Goal: Transaction & Acquisition: Purchase product/service

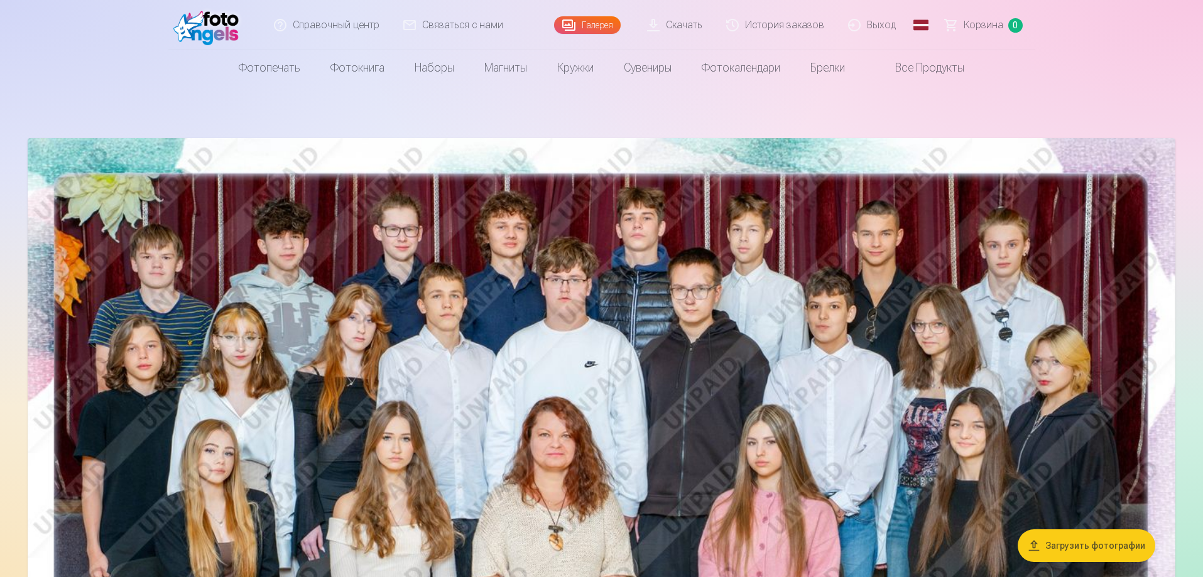
click at [1092, 69] on nav "Фотопечать Высококачественная фотопечать Бумага плотностью 210 г/м², насыщенные…" at bounding box center [601, 67] width 1203 height 35
click at [977, 28] on font "Корзина" at bounding box center [984, 25] width 40 height 12
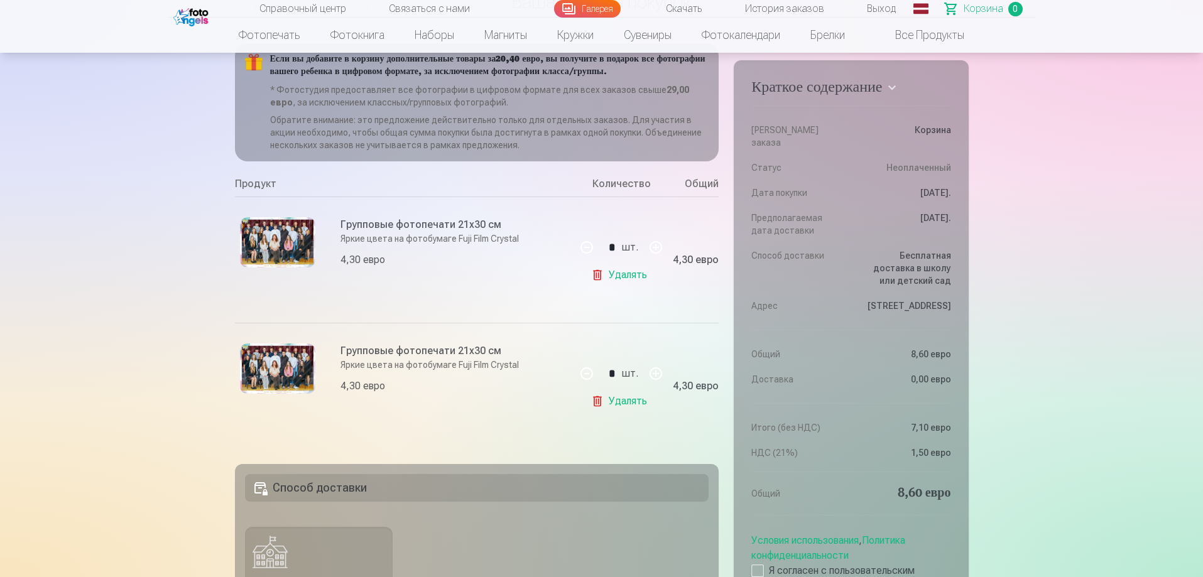
scroll to position [126, 0]
click at [597, 413] on link "Удалять" at bounding box center [621, 400] width 61 height 25
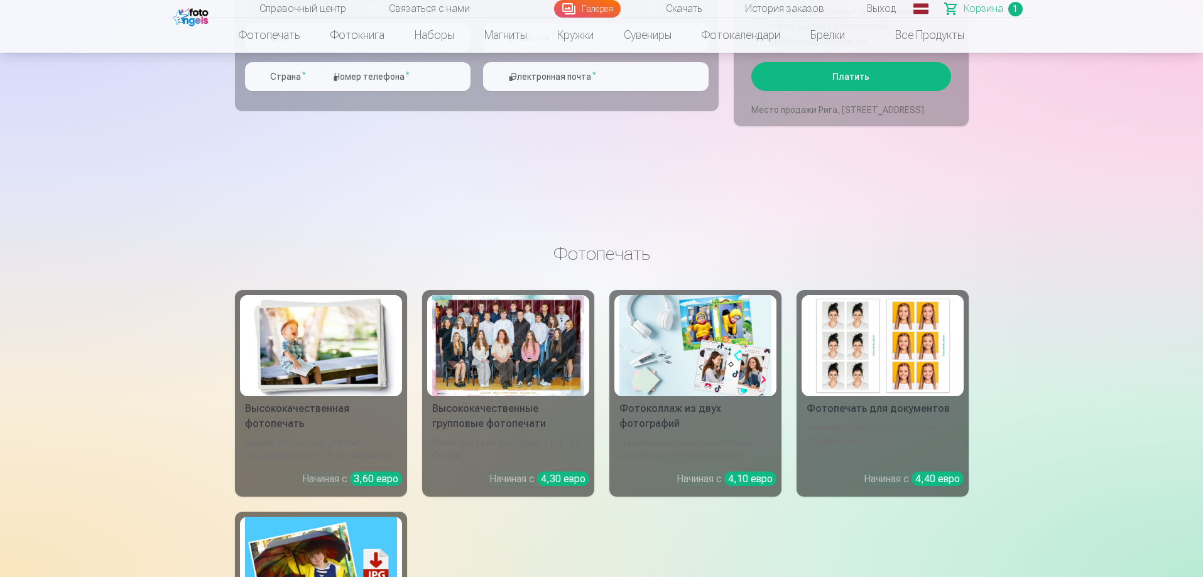
scroll to position [1131, 0]
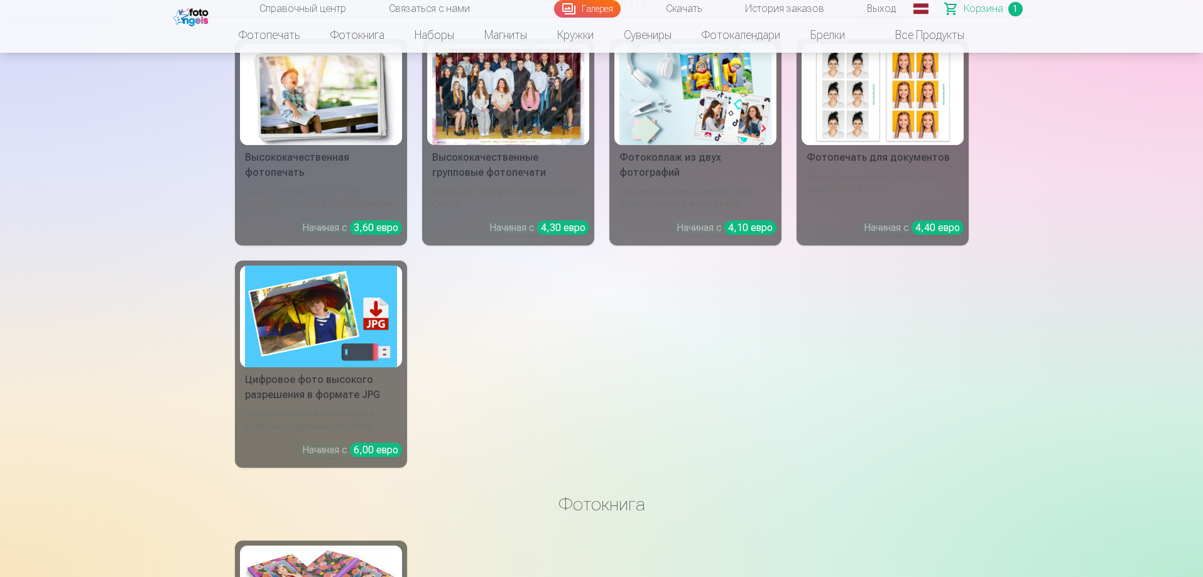
click at [533, 136] on div at bounding box center [508, 94] width 152 height 101
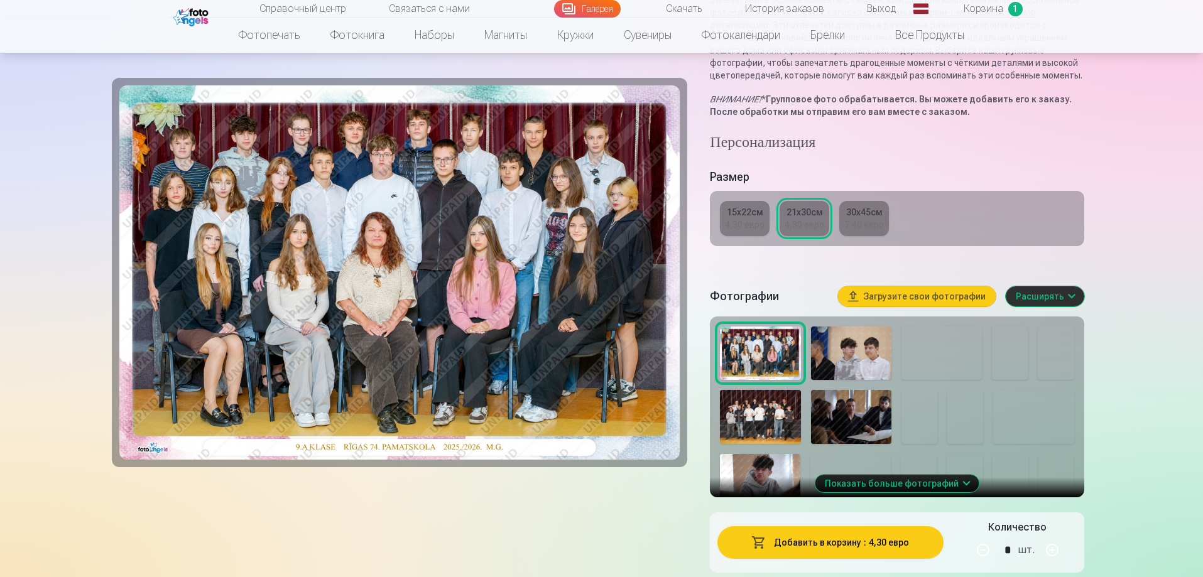
scroll to position [188, 0]
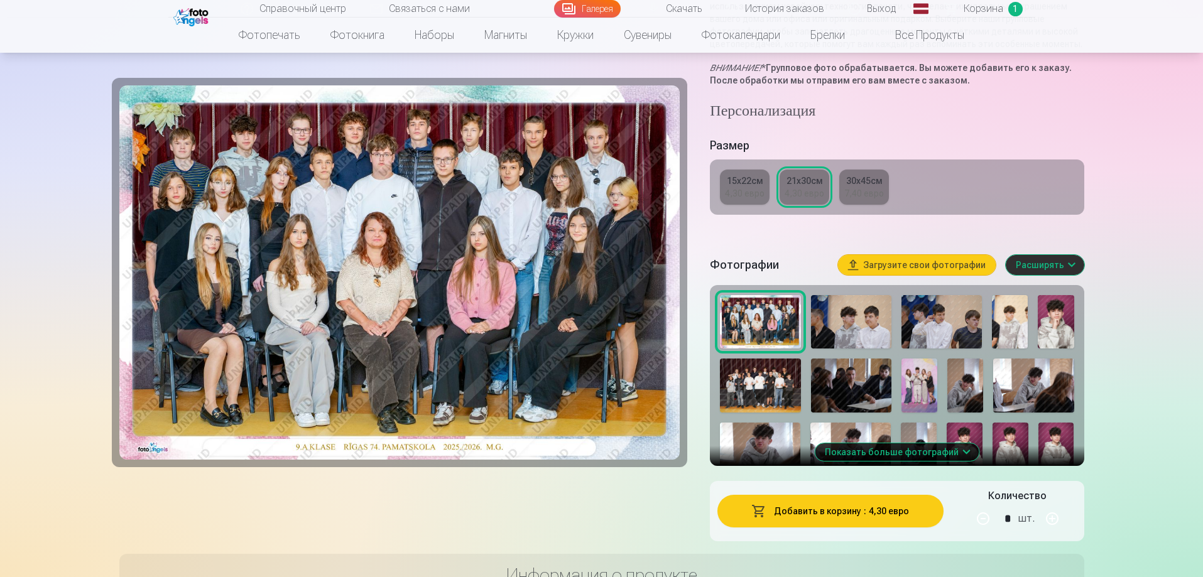
click at [770, 391] on img at bounding box center [760, 386] width 80 height 54
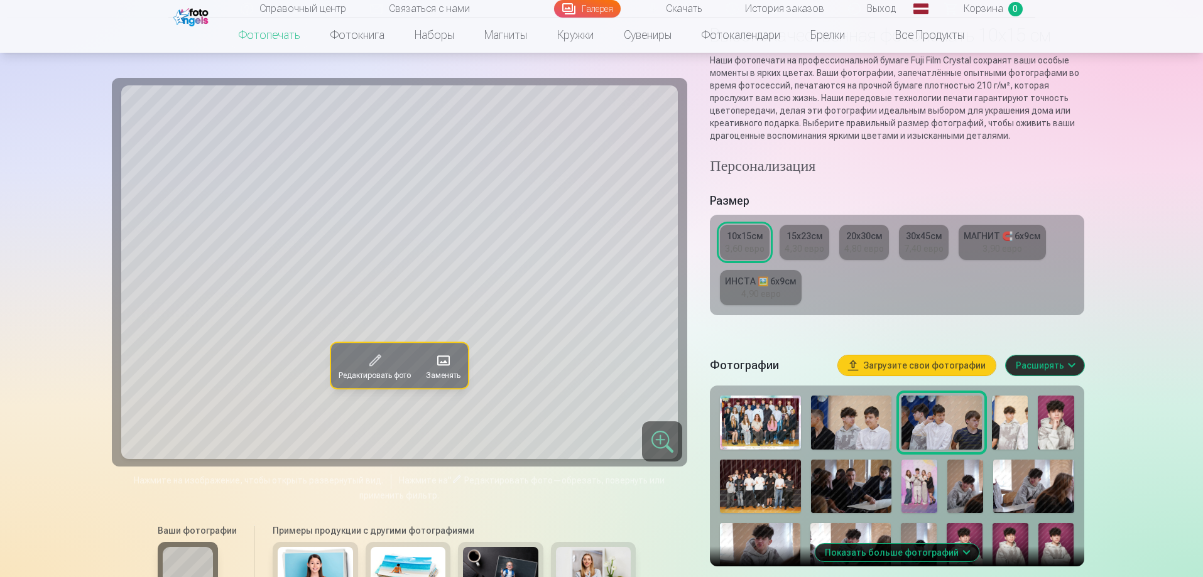
scroll to position [126, 0]
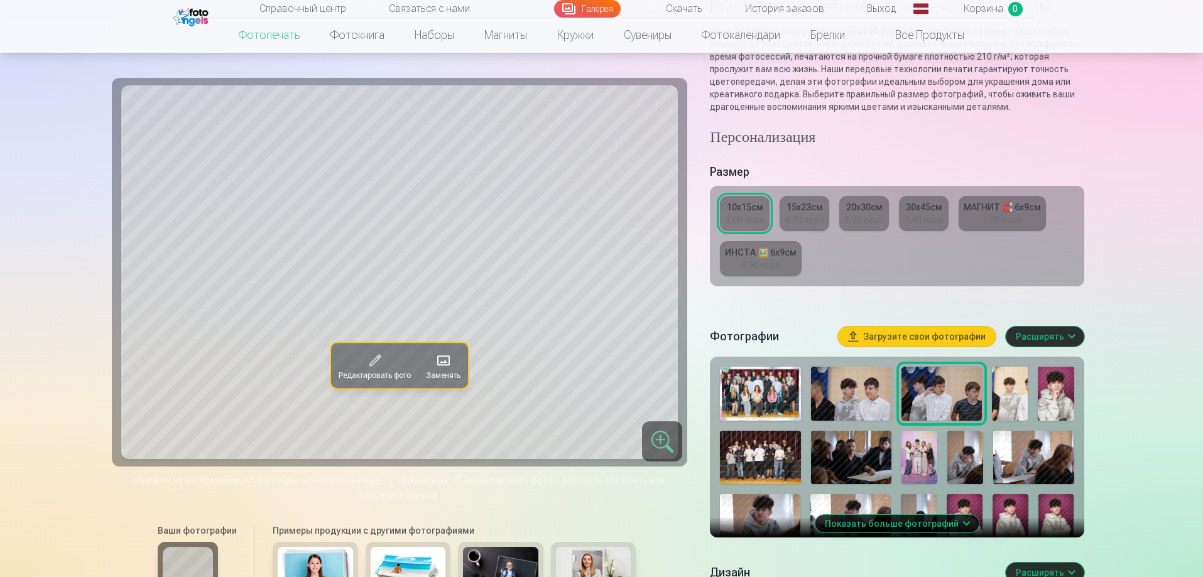
click at [1060, 400] on img at bounding box center [1056, 394] width 36 height 54
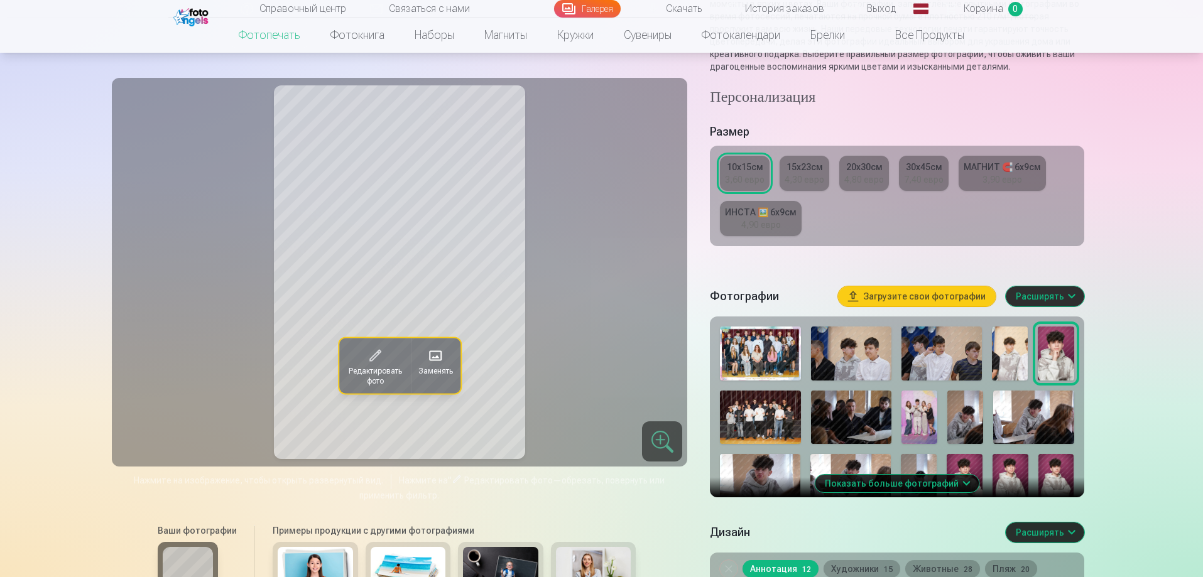
scroll to position [188, 0]
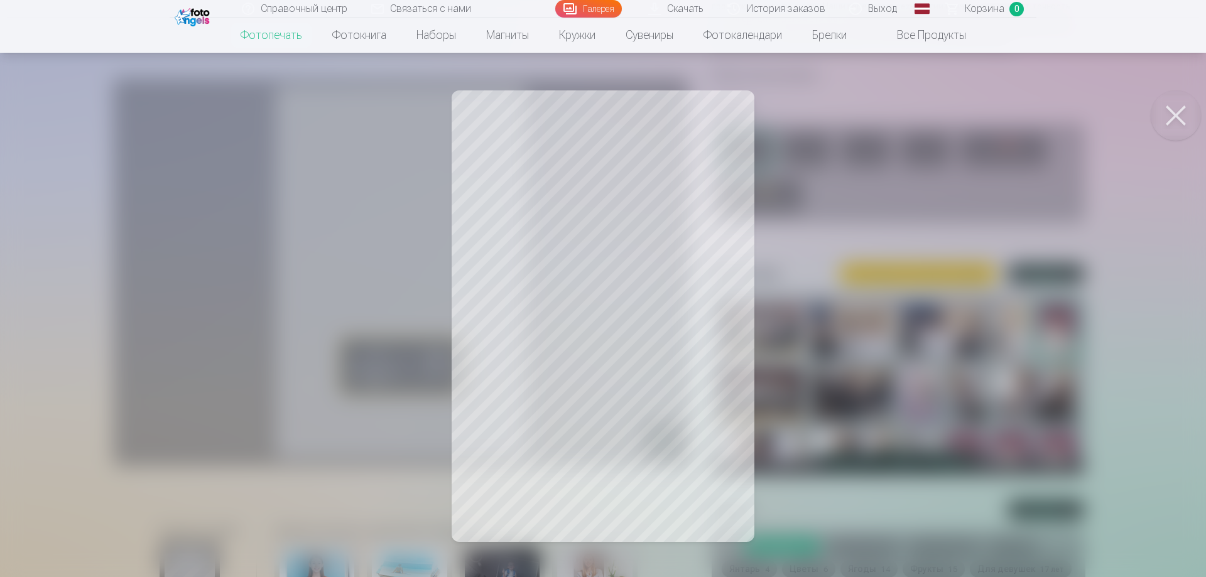
click at [1178, 111] on button at bounding box center [1176, 115] width 50 height 50
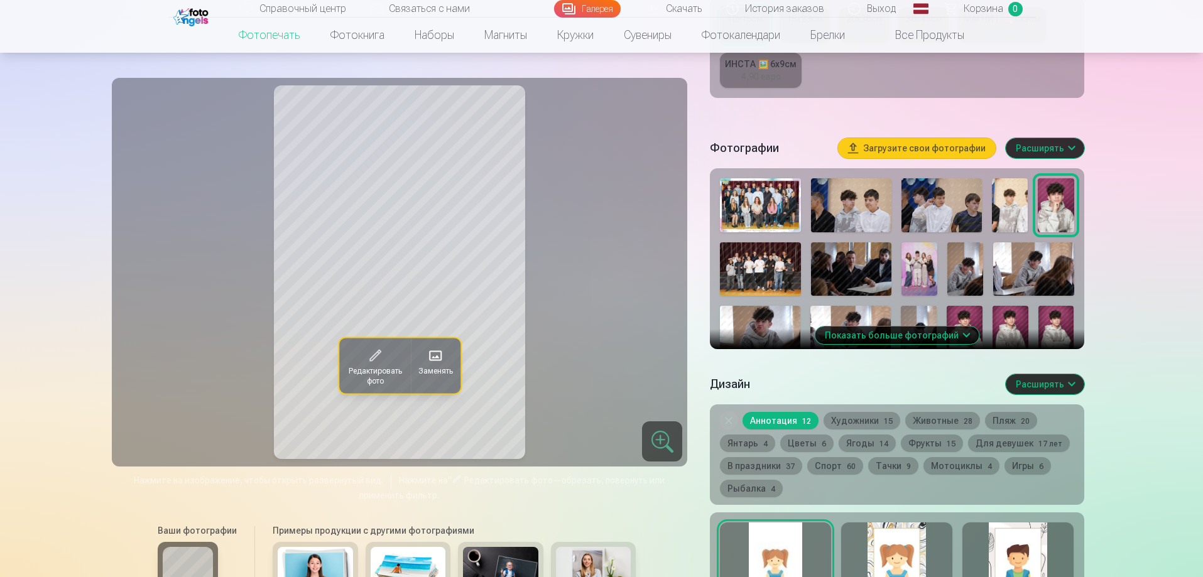
scroll to position [440, 0]
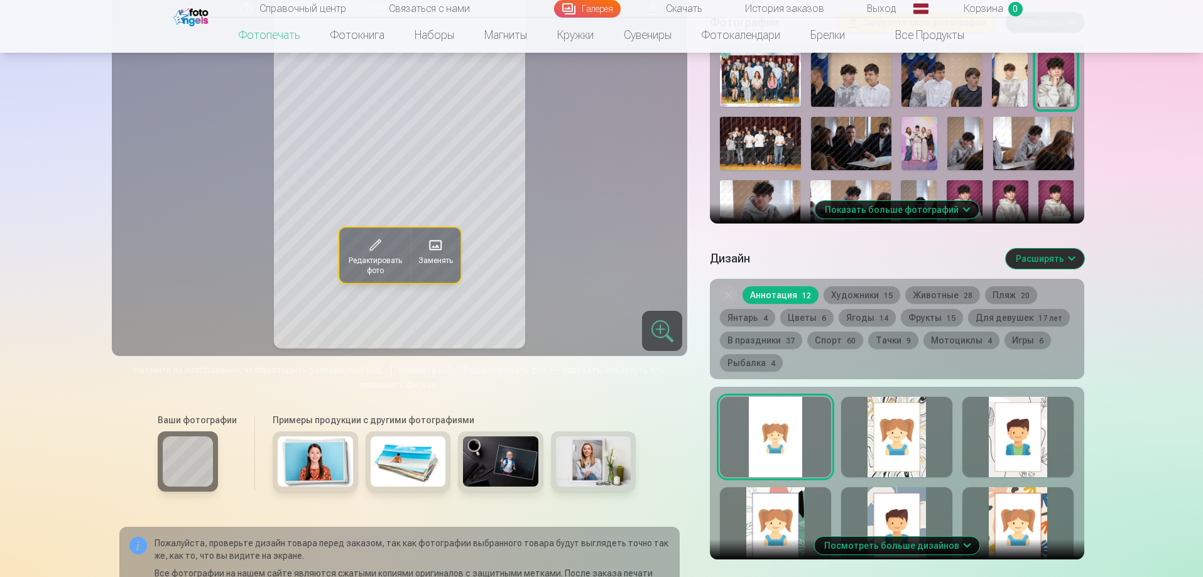
click at [876, 443] on div at bounding box center [896, 437] width 111 height 80
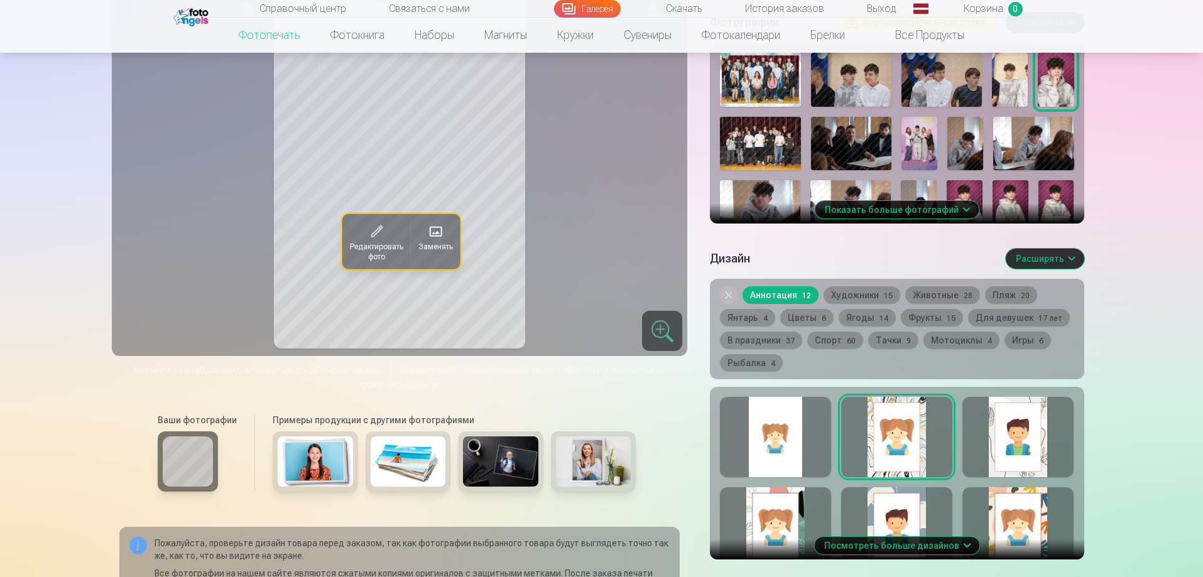
click at [1006, 451] on div at bounding box center [1017, 437] width 111 height 80
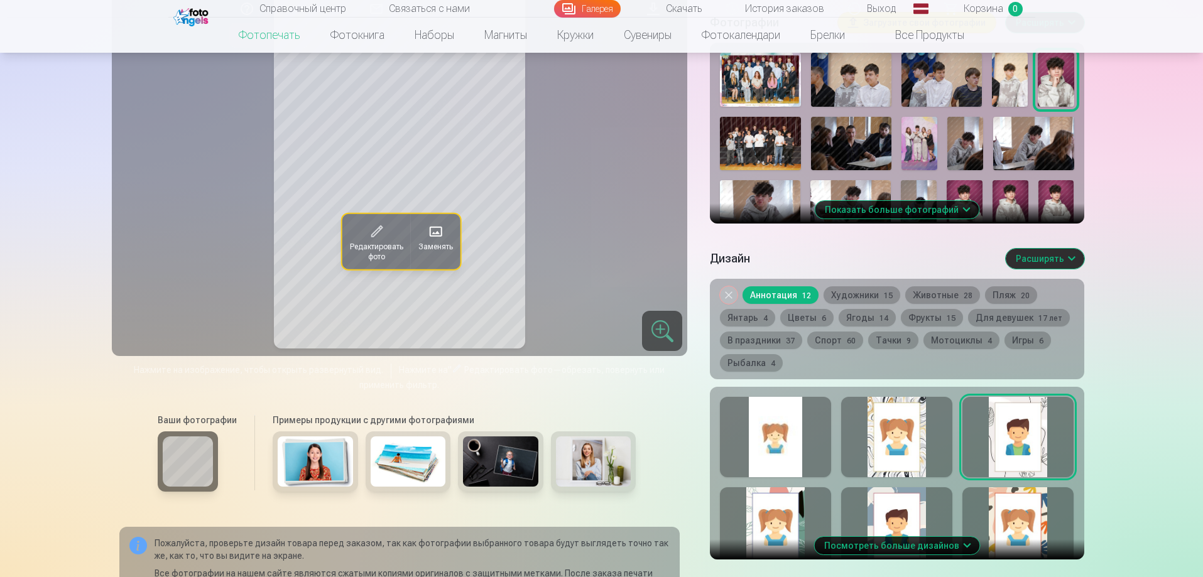
click at [768, 524] on div at bounding box center [775, 527] width 111 height 80
click at [908, 506] on div at bounding box center [896, 527] width 111 height 80
click at [999, 520] on div at bounding box center [1017, 527] width 111 height 80
click at [761, 437] on div at bounding box center [775, 437] width 111 height 80
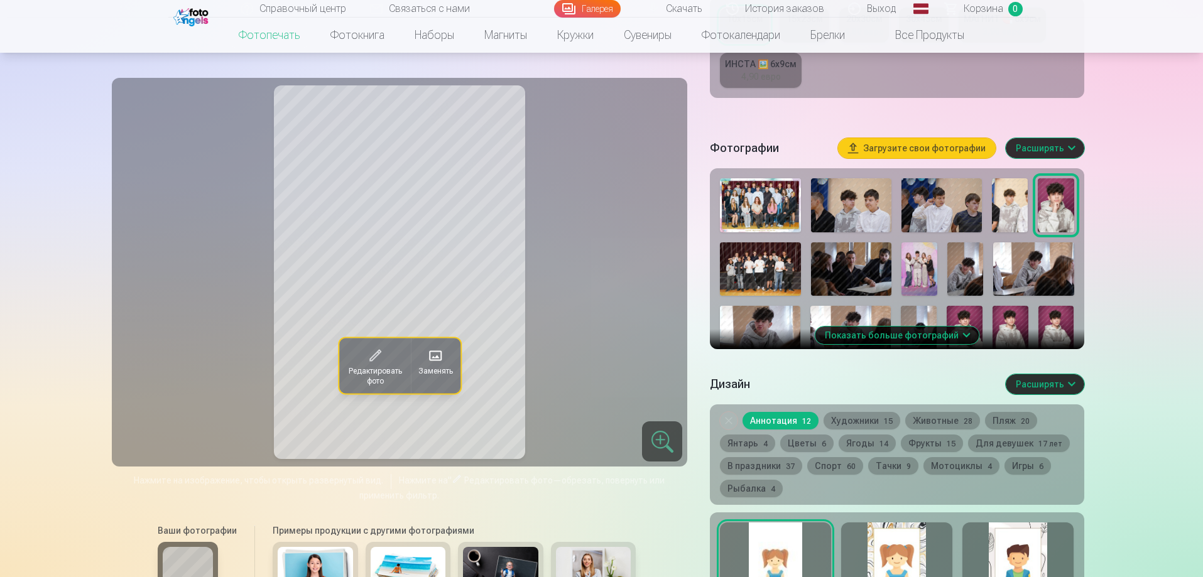
scroll to position [251, 0]
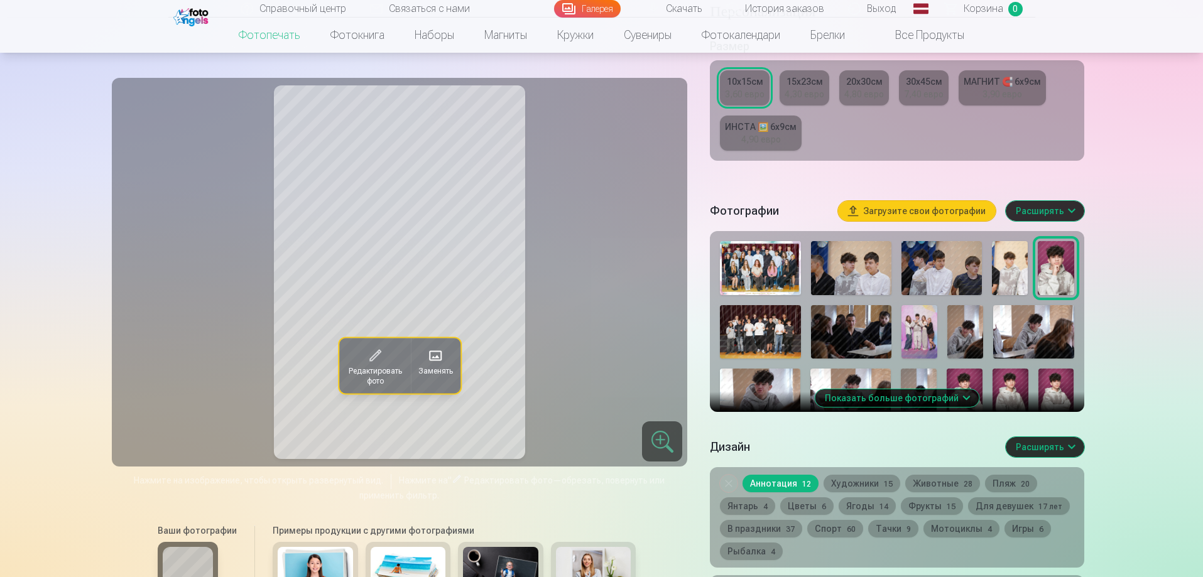
click at [959, 395] on button "Показать больше фотографий" at bounding box center [897, 398] width 164 height 18
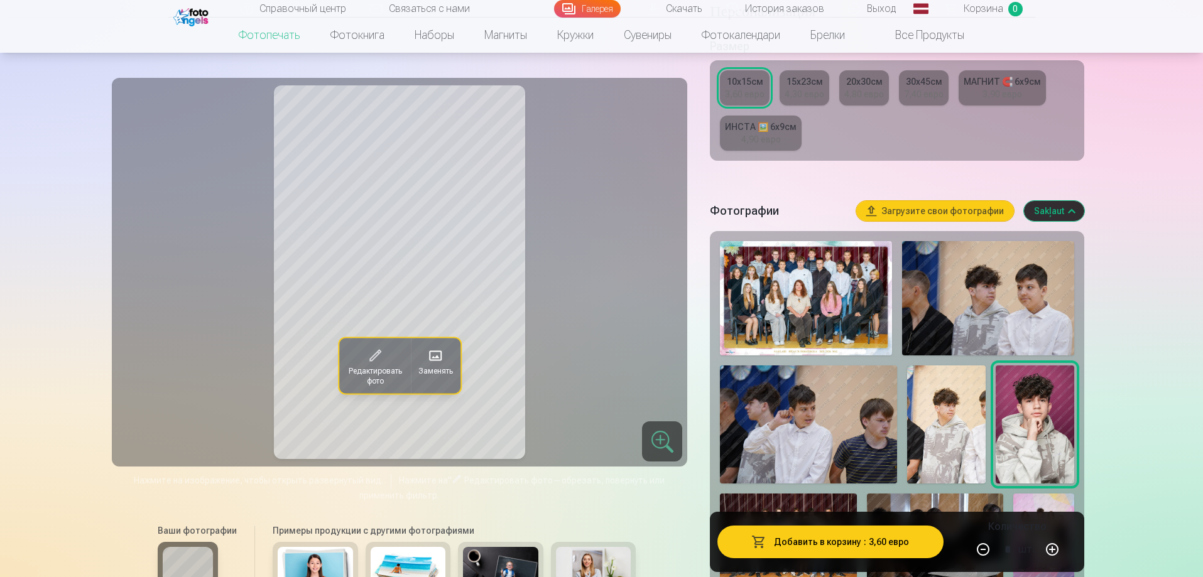
click at [985, 13] on font "Корзина" at bounding box center [984, 9] width 40 height 12
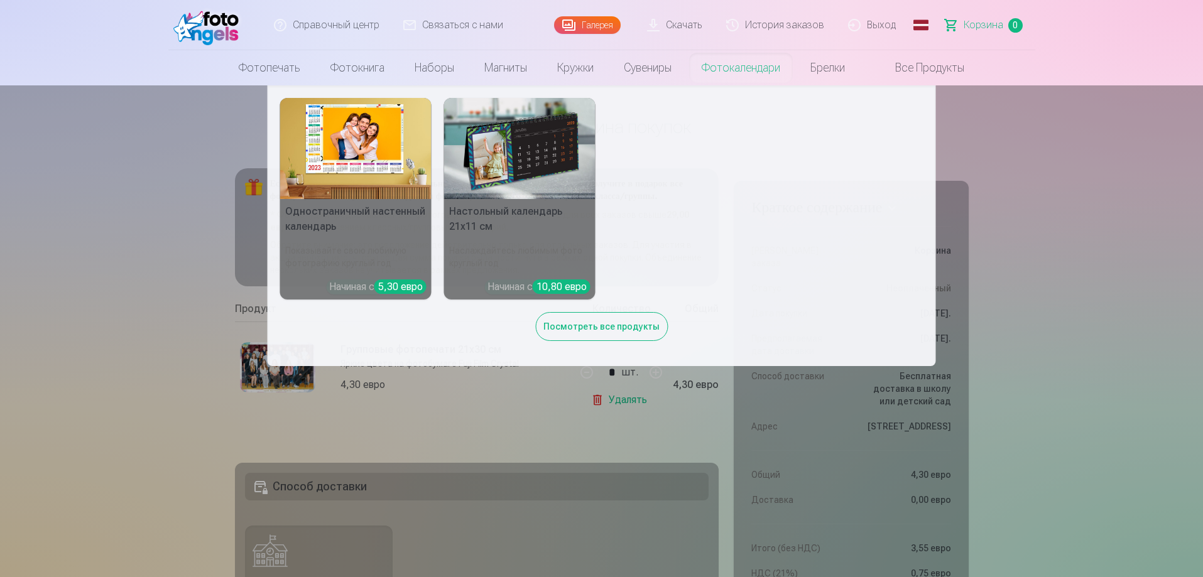
click at [1124, 235] on nav "Одностраничный настенный календарь Показывайте свою любимую фотографию круглый …" at bounding box center [601, 225] width 1203 height 281
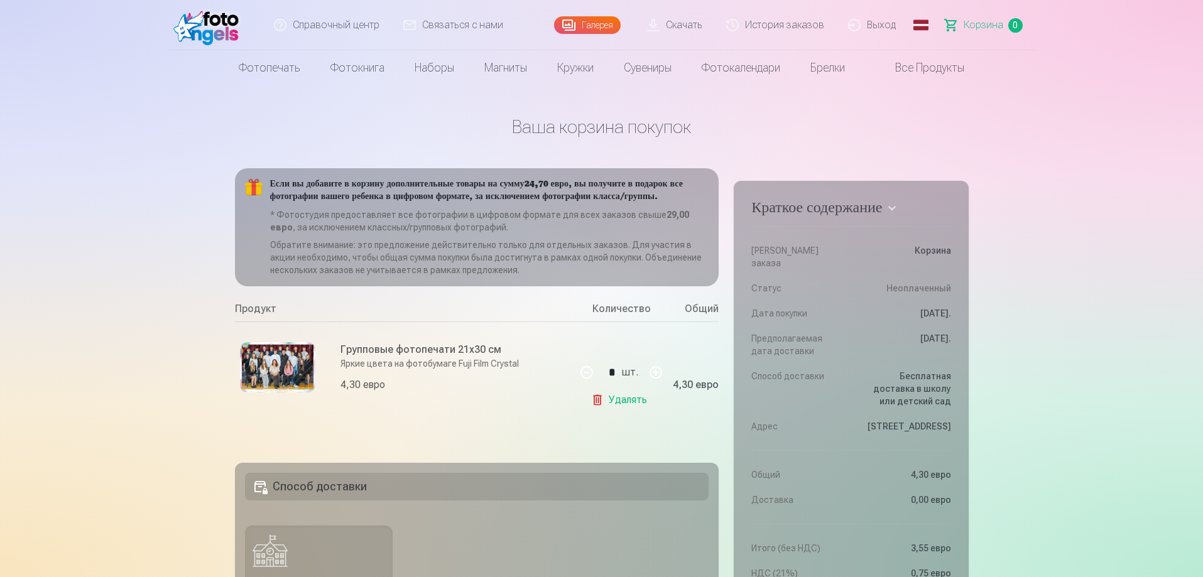
click at [592, 24] on font "Галерея" at bounding box center [597, 25] width 31 height 10
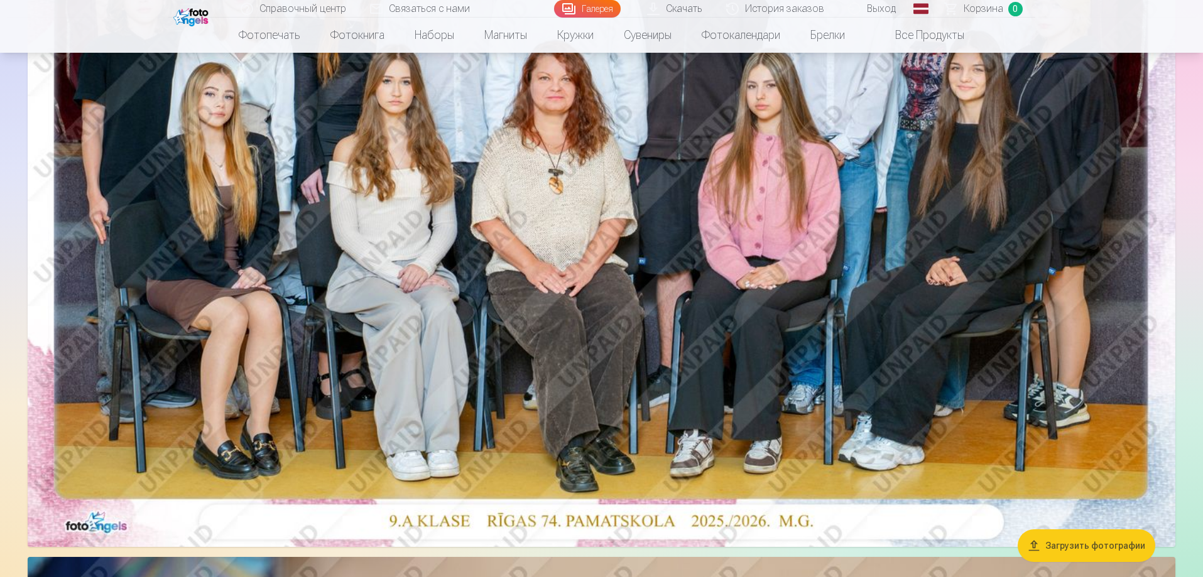
scroll to position [440, 0]
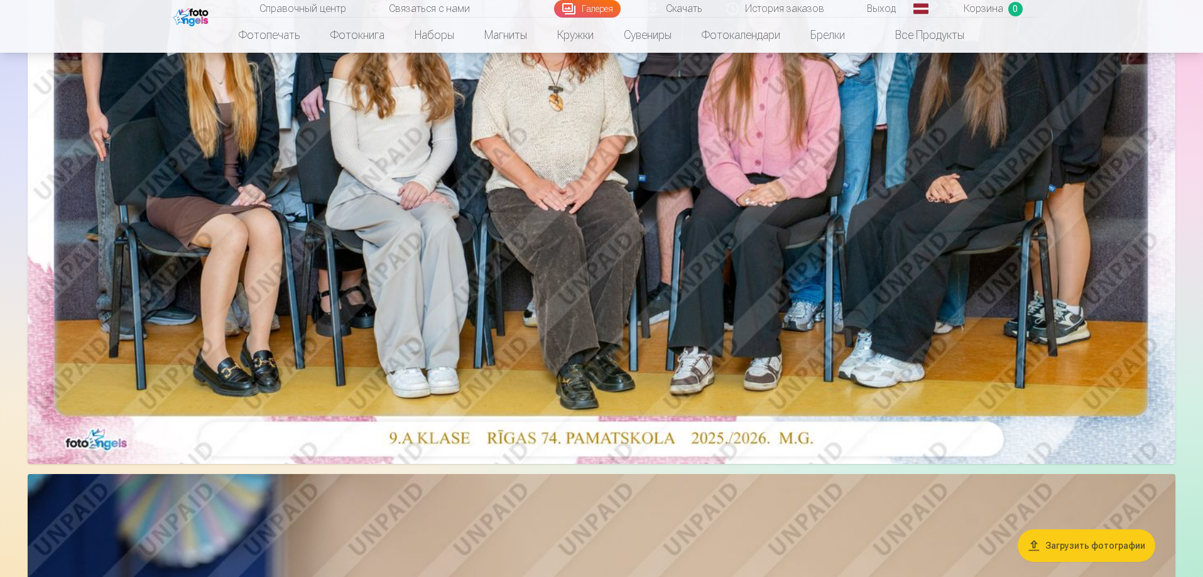
click at [904, 406] on img at bounding box center [602, 81] width 1148 height 766
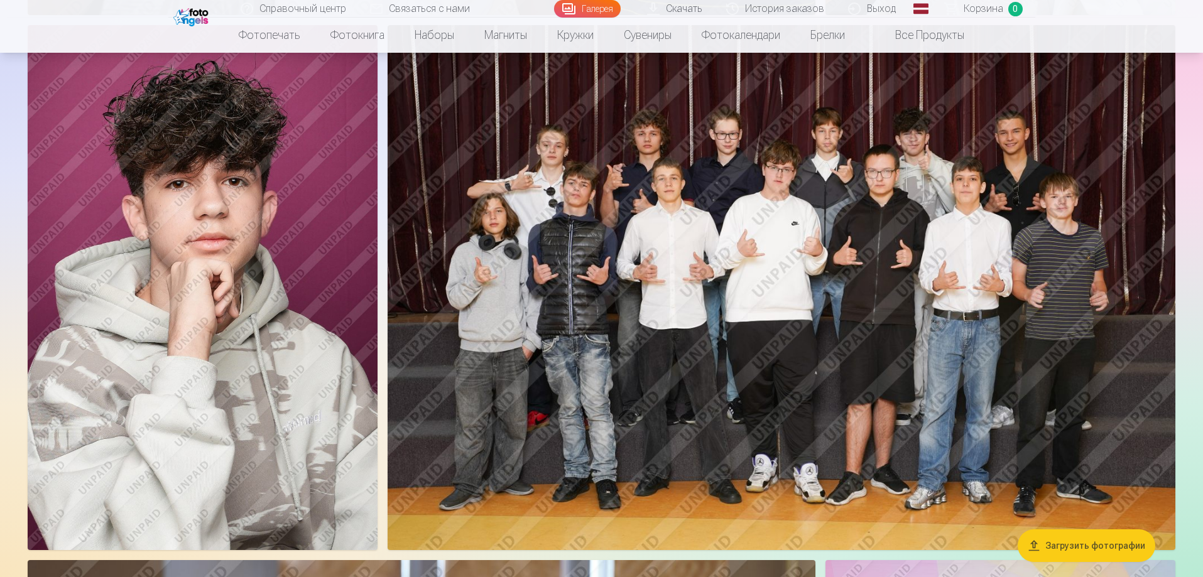
click at [250, 352] on img at bounding box center [203, 287] width 350 height 525
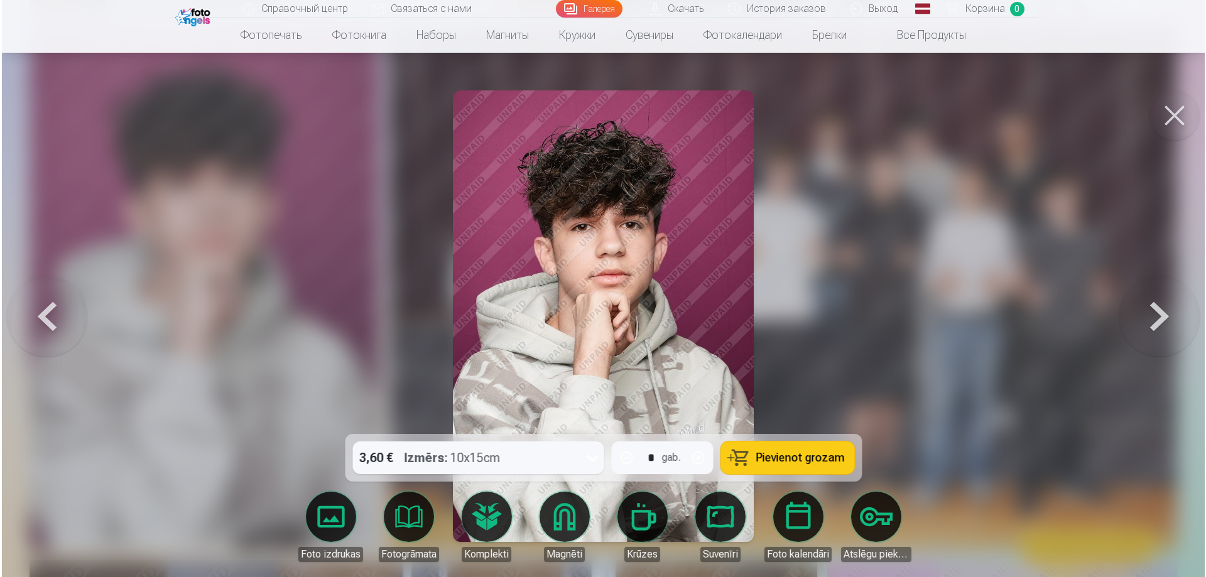
scroll to position [2203, 0]
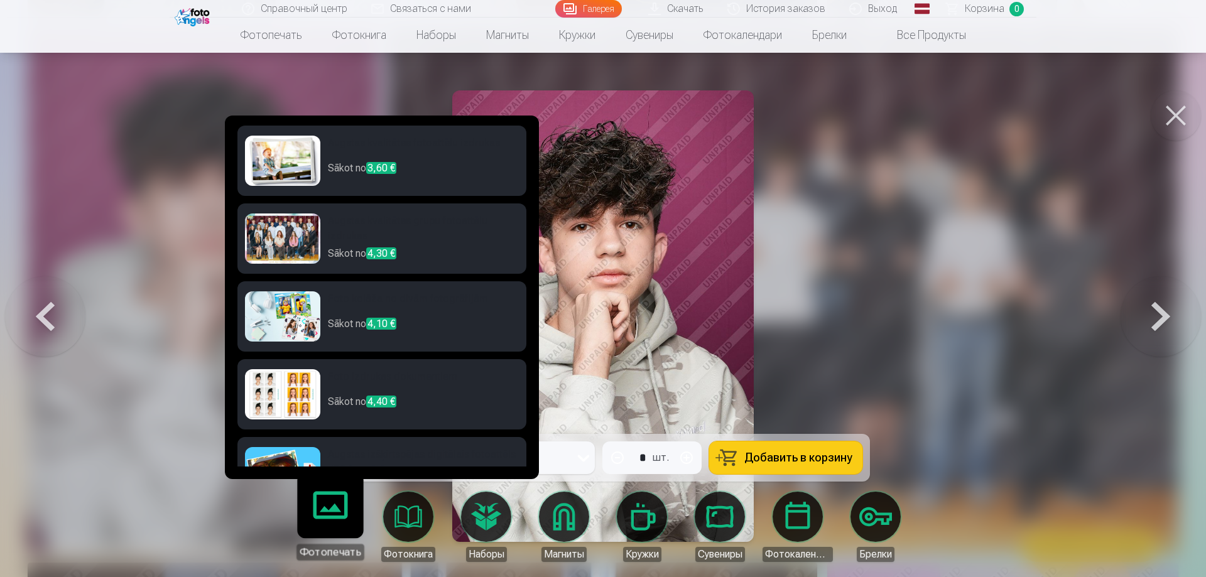
click at [335, 513] on link "Фотопечать" at bounding box center [329, 521] width 77 height 77
click at [445, 175] on p "Sākot no 3,60 €" at bounding box center [423, 173] width 191 height 25
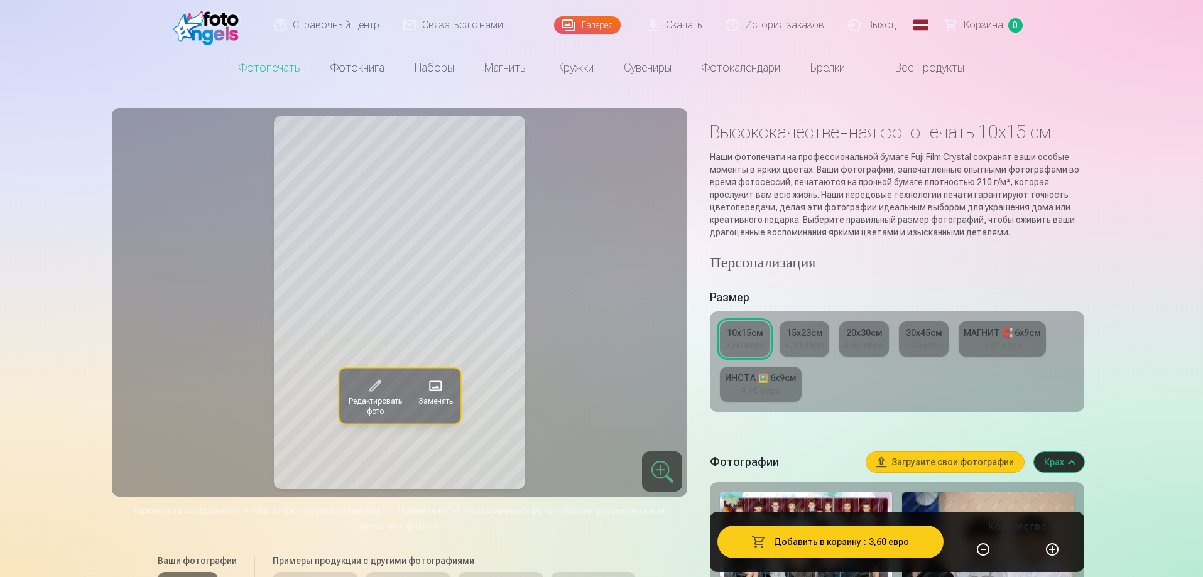
click at [837, 543] on font "Добавить в корзину" at bounding box center [817, 542] width 87 height 10
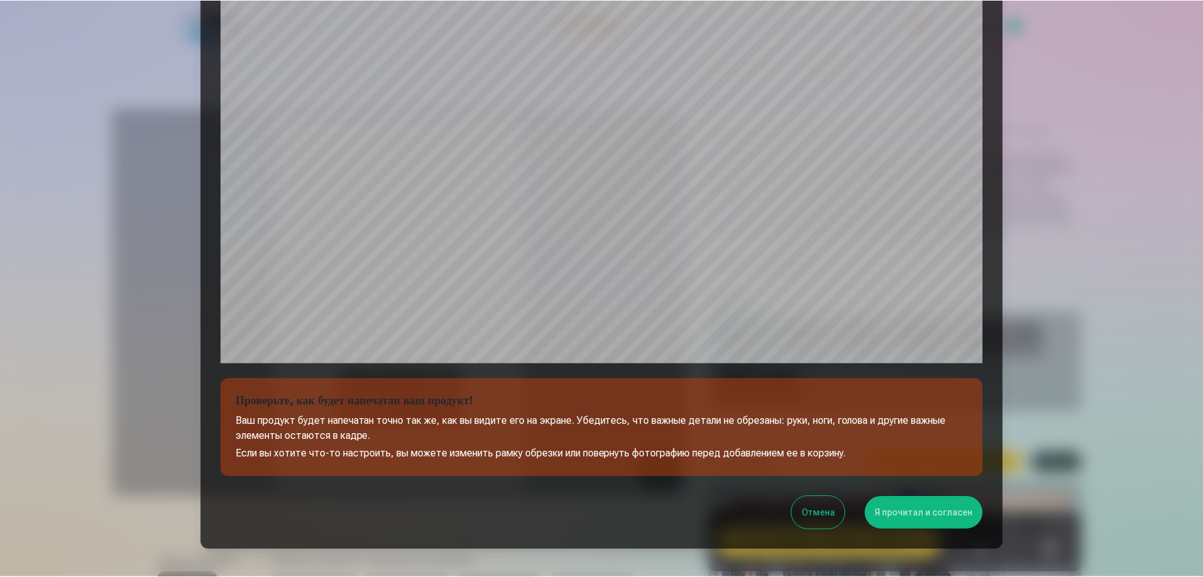
scroll to position [264, 0]
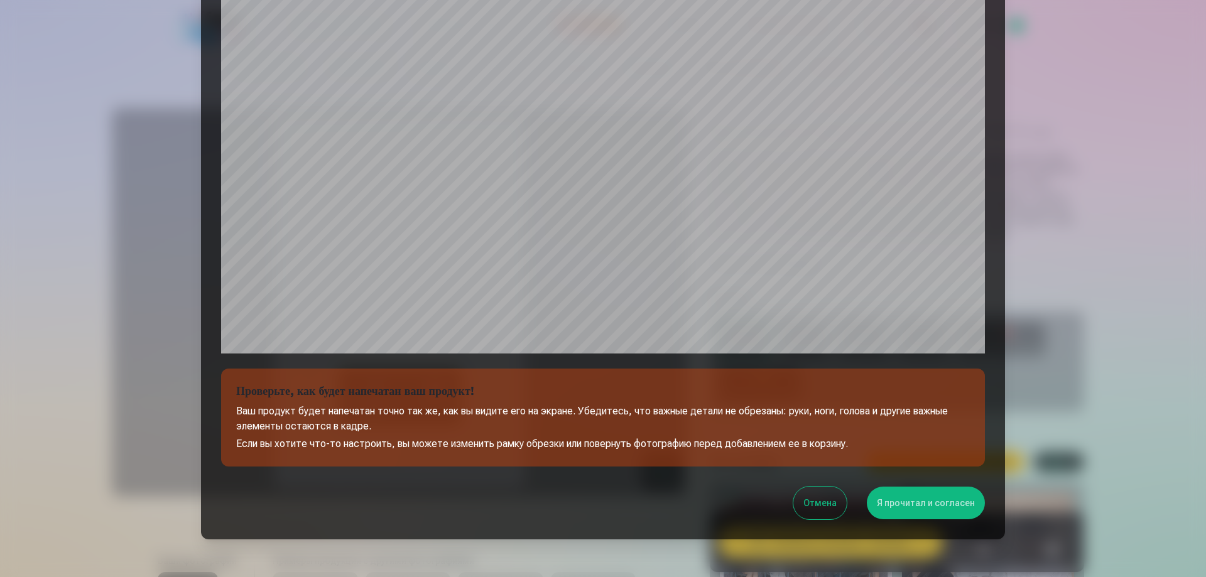
click at [898, 504] on font "Я прочитал и согласен" at bounding box center [926, 503] width 98 height 10
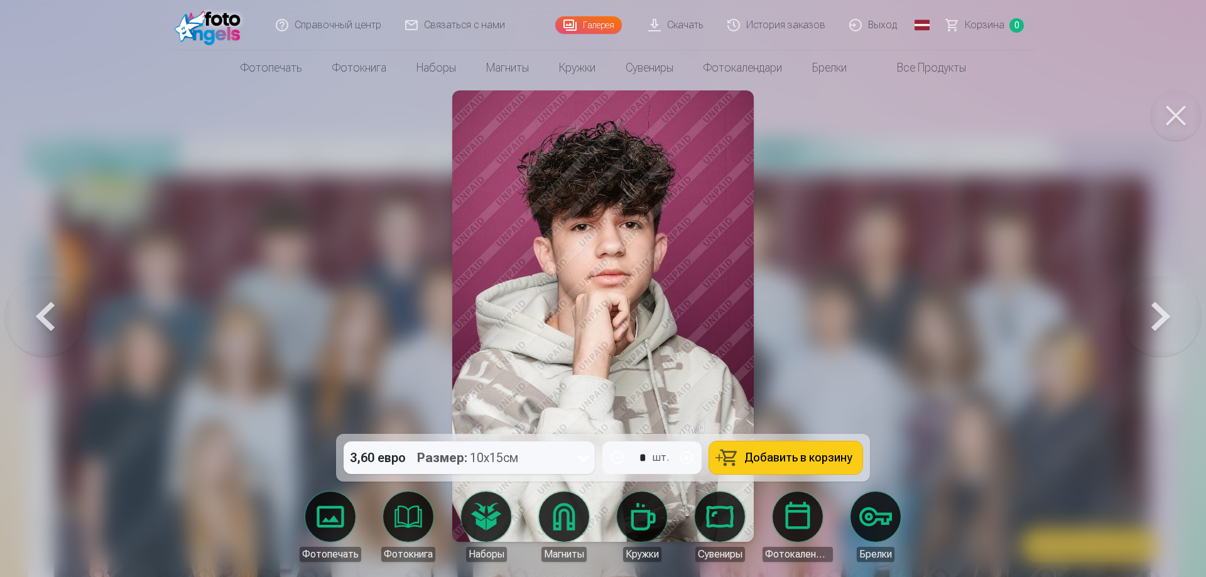
click at [788, 455] on font "Добавить в корзину" at bounding box center [798, 457] width 108 height 13
click at [1154, 322] on button at bounding box center [1161, 316] width 80 height 210
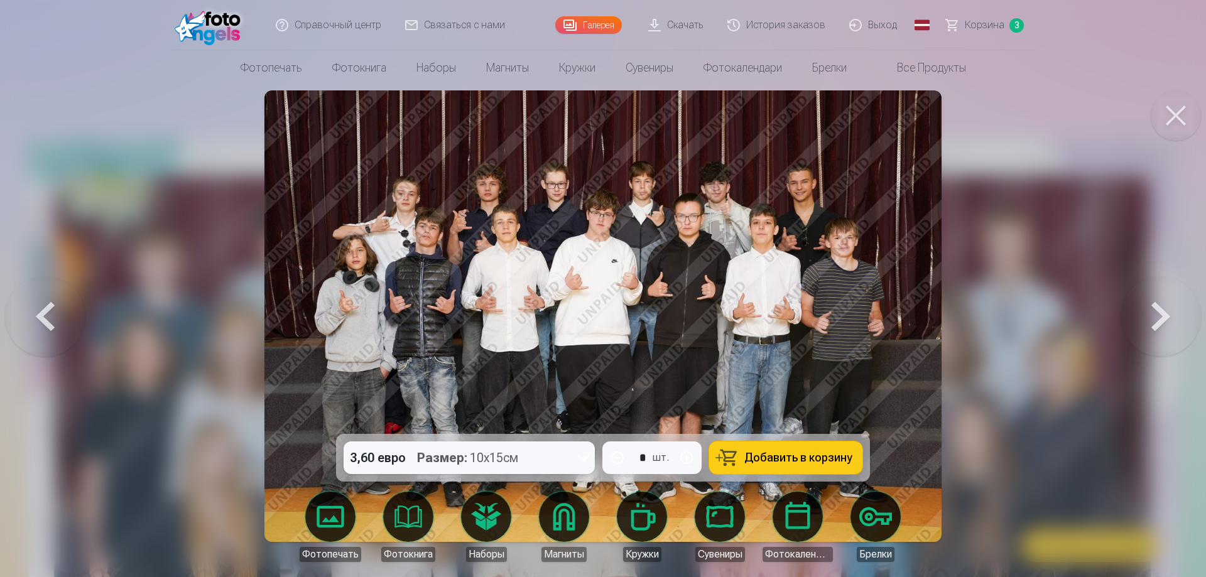
click at [806, 455] on font "Добавить в корзину" at bounding box center [798, 457] width 108 height 13
click at [1163, 317] on button at bounding box center [1161, 316] width 80 height 210
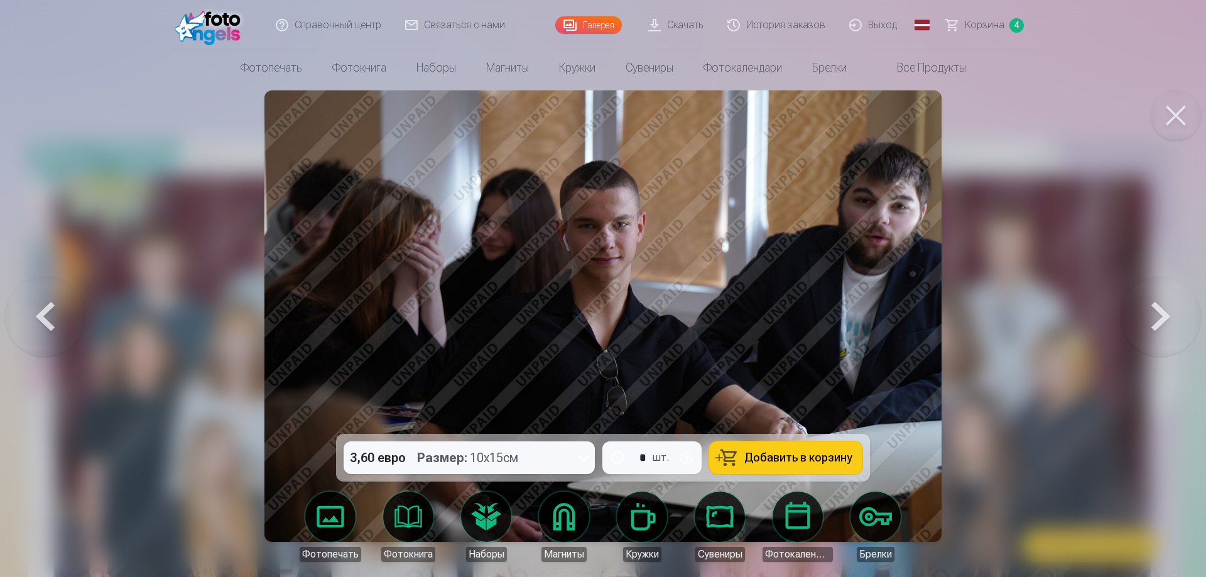
click at [1163, 318] on button at bounding box center [1161, 316] width 80 height 210
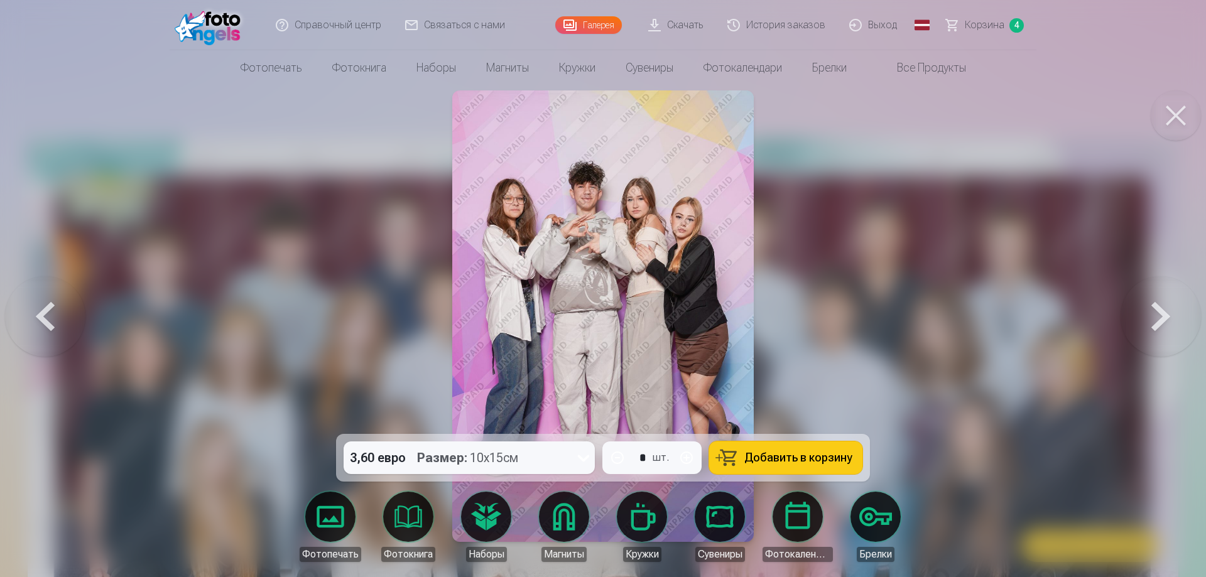
click at [800, 457] on font "Добавить в корзину" at bounding box center [798, 457] width 108 height 13
click at [1153, 320] on button at bounding box center [1161, 316] width 80 height 210
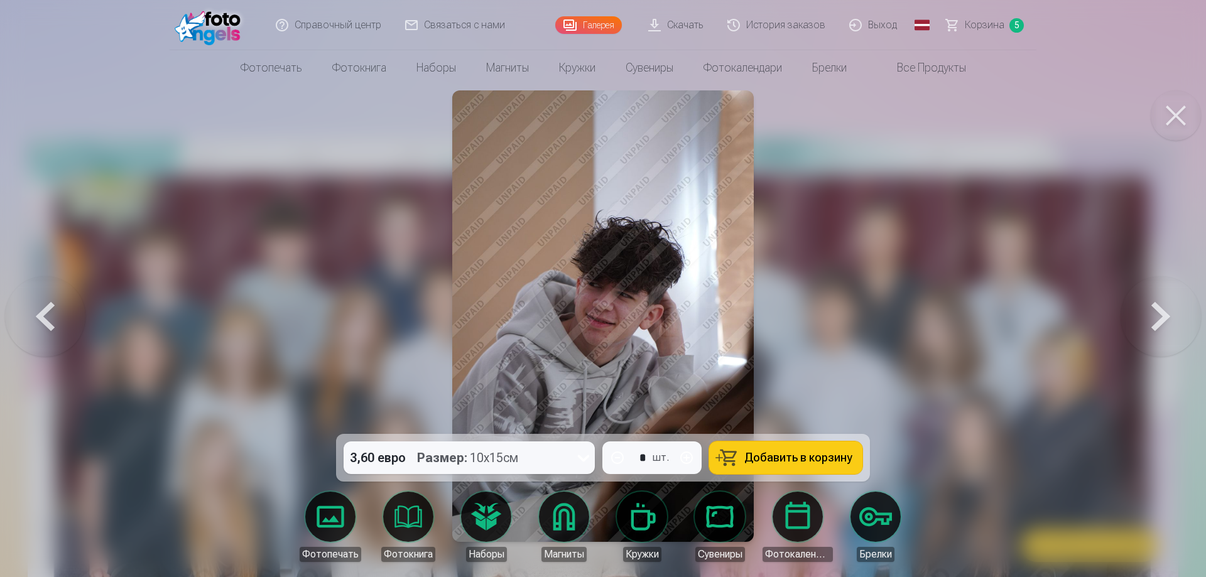
click at [1153, 320] on button at bounding box center [1161, 316] width 80 height 210
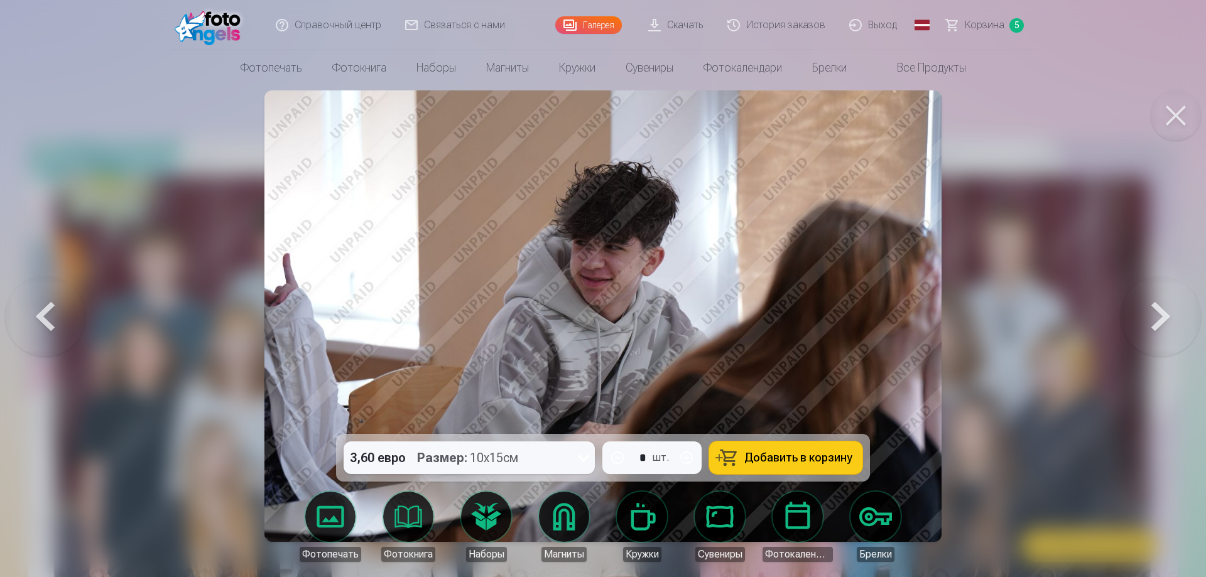
click at [1153, 320] on button at bounding box center [1161, 316] width 80 height 210
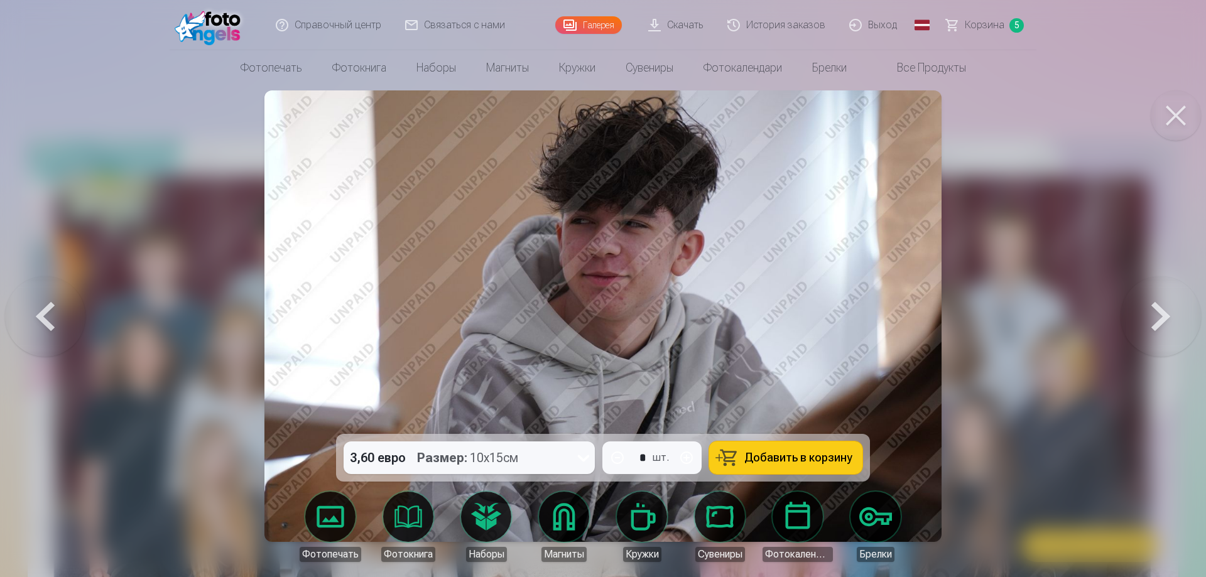
click at [1153, 320] on button at bounding box center [1161, 316] width 80 height 210
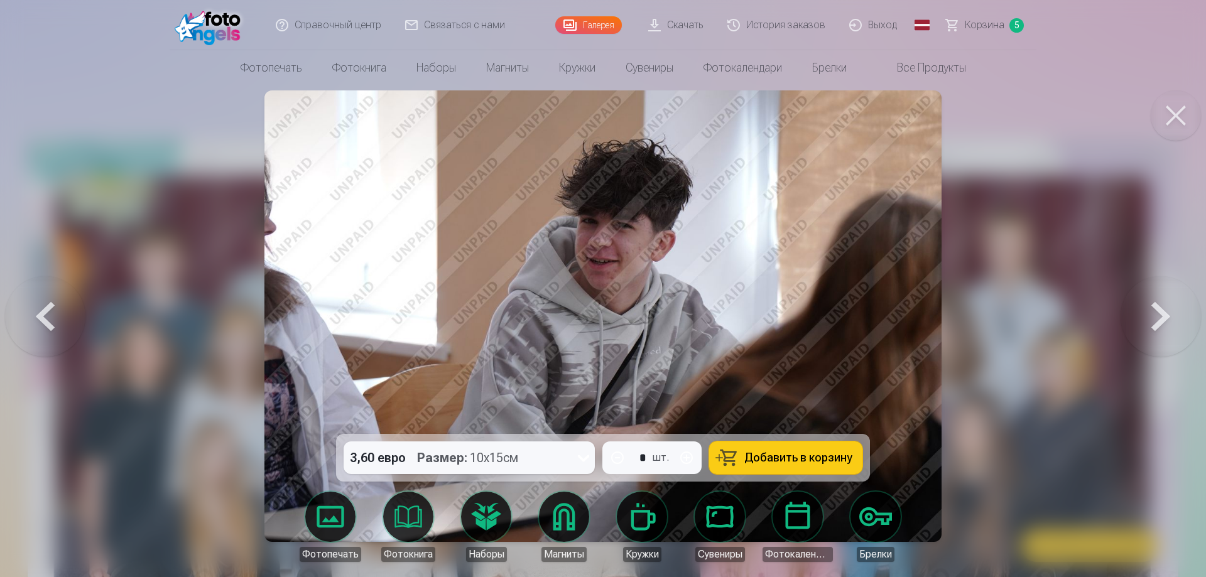
click at [1153, 320] on button at bounding box center [1161, 316] width 80 height 210
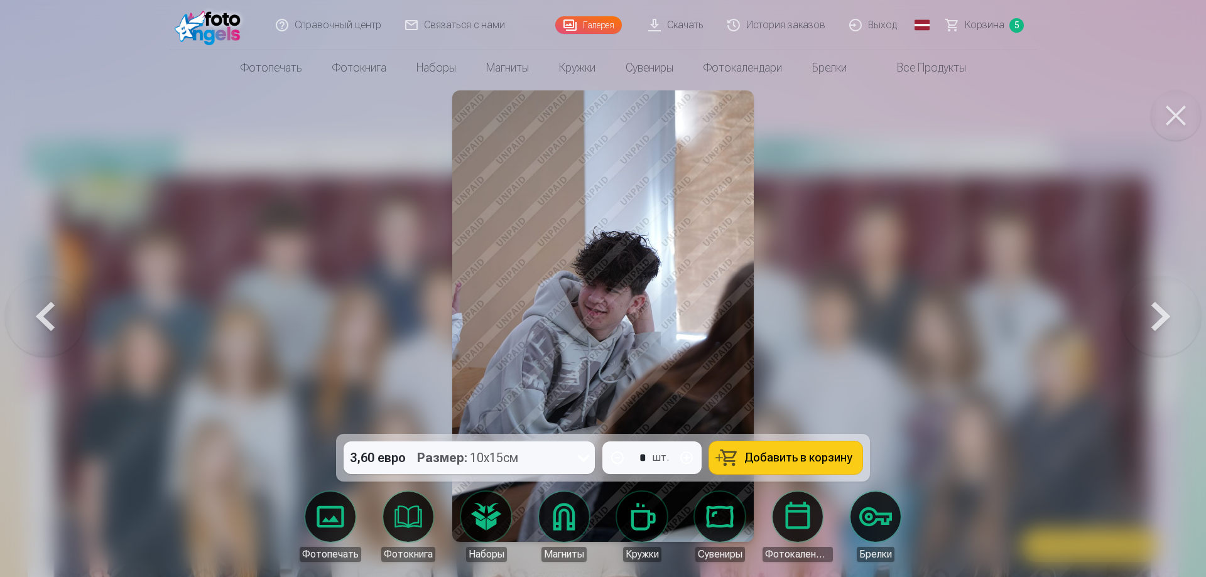
click at [1153, 320] on button at bounding box center [1161, 316] width 80 height 210
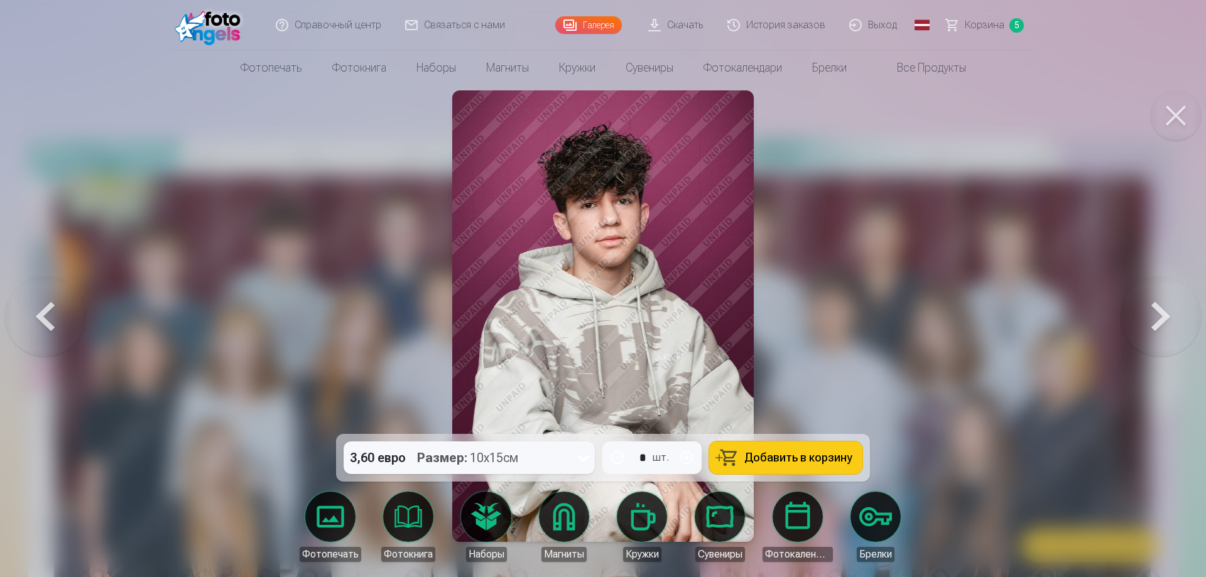
click at [808, 459] on font "Добавить в корзину" at bounding box center [798, 457] width 108 height 13
click at [1144, 317] on button at bounding box center [1161, 316] width 80 height 210
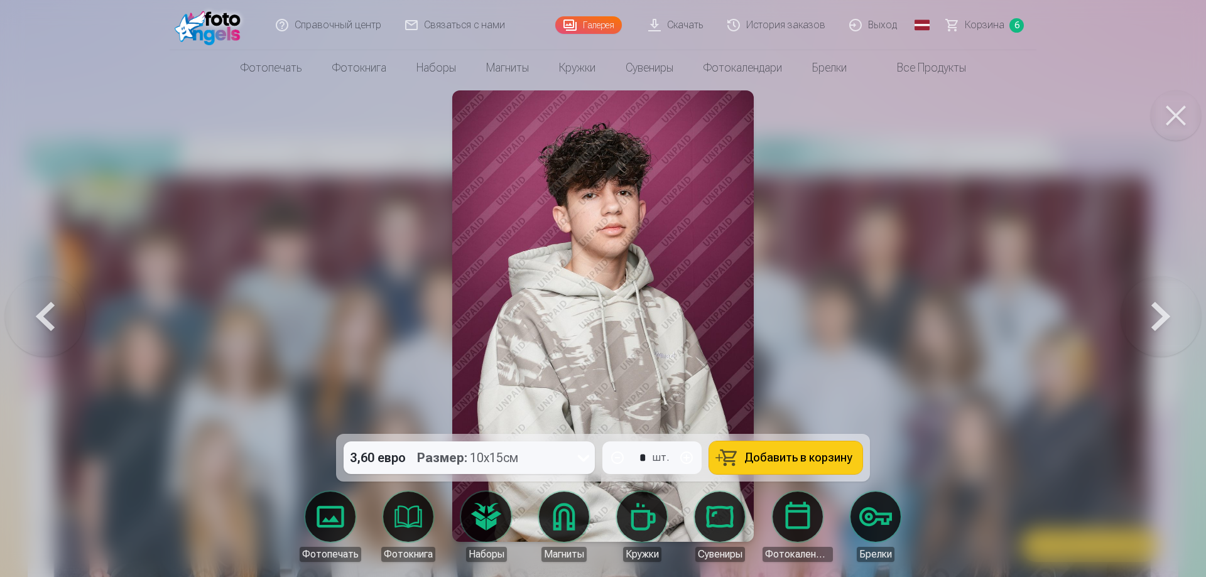
click at [812, 460] on font "Добавить в корзину" at bounding box center [798, 457] width 108 height 13
click at [1148, 322] on button at bounding box center [1161, 316] width 80 height 210
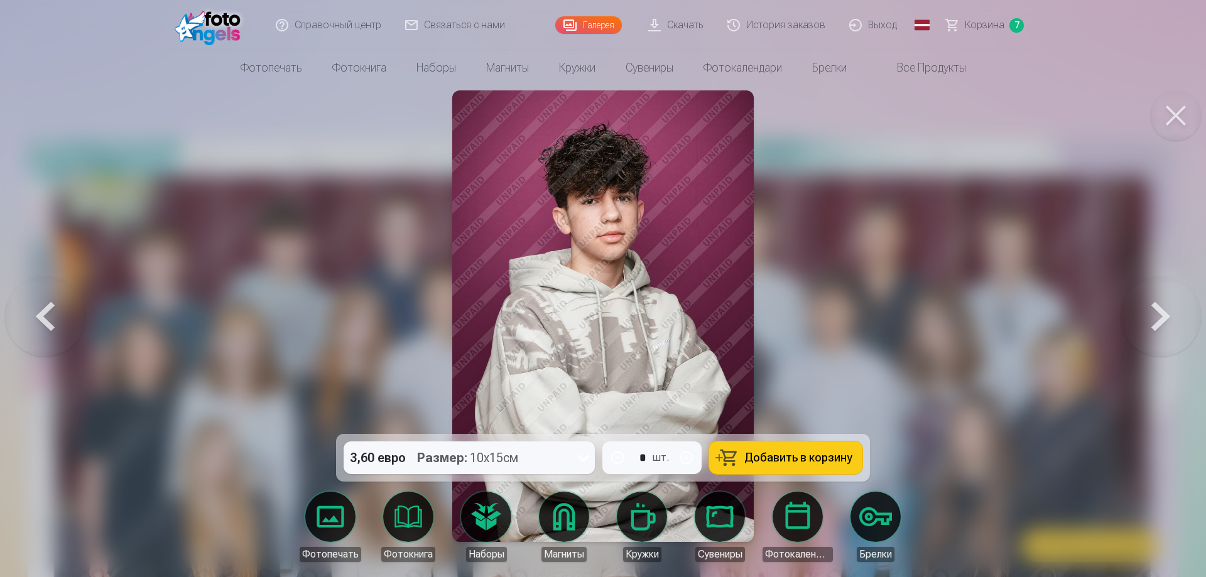
click at [818, 452] on font "Добавить в корзину" at bounding box center [798, 457] width 108 height 13
click at [1157, 317] on button at bounding box center [1161, 316] width 80 height 210
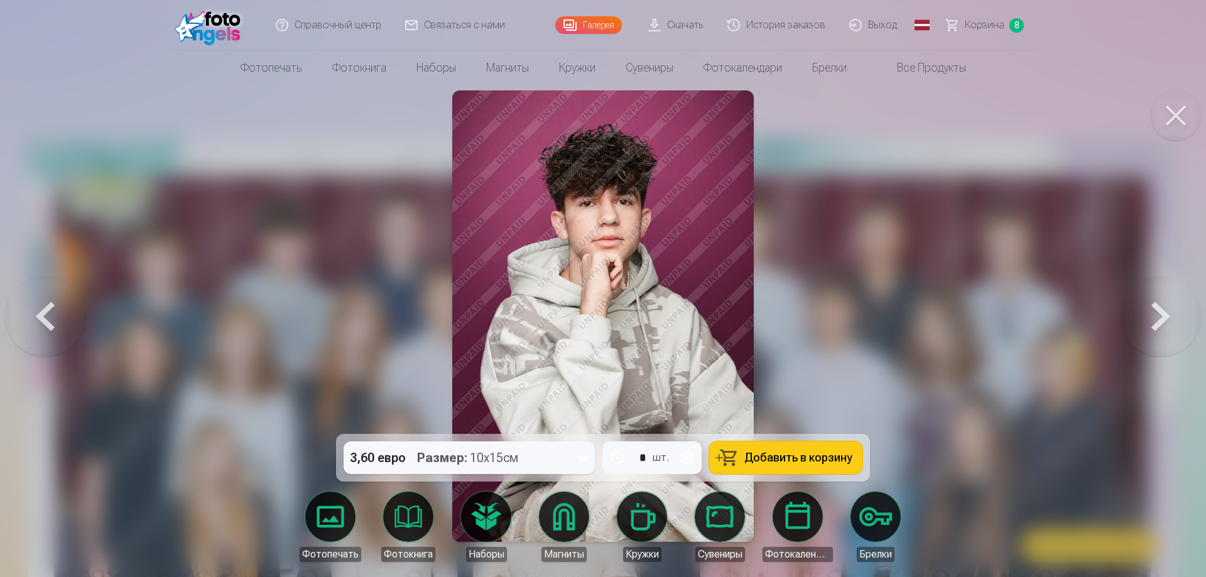
click at [1157, 317] on button at bounding box center [1161, 316] width 80 height 210
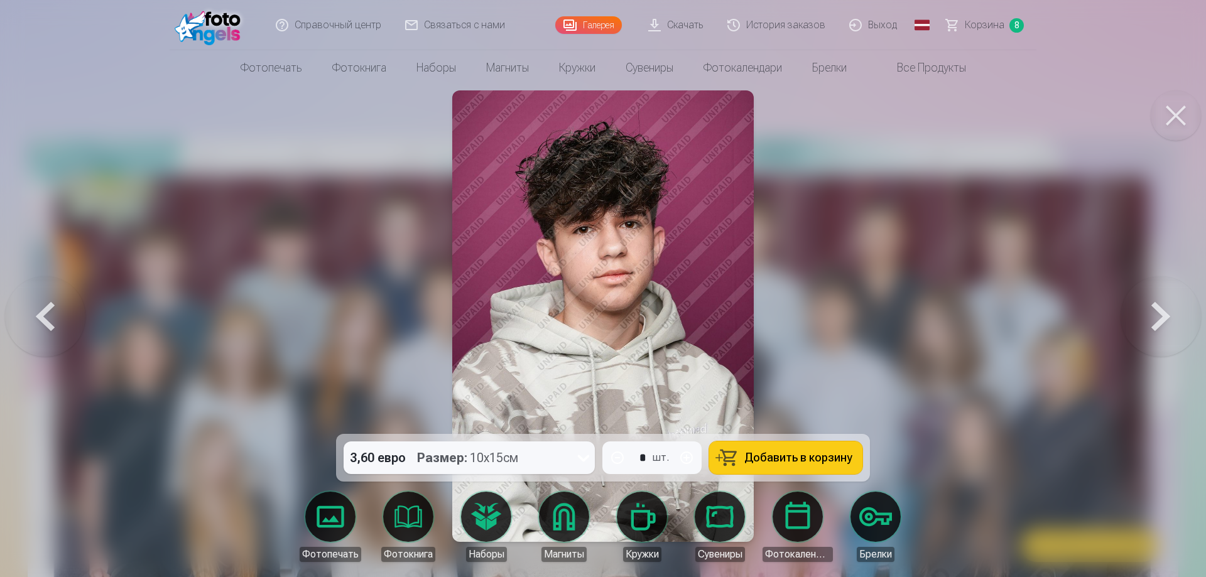
click at [799, 457] on font "Добавить в корзину" at bounding box center [798, 457] width 108 height 13
click at [1154, 319] on button at bounding box center [1161, 316] width 80 height 210
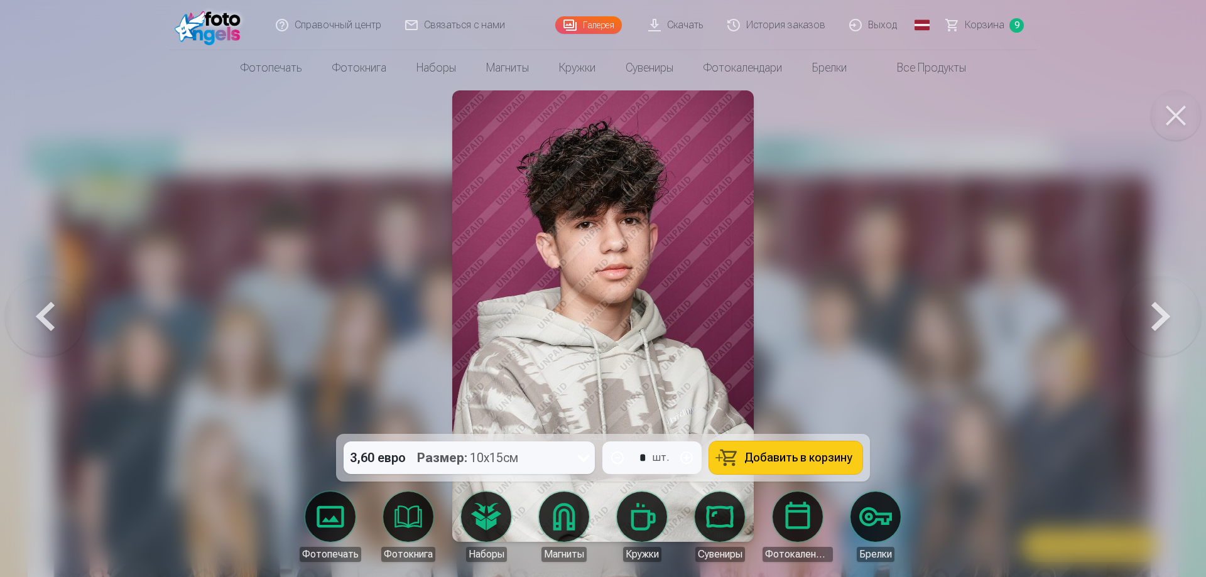
click at [1154, 319] on button at bounding box center [1161, 316] width 80 height 210
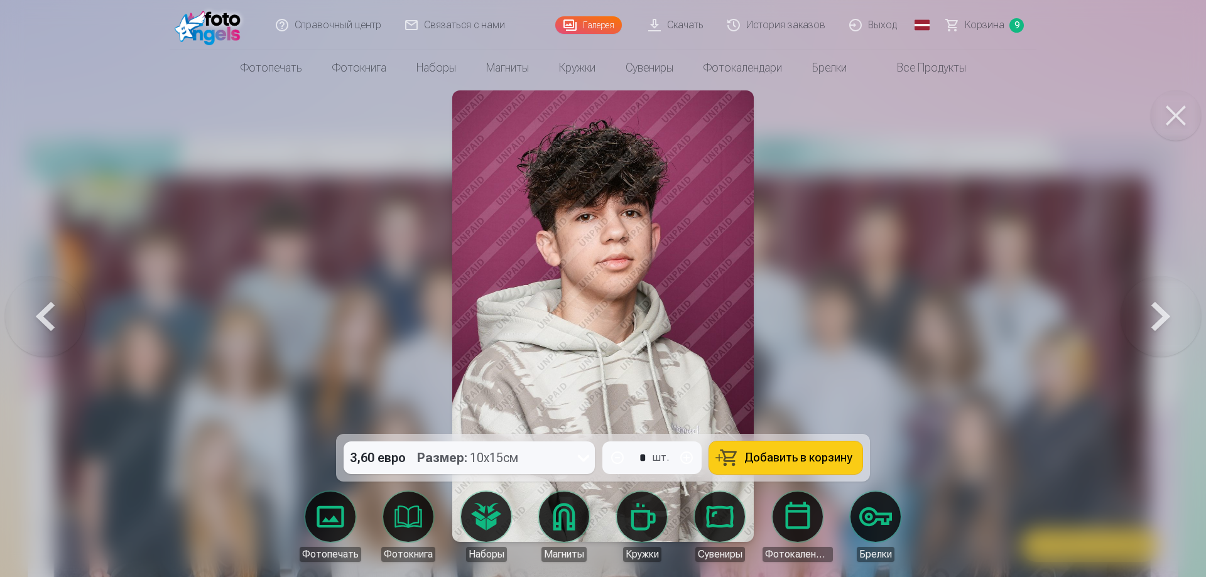
click at [1154, 319] on button at bounding box center [1161, 316] width 80 height 210
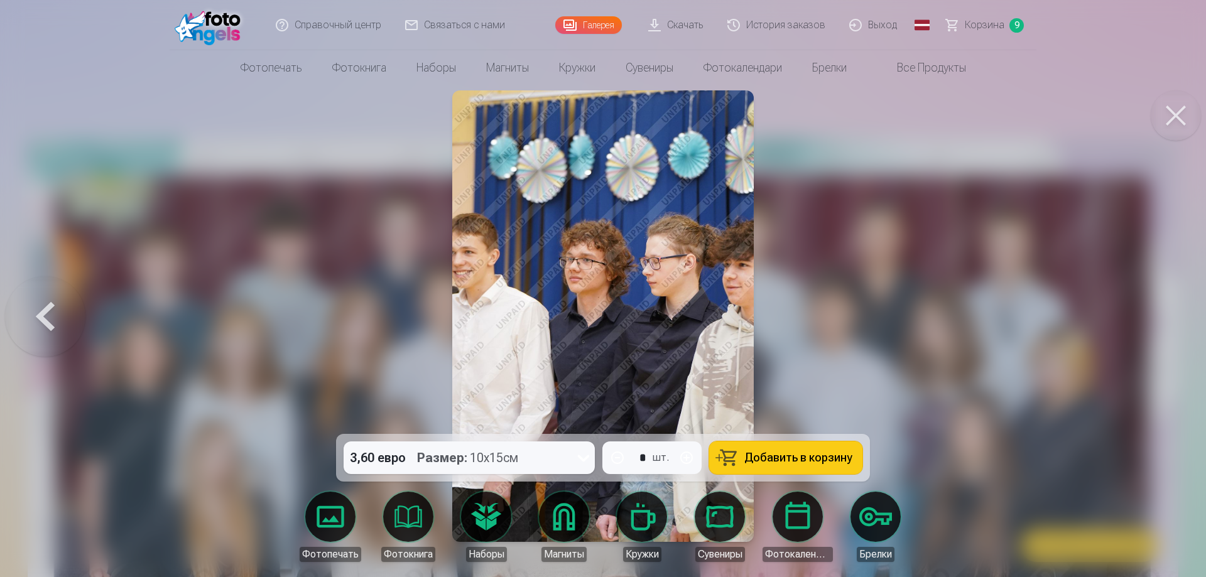
click at [991, 15] on link "Корзина 9" at bounding box center [986, 25] width 102 height 50
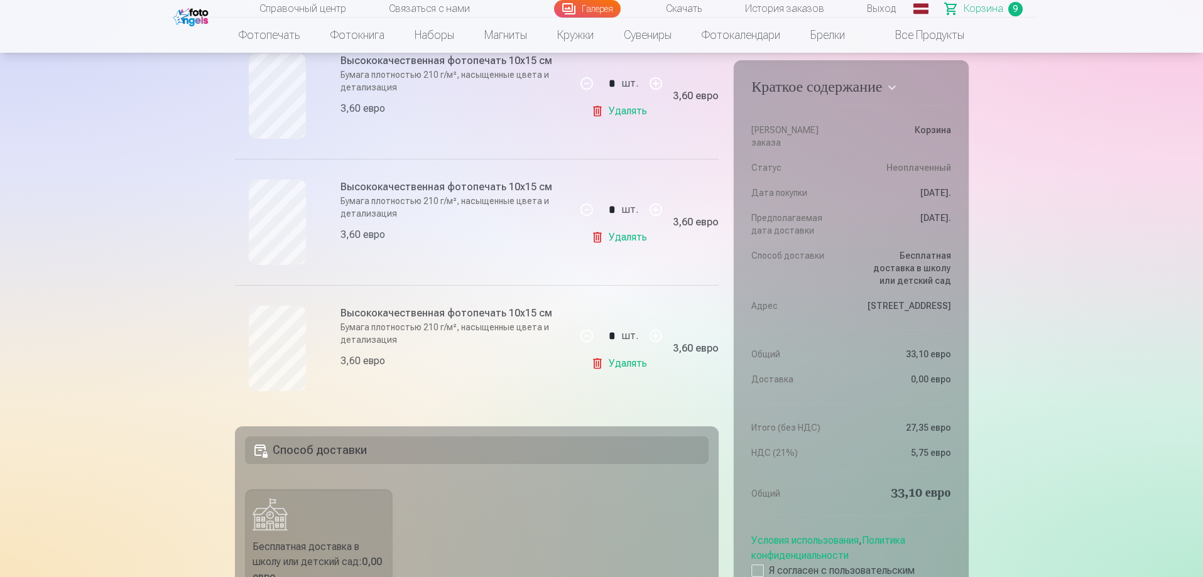
scroll to position [879, 0]
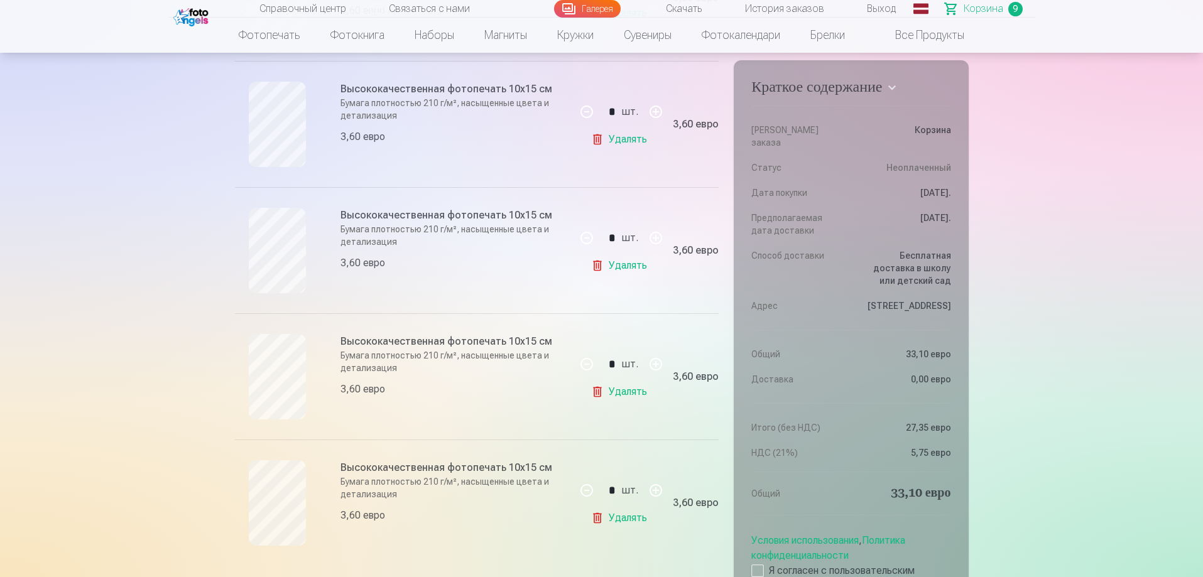
click at [601, 388] on link "Удалять" at bounding box center [621, 391] width 61 height 25
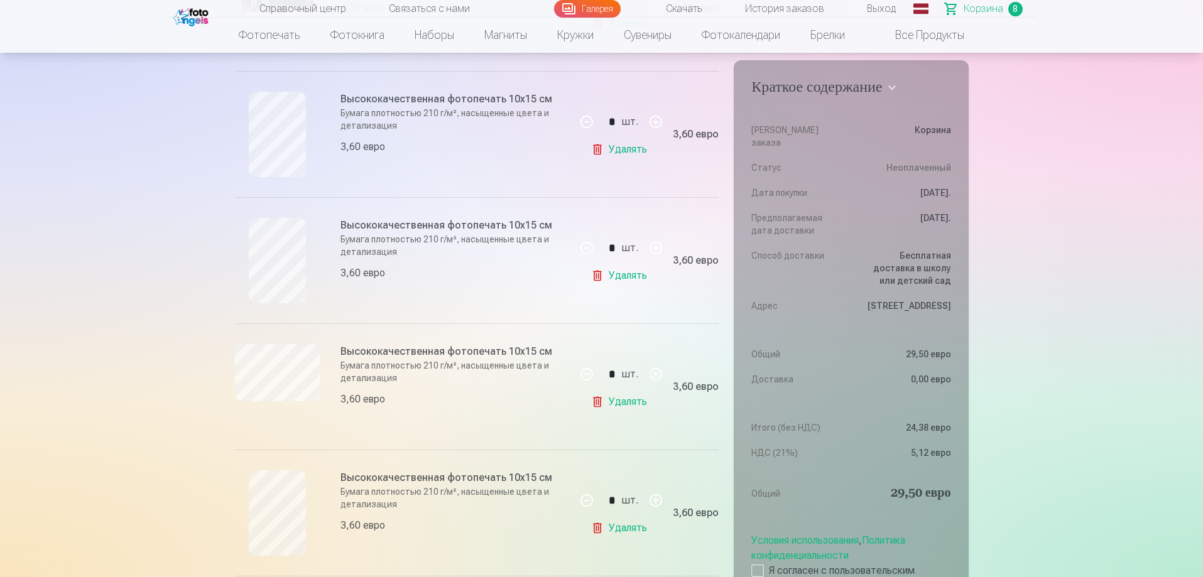
scroll to position [377, 0]
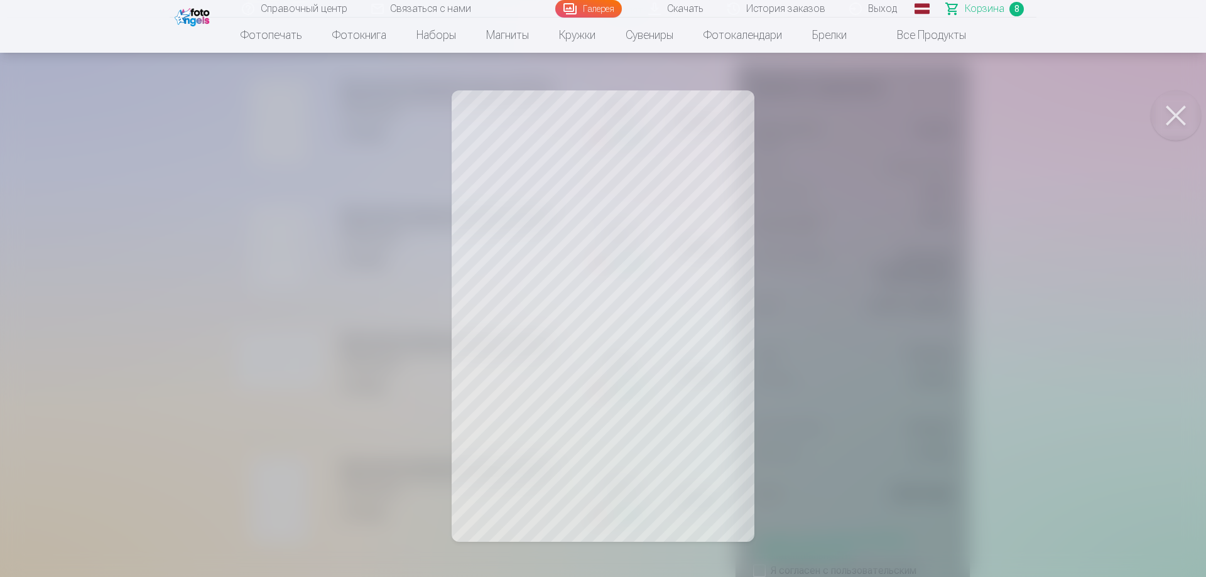
click at [1170, 112] on button at bounding box center [1176, 115] width 50 height 50
click at [1179, 116] on button at bounding box center [1176, 115] width 50 height 50
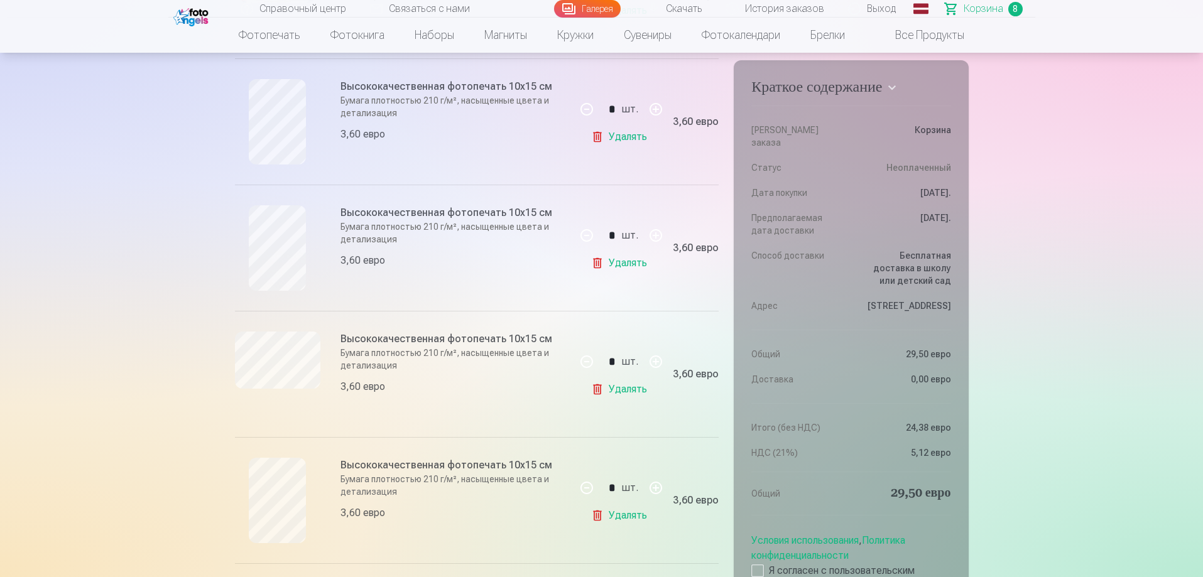
click at [594, 261] on link "Удалять" at bounding box center [621, 263] width 61 height 25
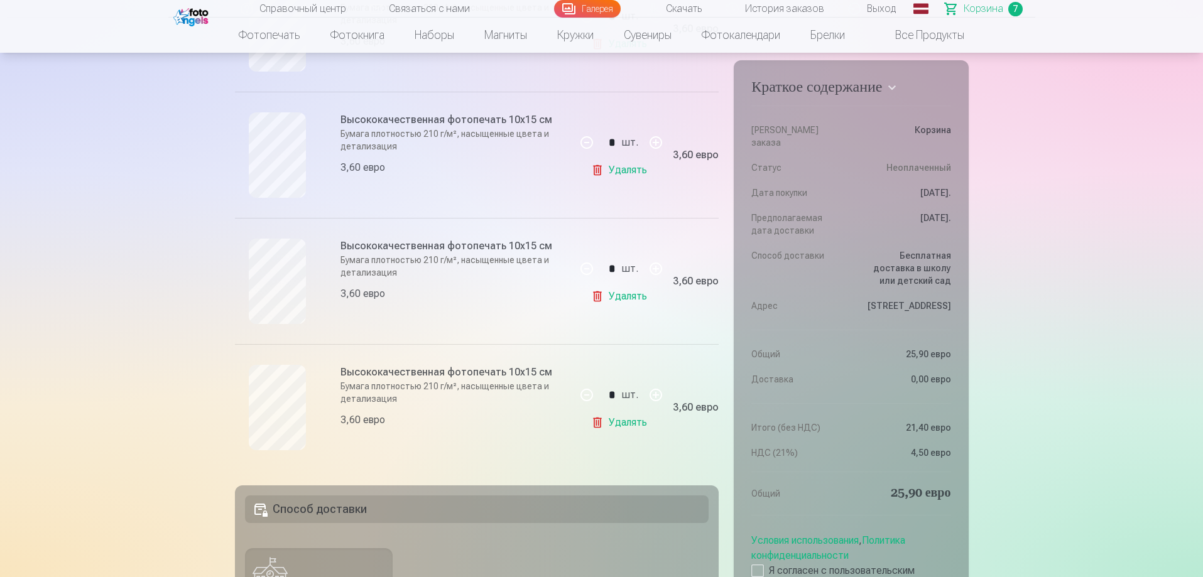
scroll to position [754, 0]
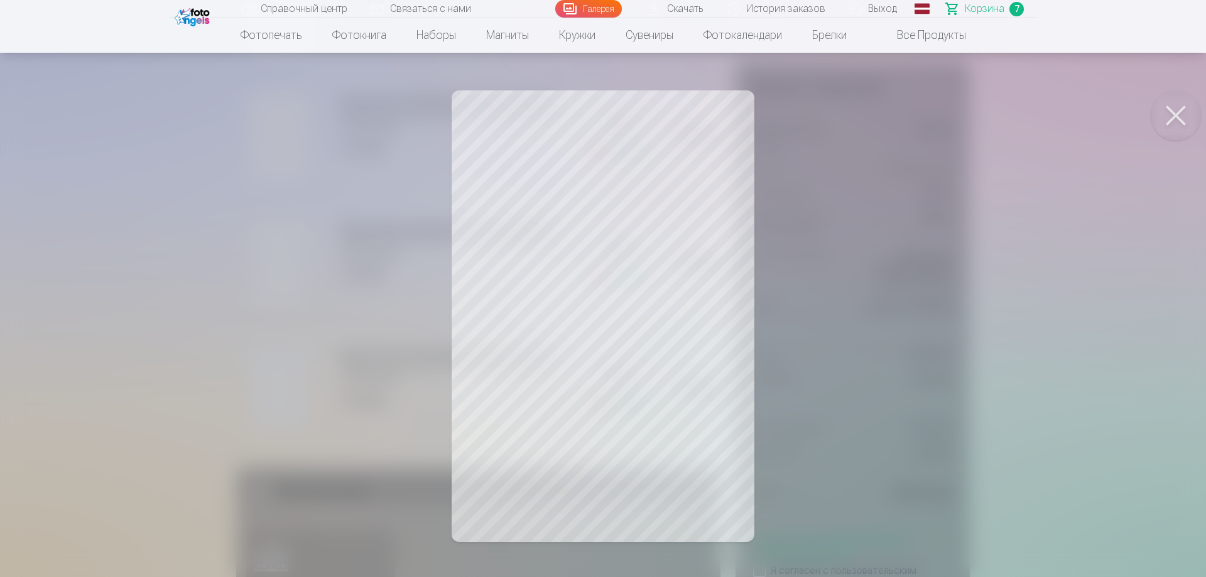
click at [1172, 115] on button at bounding box center [1176, 115] width 50 height 50
click at [1194, 114] on button at bounding box center [1176, 115] width 50 height 50
click at [1172, 126] on button at bounding box center [1176, 115] width 50 height 50
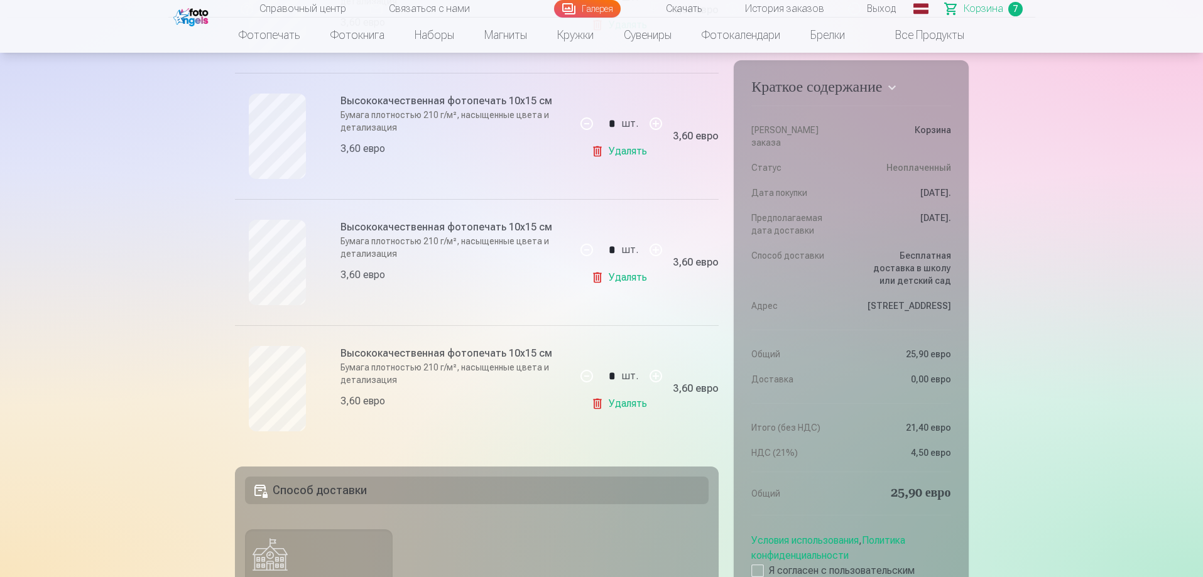
click at [598, 289] on link "Удалять" at bounding box center [621, 277] width 61 height 25
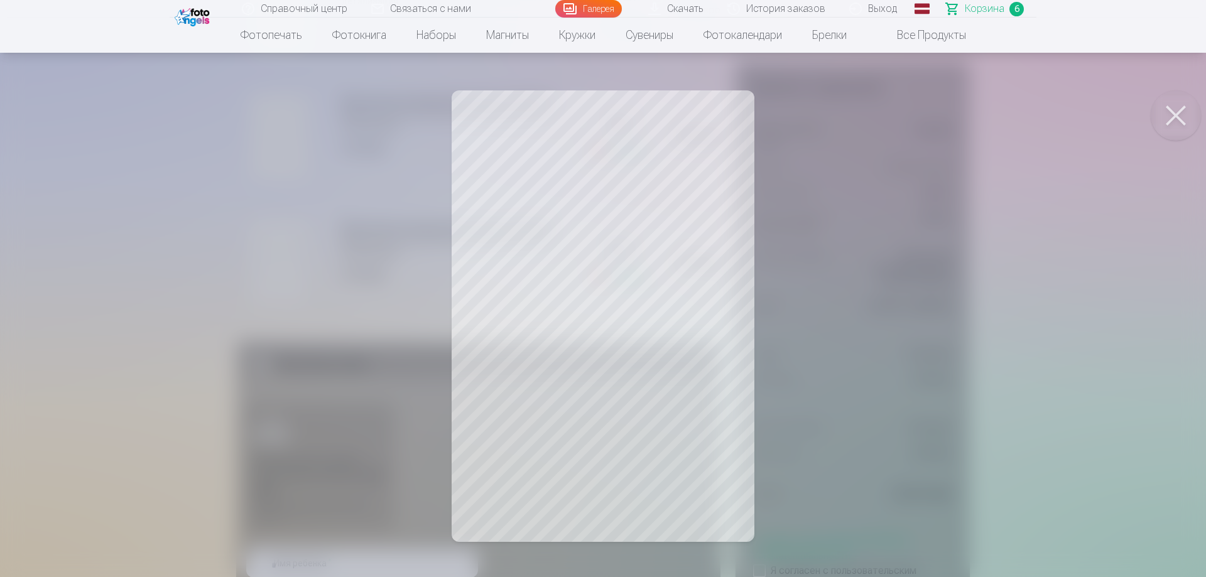
click at [1176, 115] on button at bounding box center [1176, 115] width 50 height 50
click at [1177, 111] on button at bounding box center [1176, 115] width 50 height 50
drag, startPoint x: 1177, startPoint y: 114, endPoint x: 975, endPoint y: 142, distance: 204.2
click at [1177, 115] on button at bounding box center [1176, 115] width 50 height 50
click at [1175, 119] on button at bounding box center [1176, 115] width 50 height 50
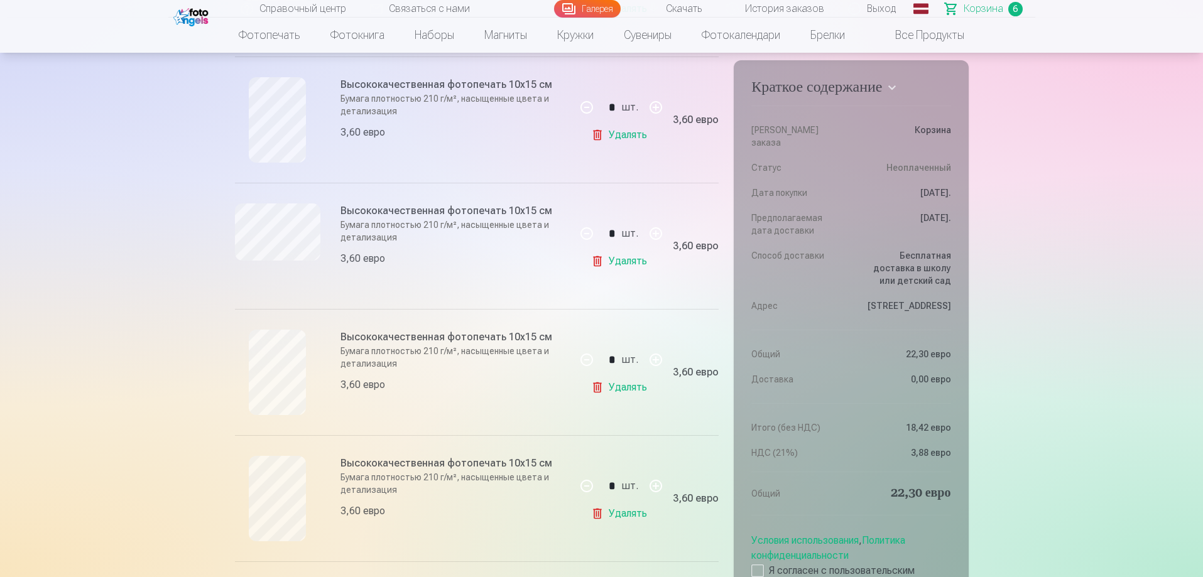
scroll to position [377, 0]
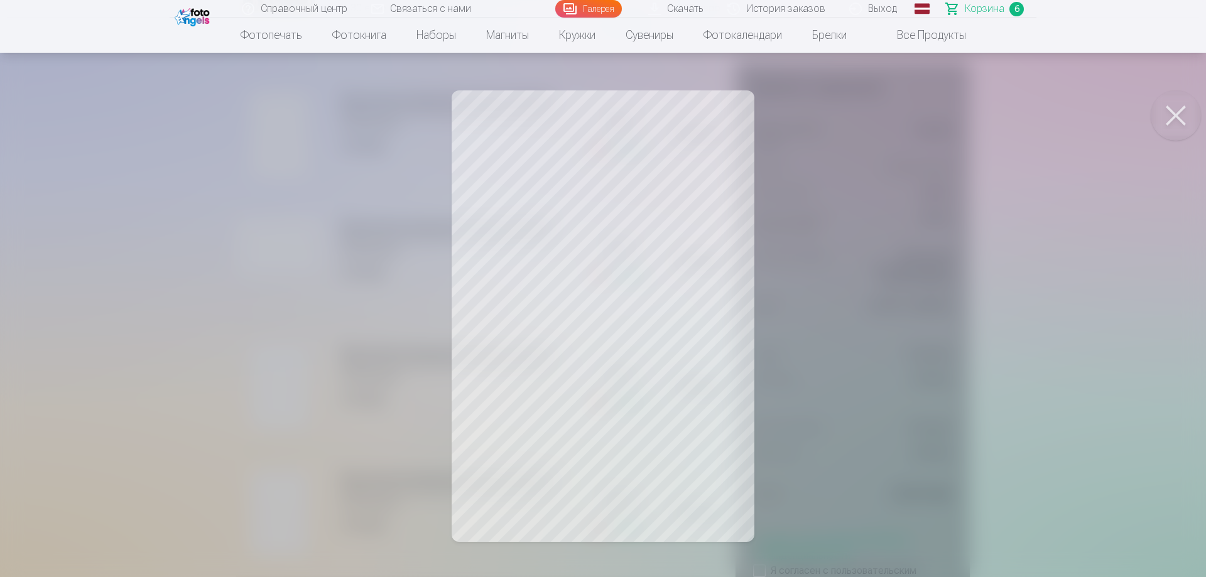
click at [1178, 121] on button at bounding box center [1176, 115] width 50 height 50
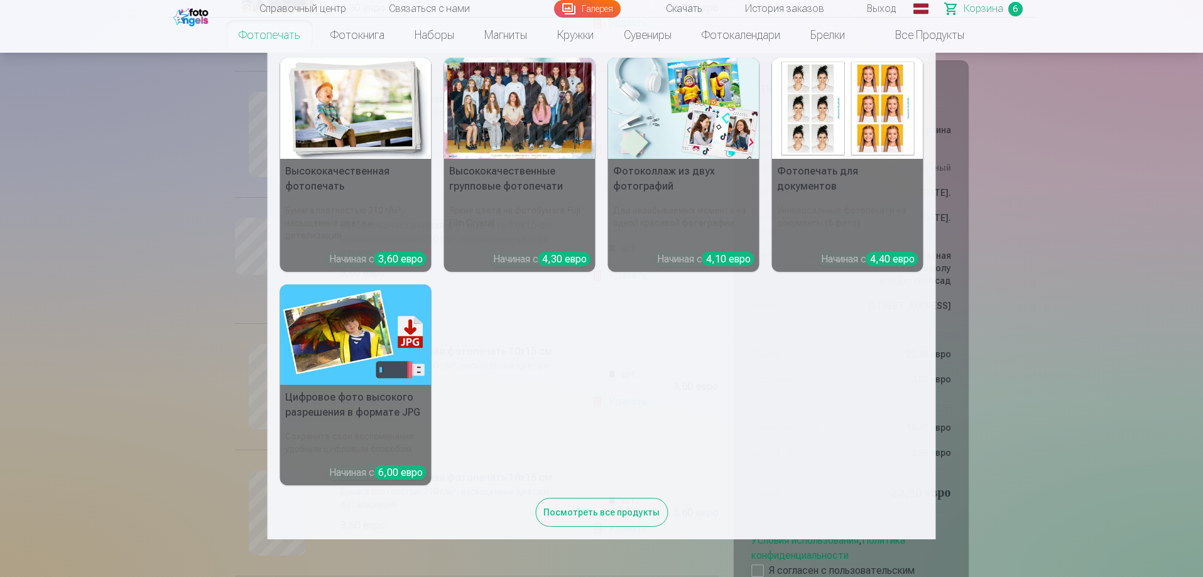
click at [587, 508] on font "Посмотреть все продукты" at bounding box center [601, 513] width 116 height 10
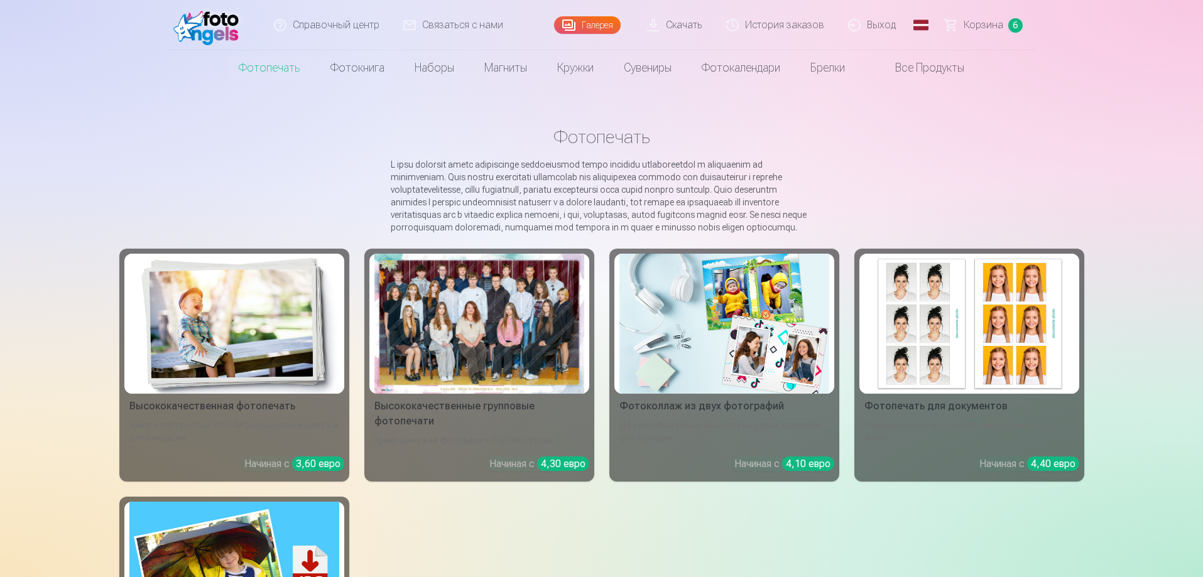
click at [477, 356] on div at bounding box center [479, 324] width 210 height 140
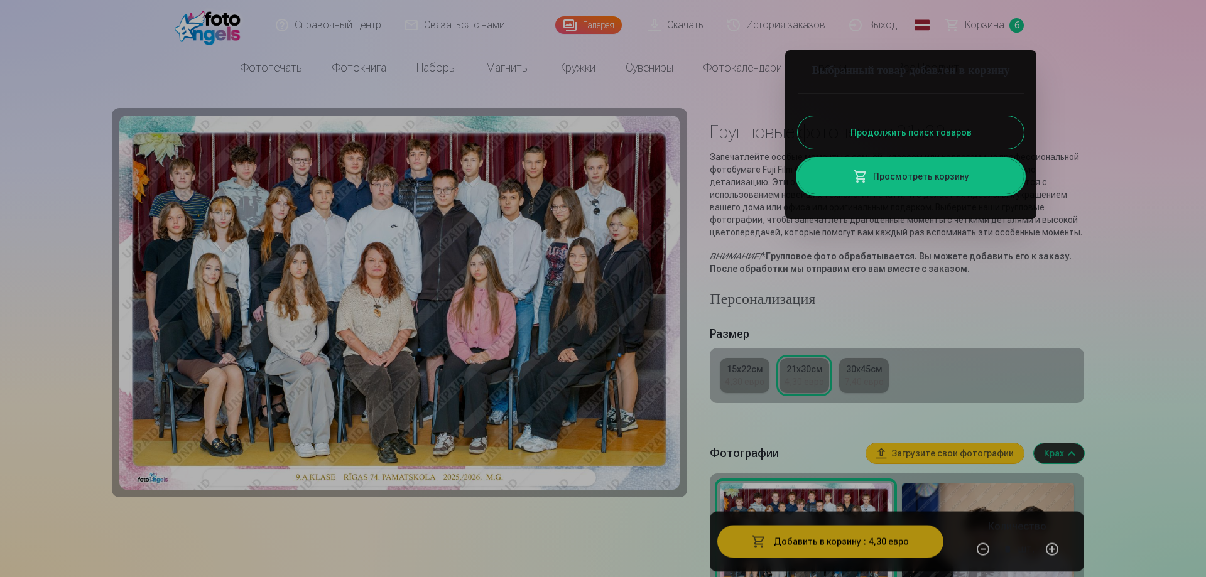
click at [1109, 489] on div at bounding box center [603, 288] width 1206 height 577
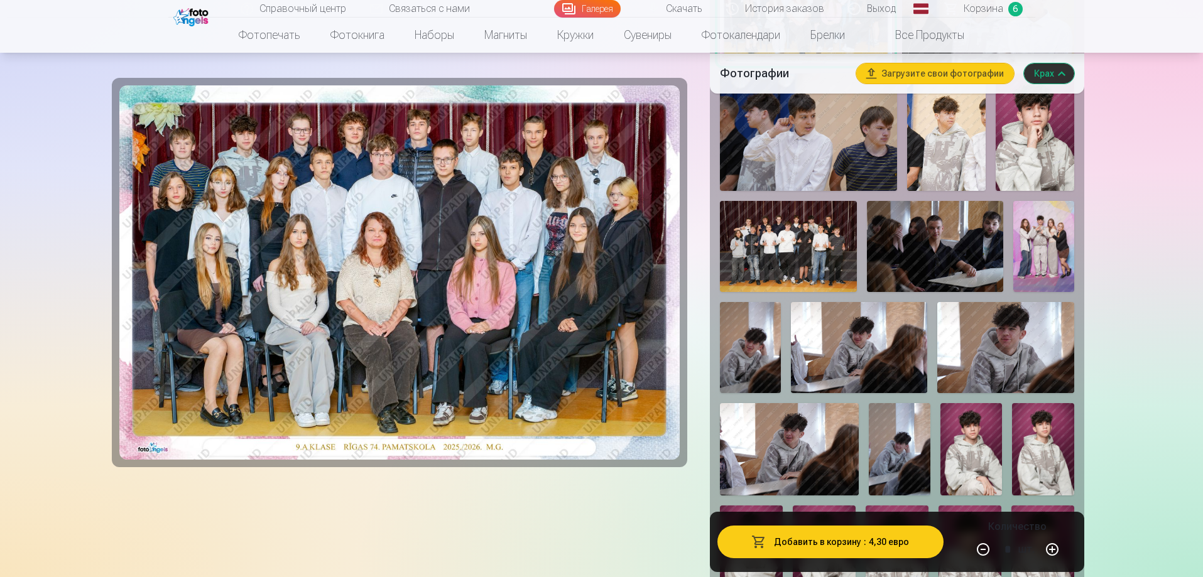
scroll to position [691, 0]
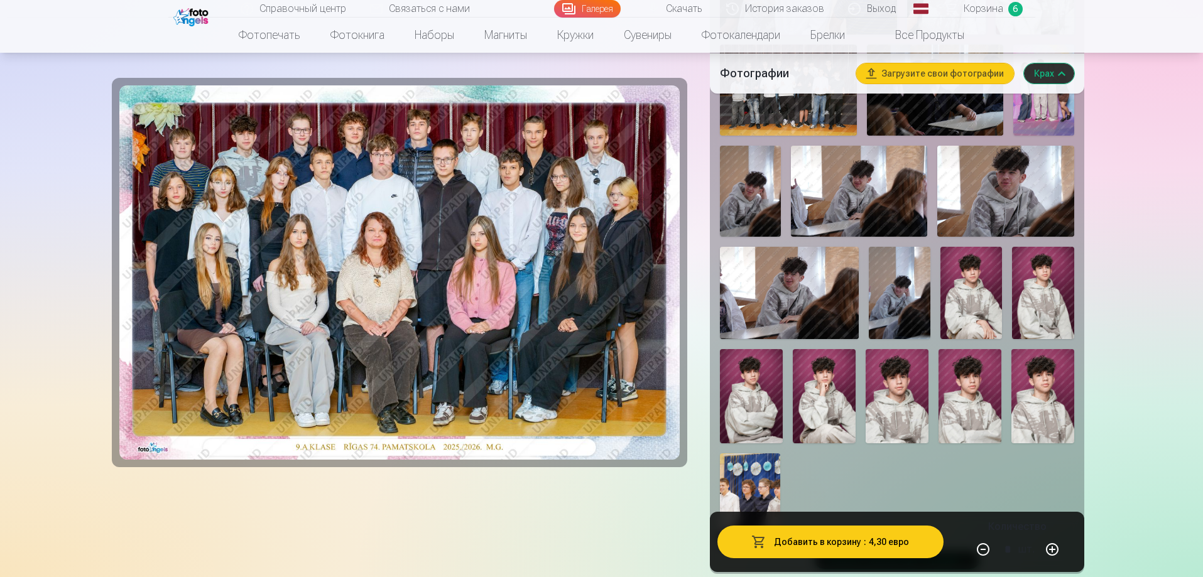
click at [970, 410] on img at bounding box center [970, 396] width 63 height 94
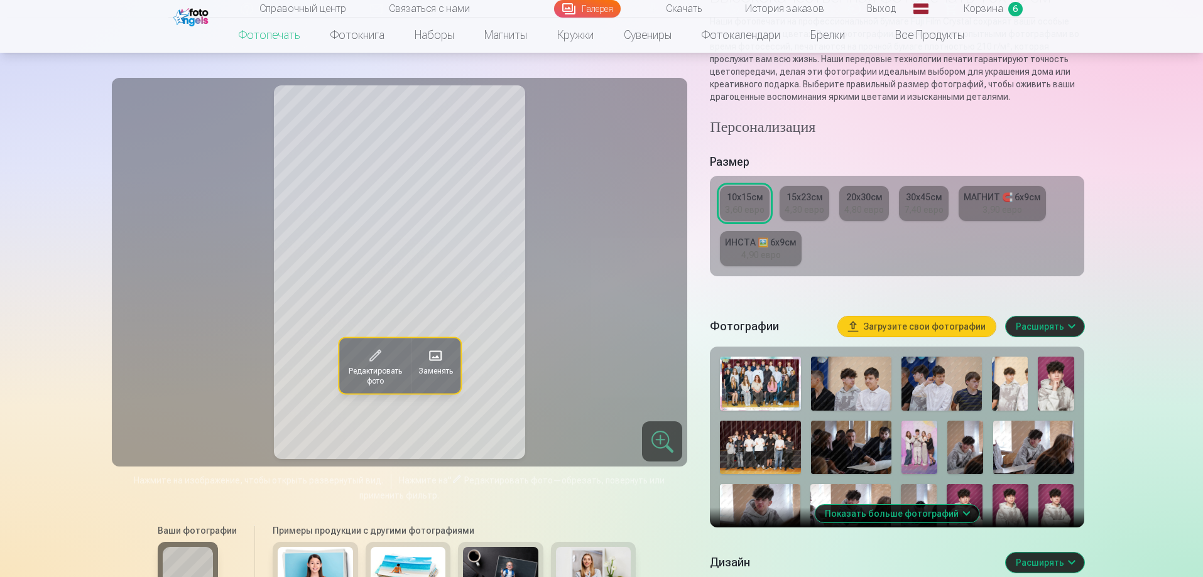
scroll to position [188, 0]
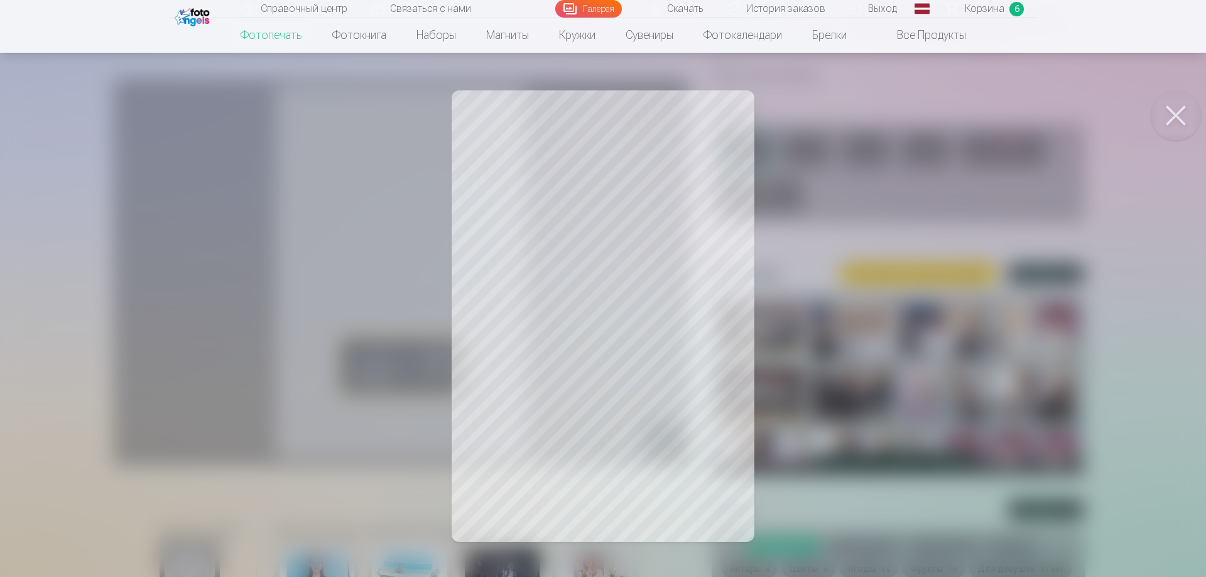
click at [623, 384] on div at bounding box center [603, 288] width 1206 height 577
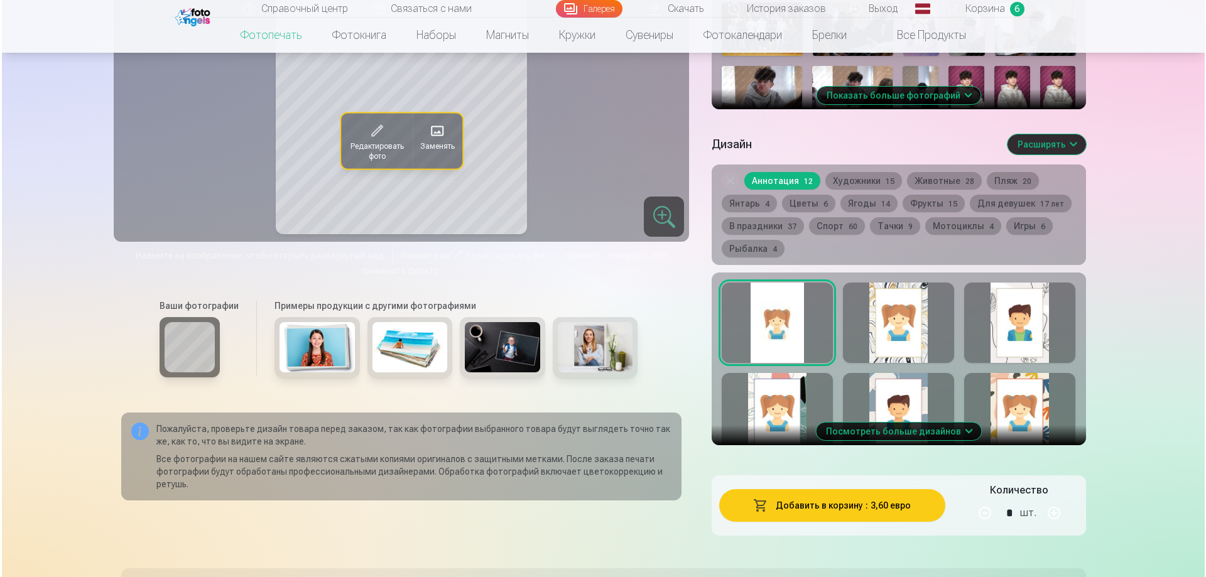
scroll to position [628, 0]
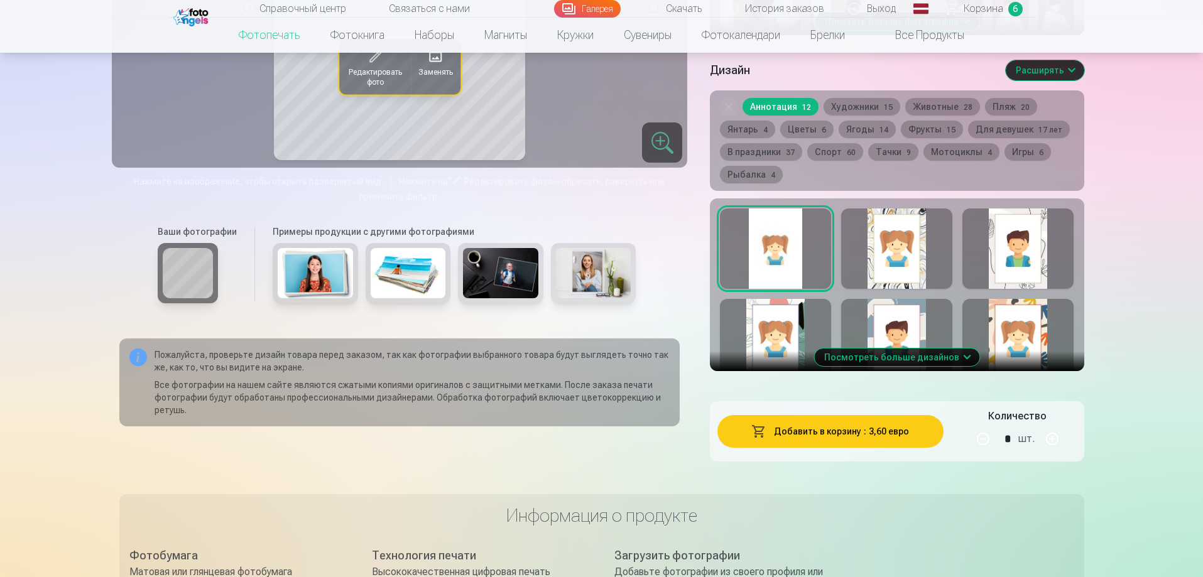
click at [775, 441] on button "Добавить в корзину : 3,60 евро" at bounding box center [830, 431] width 226 height 33
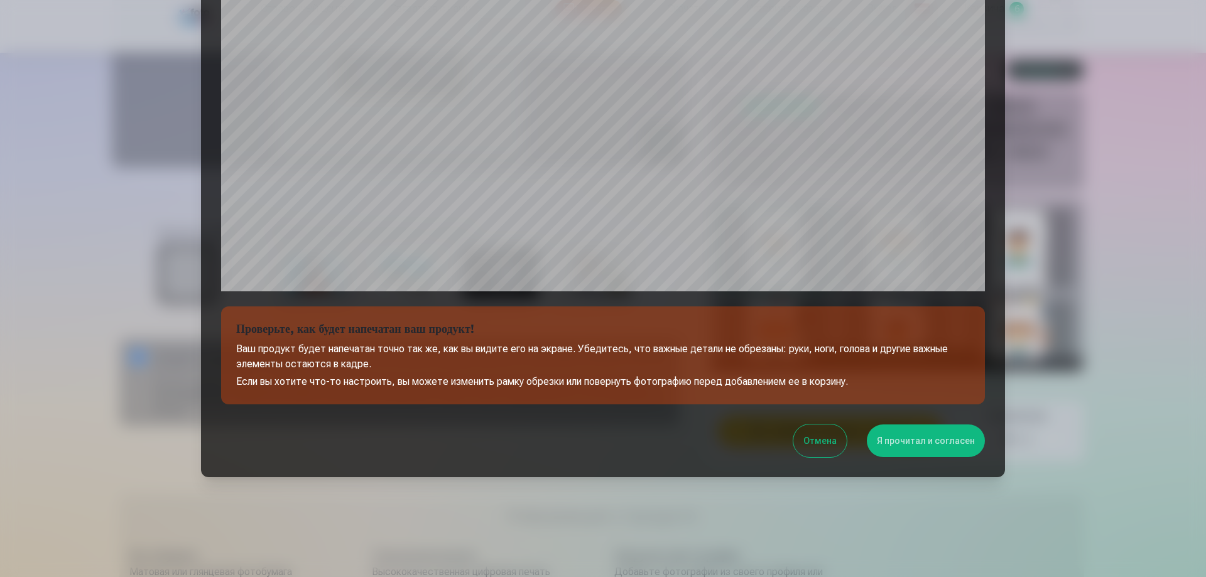
scroll to position [327, 0]
click at [894, 439] on font "Я прочитал и согласен" at bounding box center [926, 440] width 98 height 10
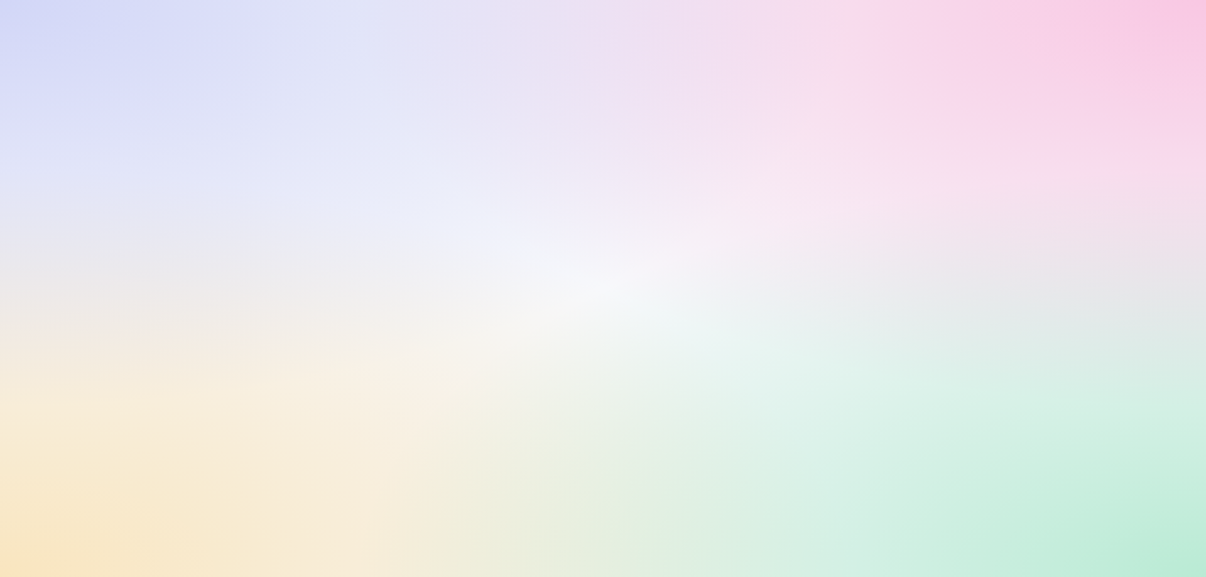
scroll to position [0, 0]
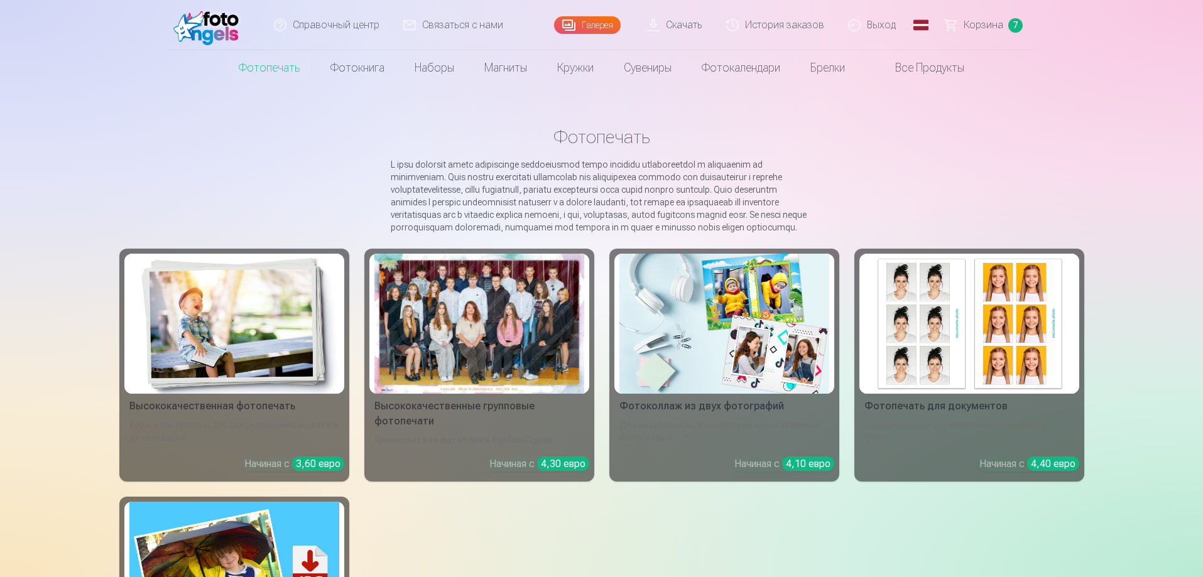
click at [983, 24] on font "Корзина" at bounding box center [984, 25] width 40 height 12
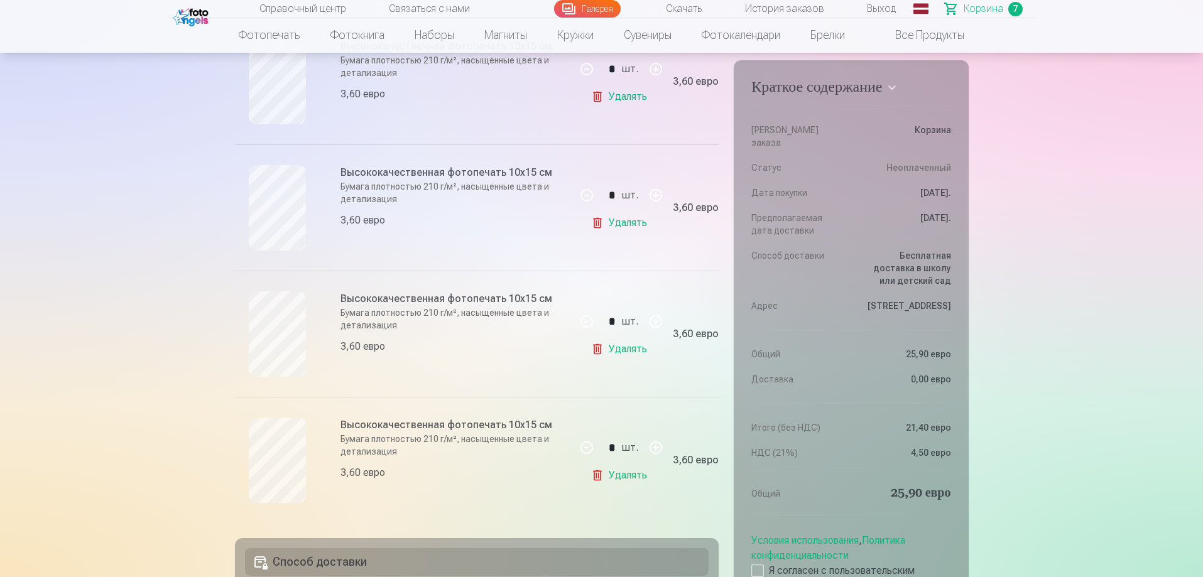
scroll to position [691, 0]
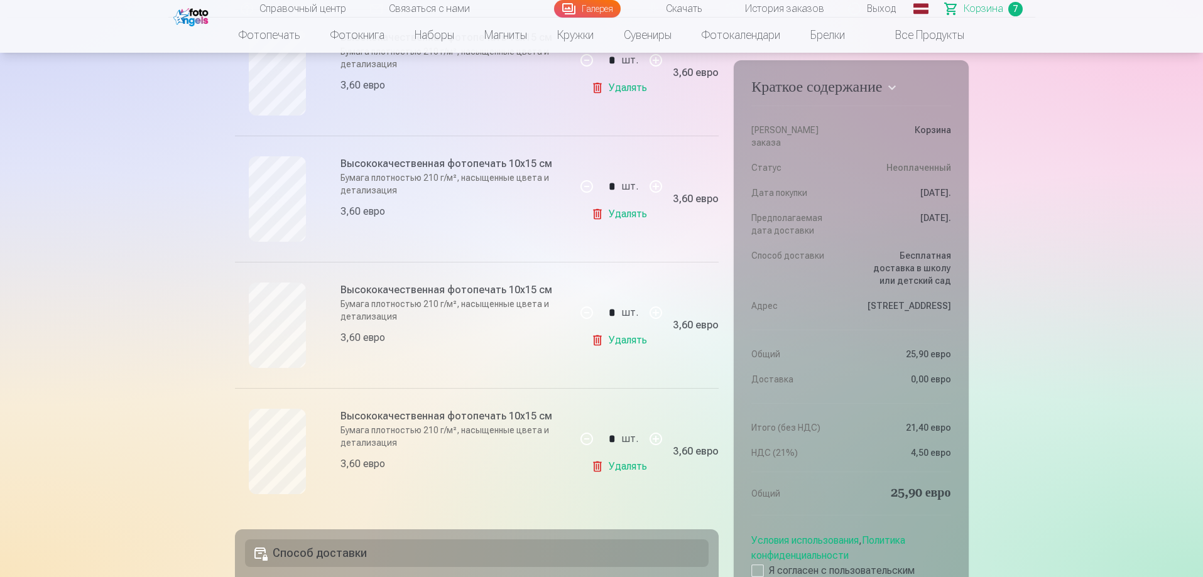
click at [595, 479] on link "Удалять" at bounding box center [621, 466] width 61 height 25
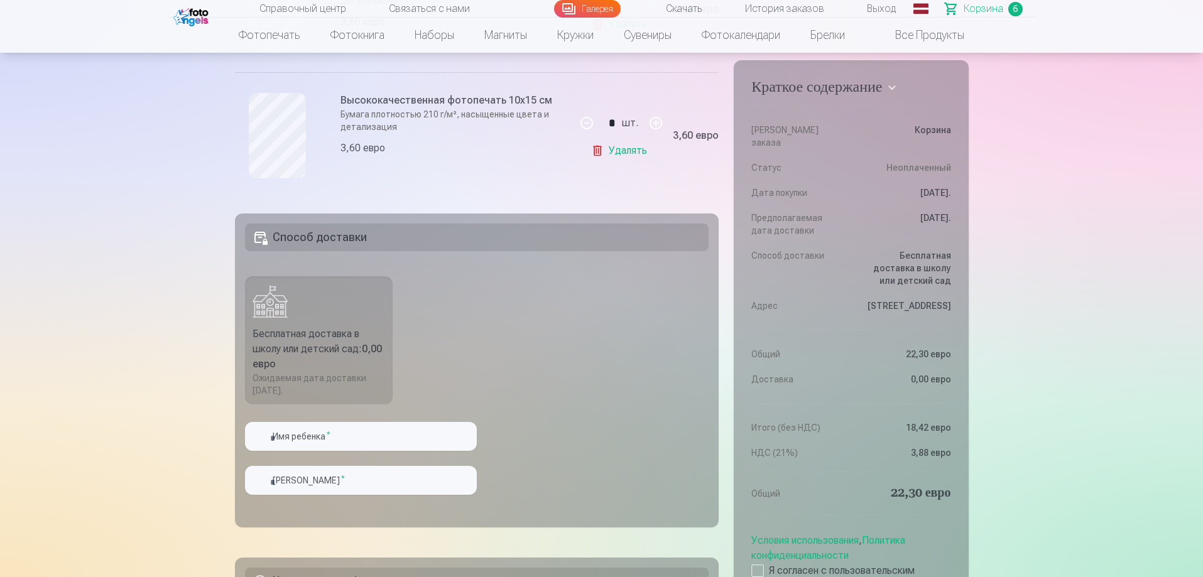
scroll to position [942, 0]
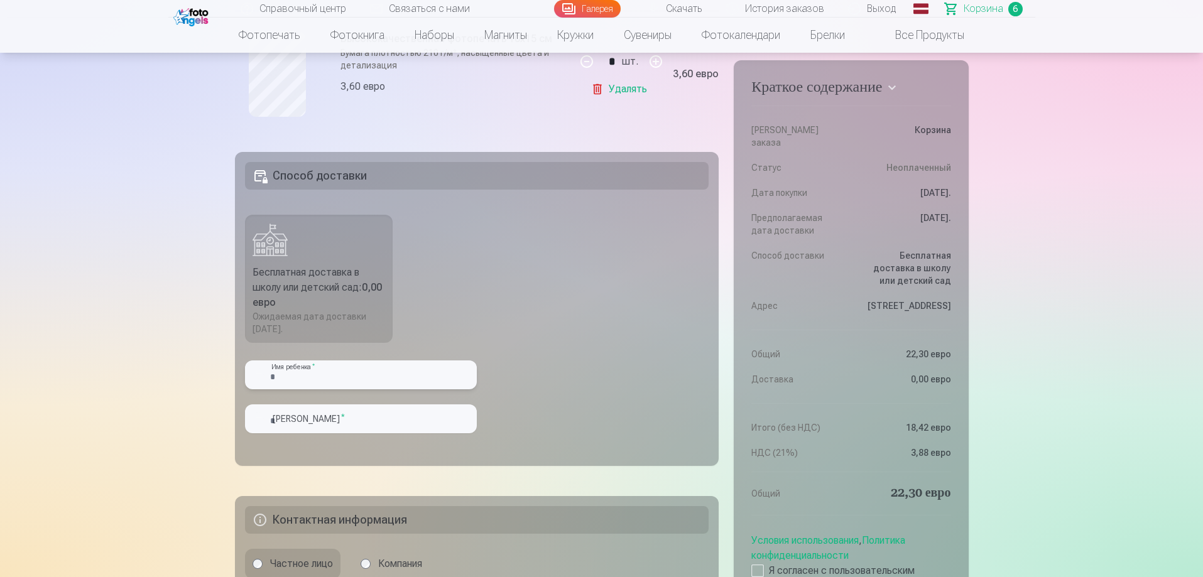
click at [403, 389] on input "text" at bounding box center [361, 375] width 232 height 29
type input "*******"
click at [419, 430] on input "text" at bounding box center [361, 419] width 232 height 29
type input "**********"
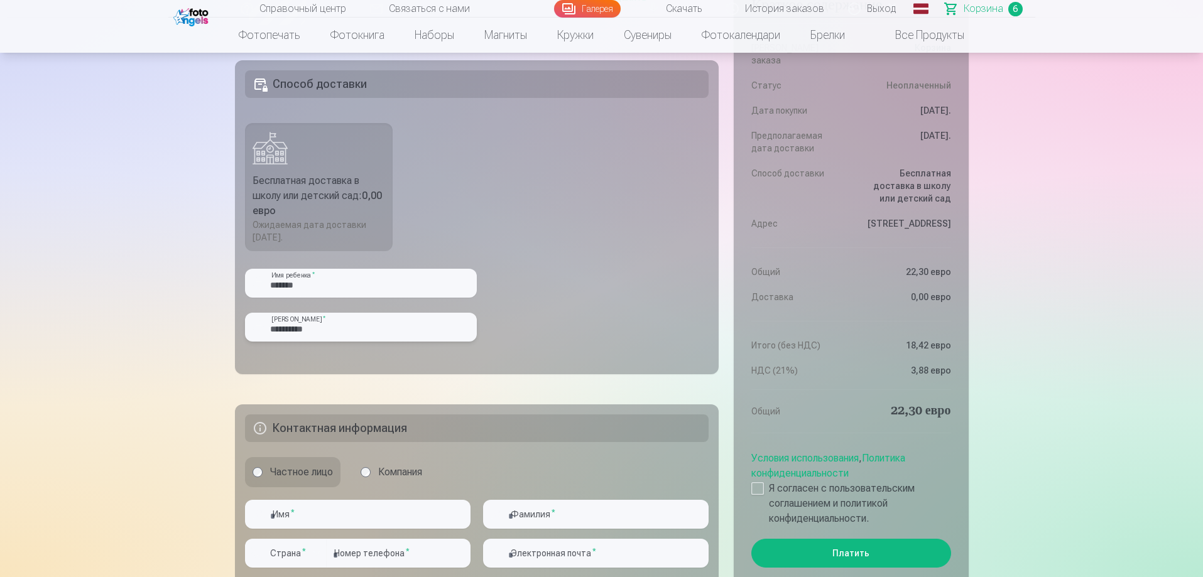
scroll to position [1068, 0]
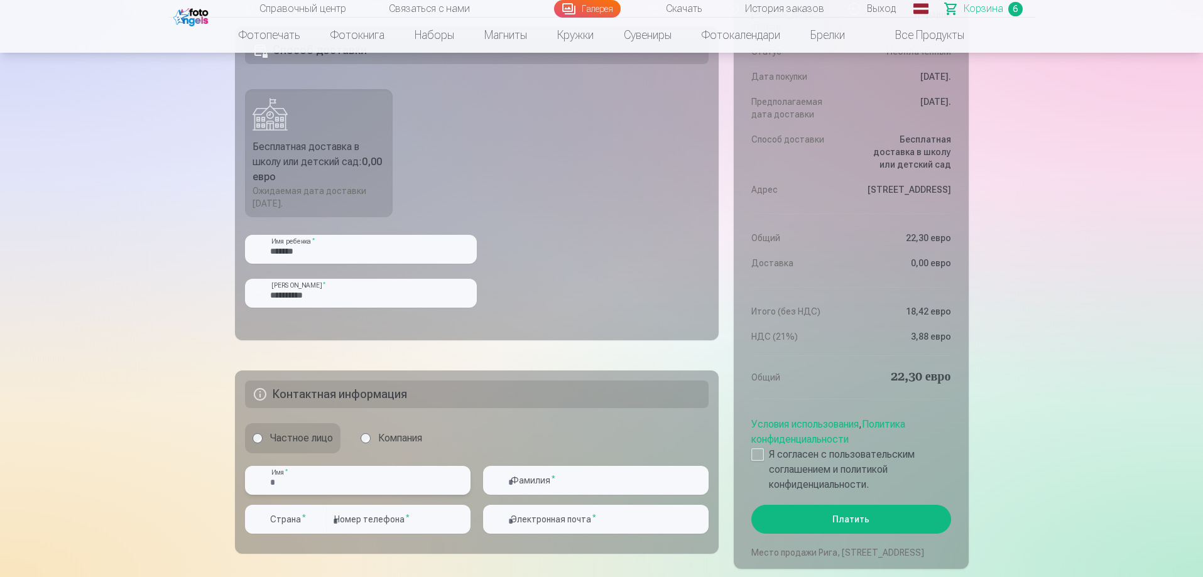
click at [401, 489] on input "text" at bounding box center [358, 480] width 226 height 29
type input "**********"
type input "********"
click at [584, 529] on input "email" at bounding box center [596, 519] width 226 height 29
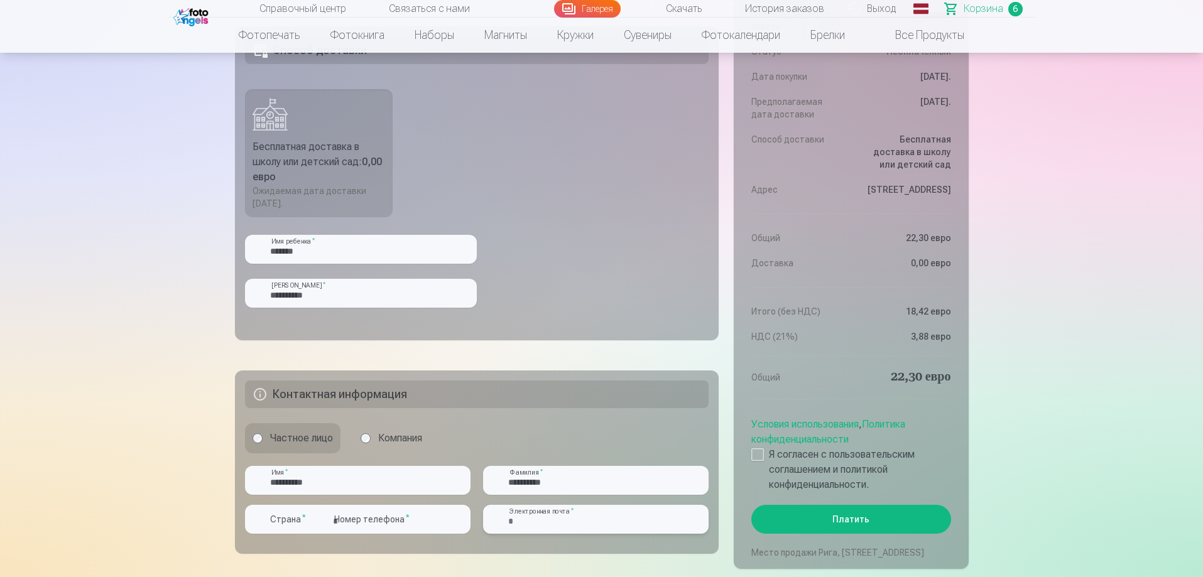
type input "**********"
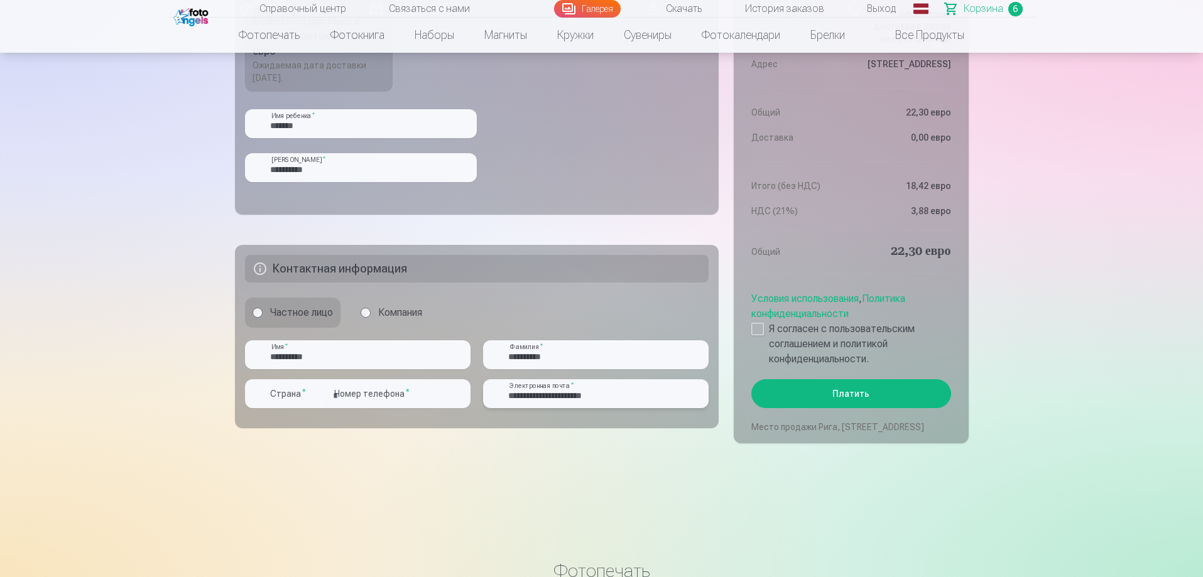
scroll to position [1131, 0]
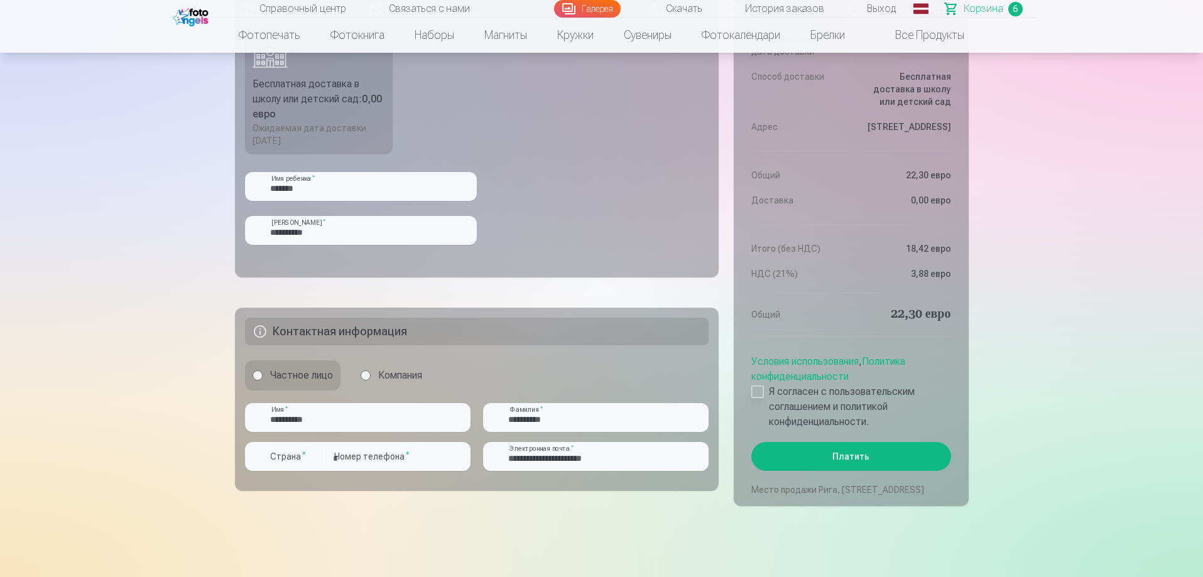
click at [758, 393] on div at bounding box center [757, 392] width 13 height 13
click at [861, 455] on font "Платить" at bounding box center [850, 457] width 37 height 10
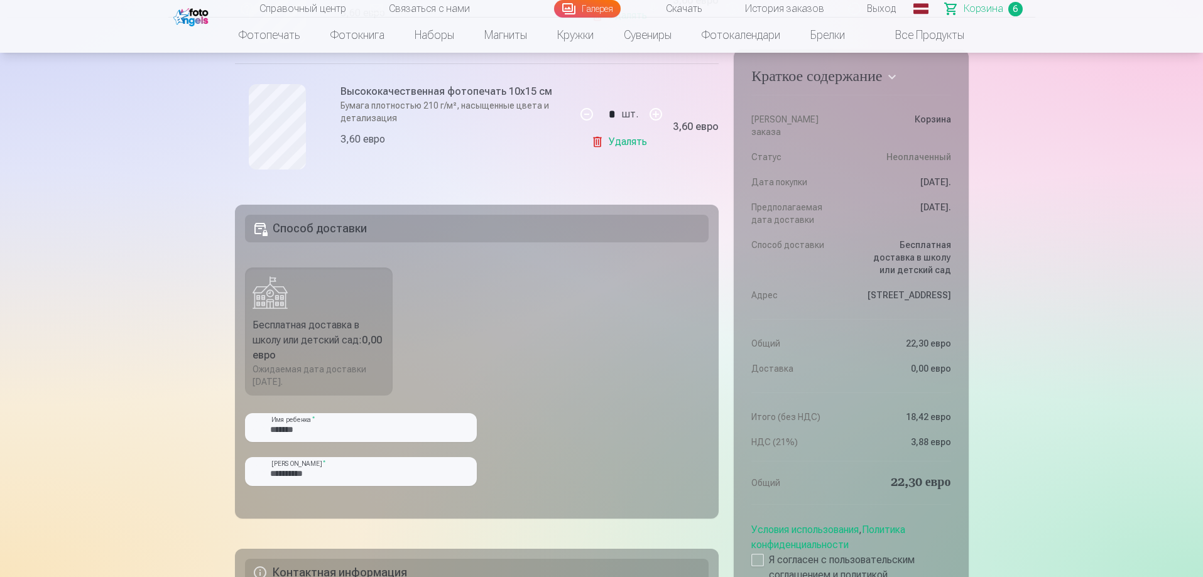
scroll to position [879, 0]
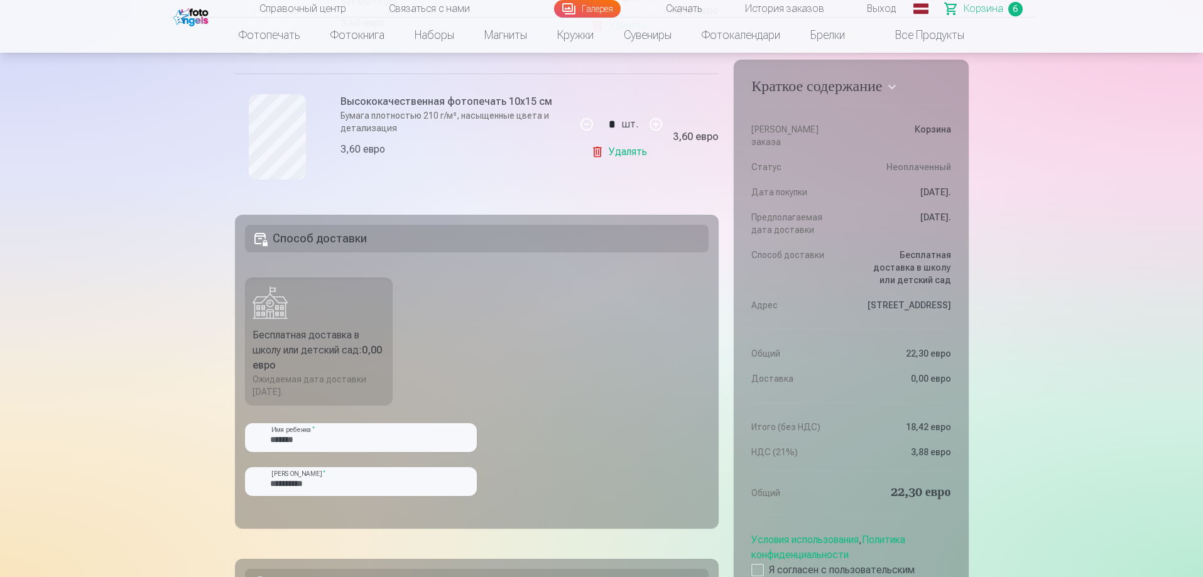
click at [339, 356] on font "Бесплатная доставка в школу или детский сад" at bounding box center [306, 342] width 107 height 27
click at [307, 309] on label "Бесплатная доставка в школу или детский сад : 0,00 евро Ожидаемая дата доставки…" at bounding box center [319, 342] width 148 height 128
click at [263, 325] on label "Бесплатная доставка в школу или детский сад : 0,00 евро Ожидаемая дата доставки…" at bounding box center [319, 342] width 148 height 128
click at [299, 265] on fieldset "**********" at bounding box center [477, 372] width 484 height 314
click at [298, 245] on font "Способ доставки" at bounding box center [320, 238] width 94 height 13
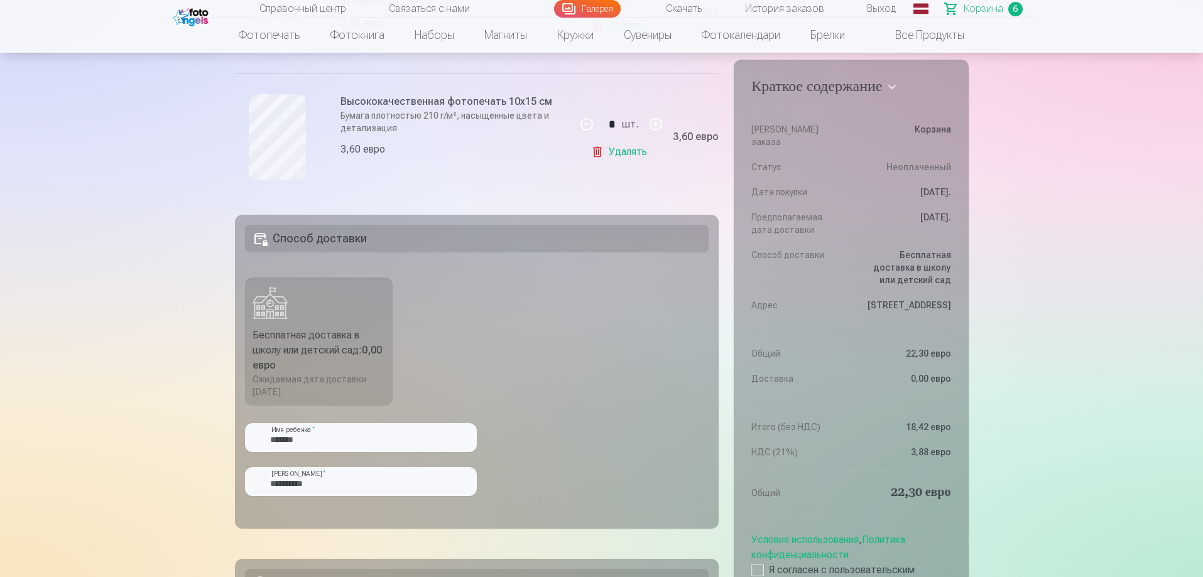
click at [381, 253] on h5 "Способ доставки" at bounding box center [477, 239] width 464 height 28
click at [290, 349] on font "Бесплатная доставка в школу или детский сад" at bounding box center [306, 342] width 107 height 27
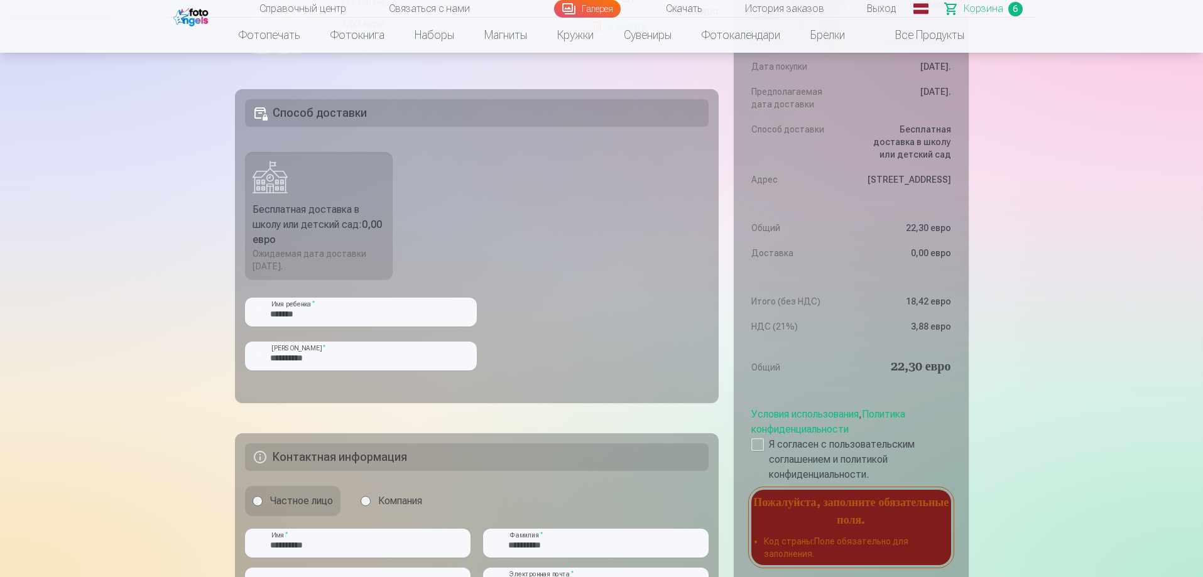
scroll to position [1131, 0]
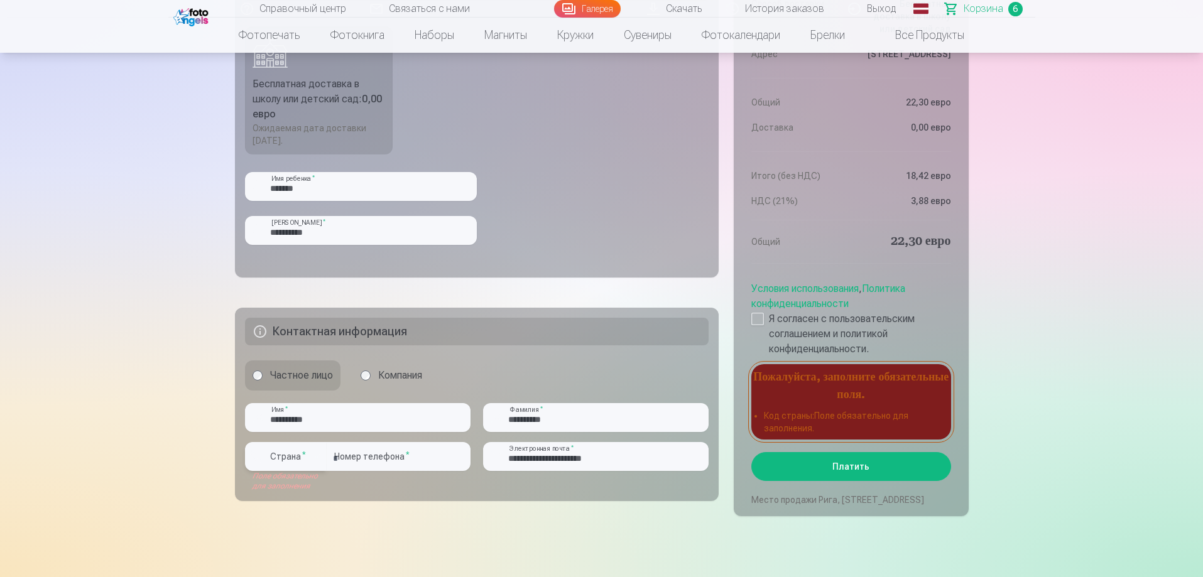
click at [317, 464] on div "button" at bounding box center [316, 456] width 15 height 15
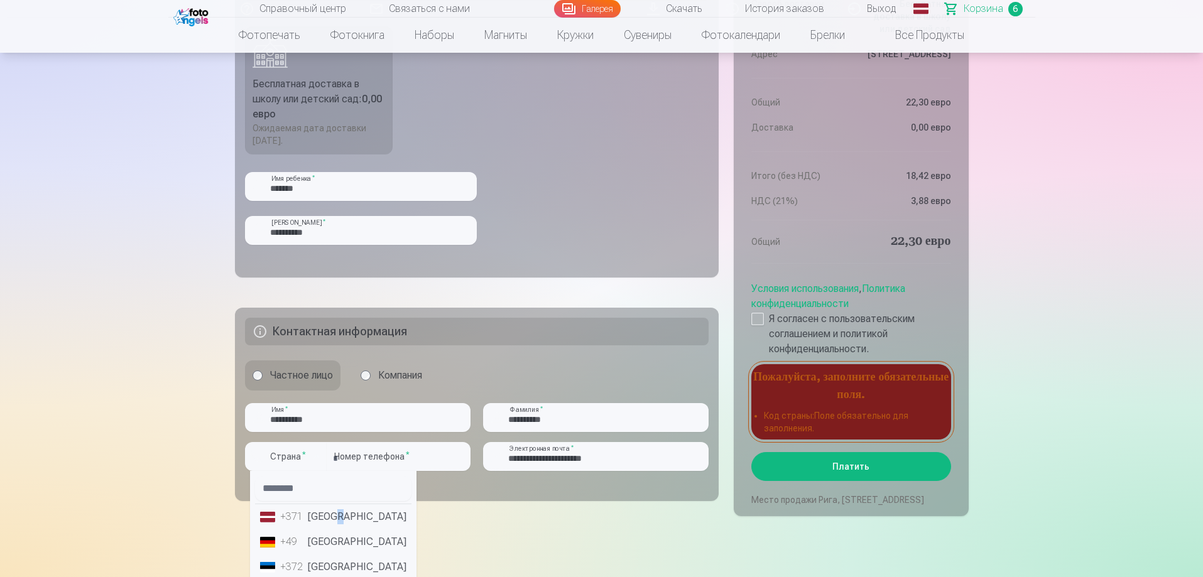
click at [340, 523] on font "Латвия" at bounding box center [357, 517] width 99 height 12
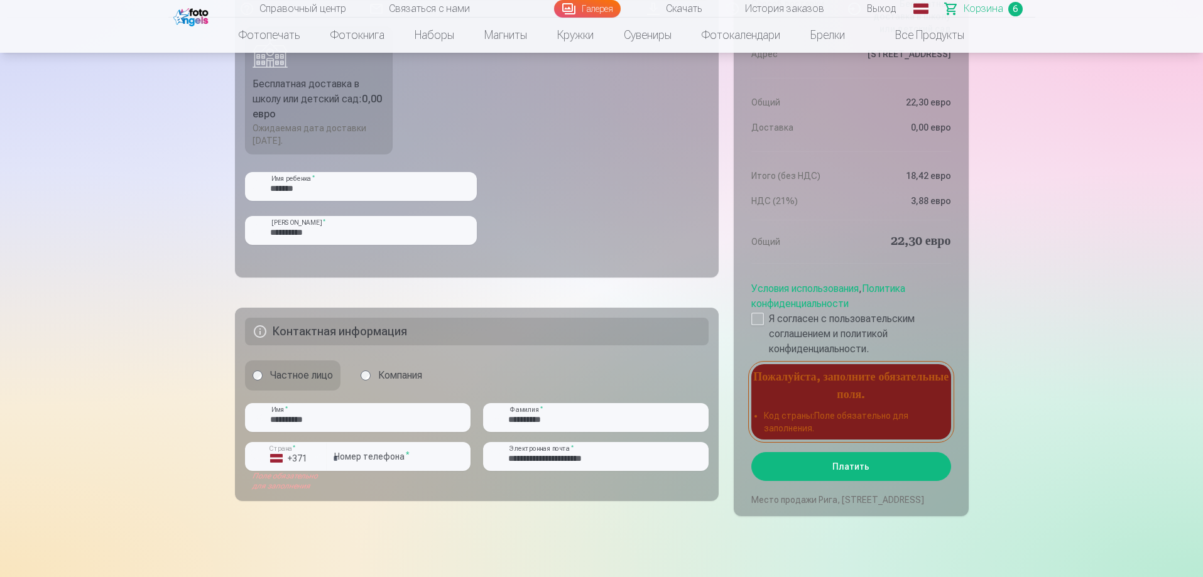
click at [825, 469] on button "Платить" at bounding box center [850, 466] width 199 height 29
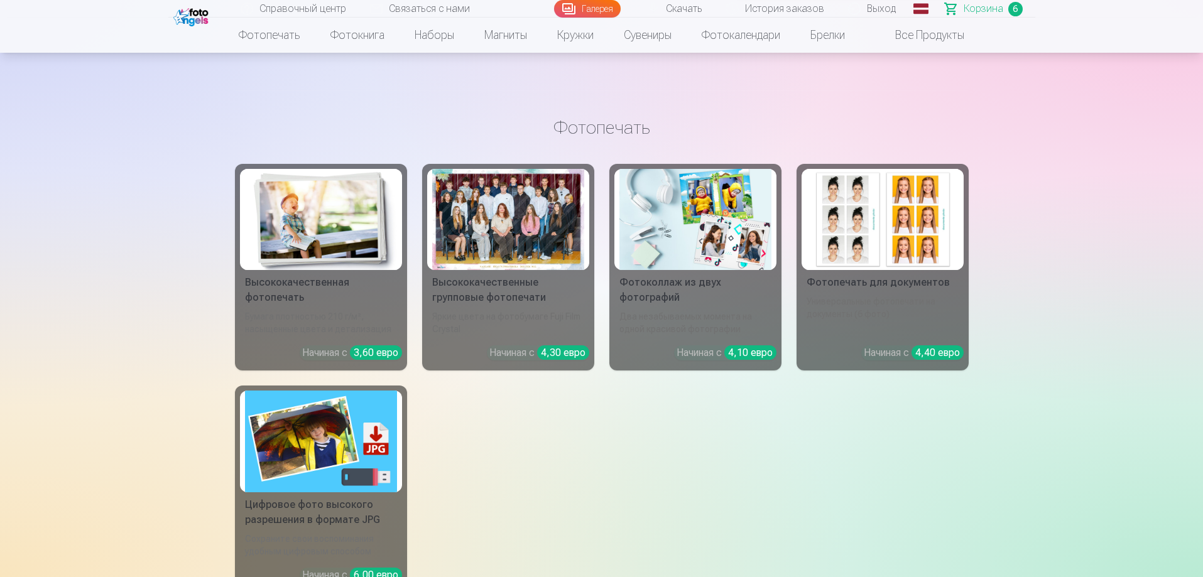
scroll to position [1696, 0]
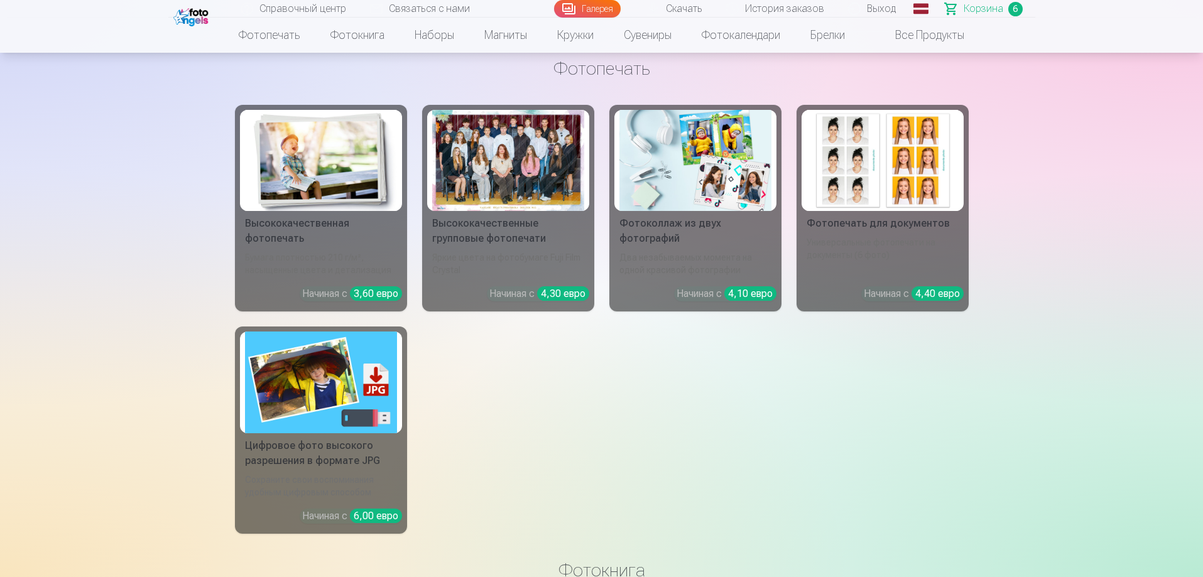
click at [707, 246] on div "Фотоколлаж из двух фотографий" at bounding box center [695, 231] width 162 height 30
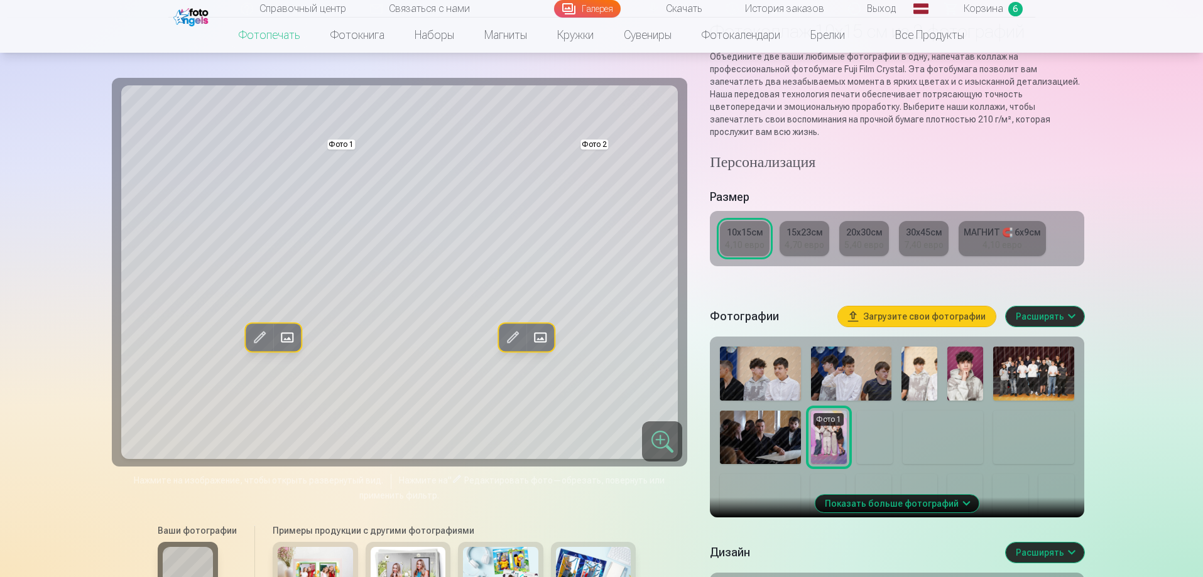
scroll to position [126, 0]
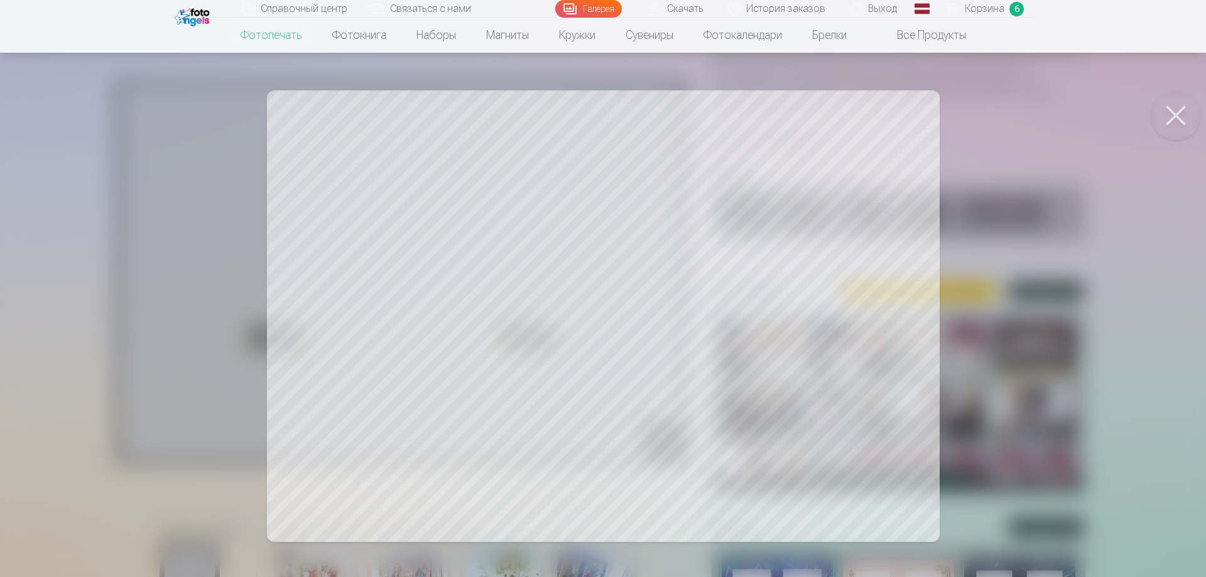
click at [604, 450] on div at bounding box center [603, 288] width 1206 height 577
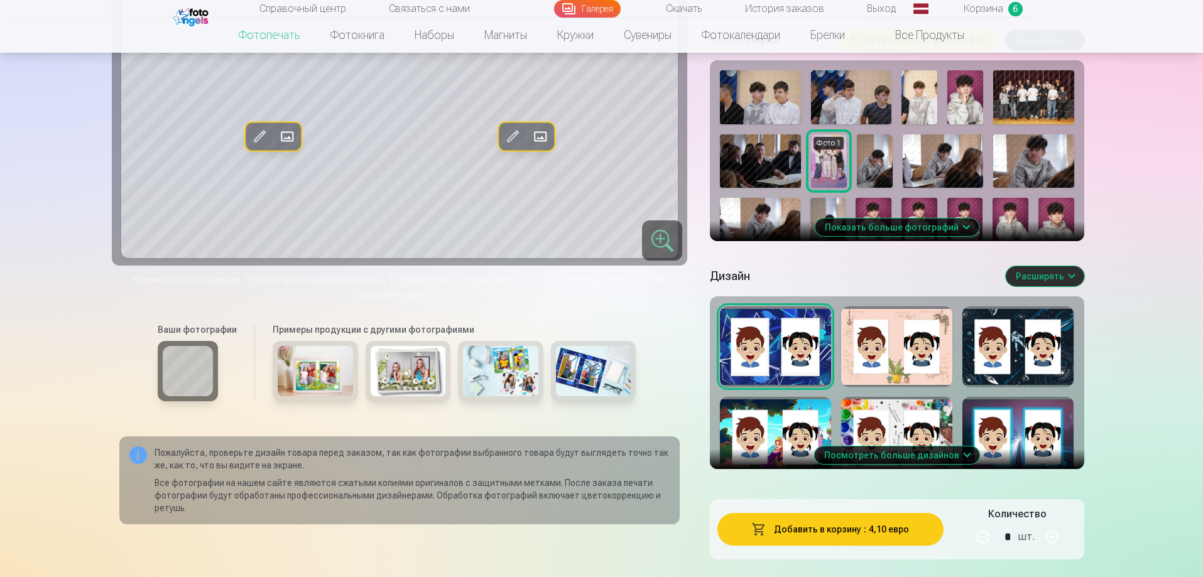
scroll to position [314, 0]
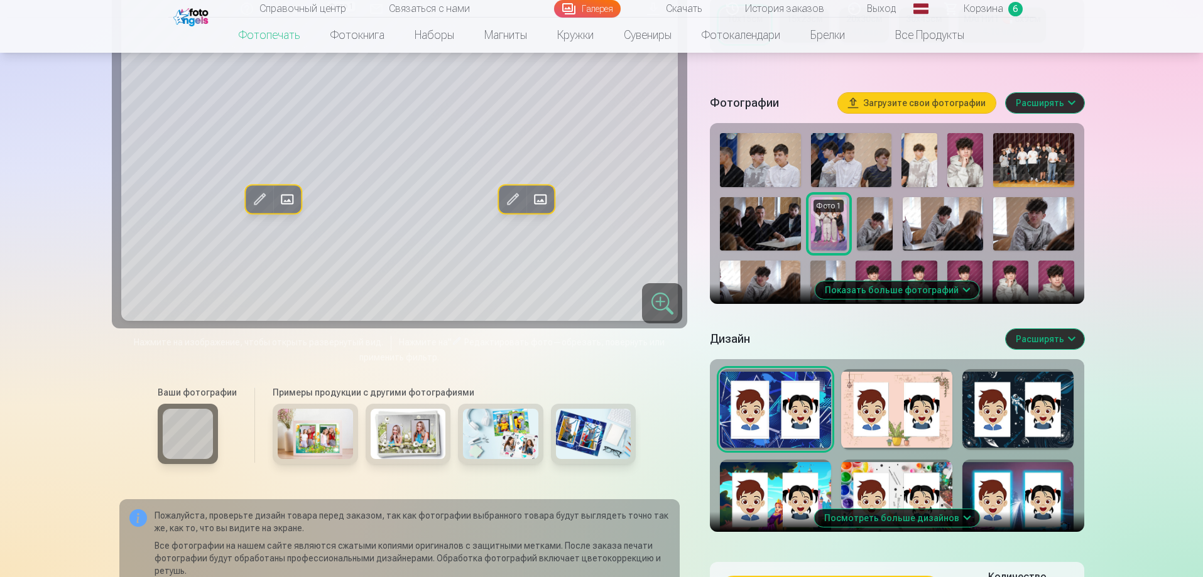
click at [879, 402] on div at bounding box center [896, 409] width 111 height 80
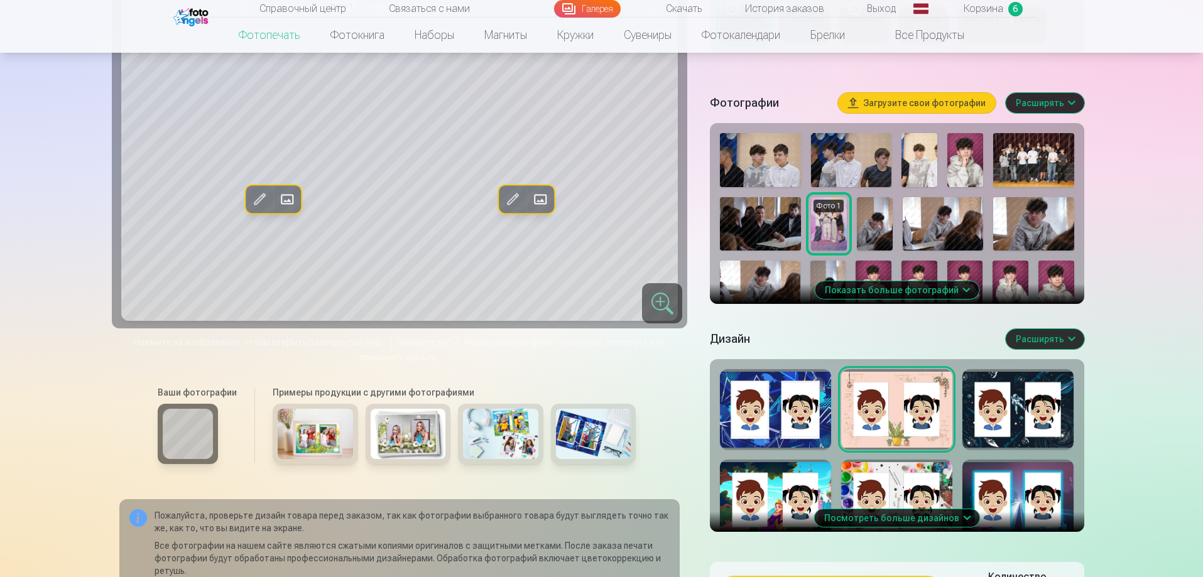
click at [1019, 431] on div at bounding box center [1017, 409] width 111 height 80
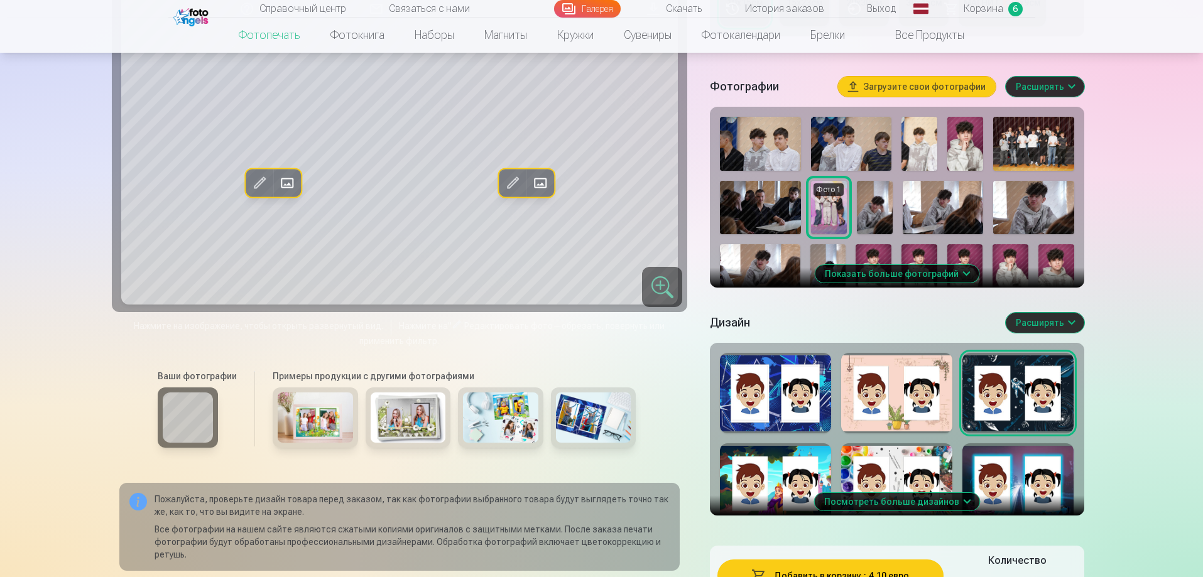
scroll to position [377, 0]
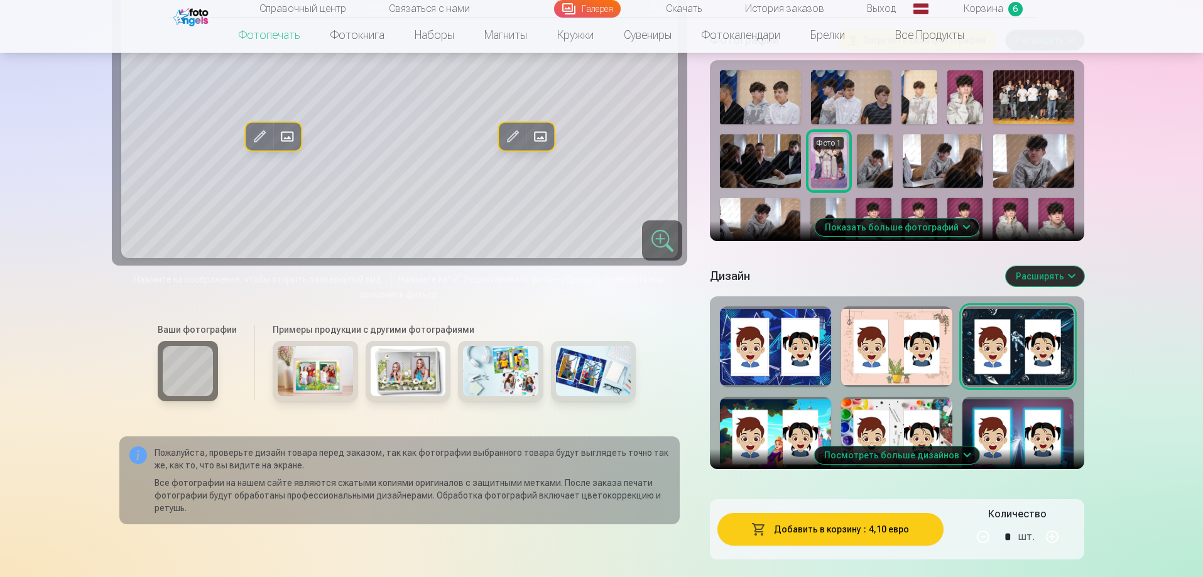
click at [888, 428] on div at bounding box center [896, 437] width 111 height 80
click at [950, 449] on button "Посмотреть больше дизайнов" at bounding box center [896, 456] width 165 height 18
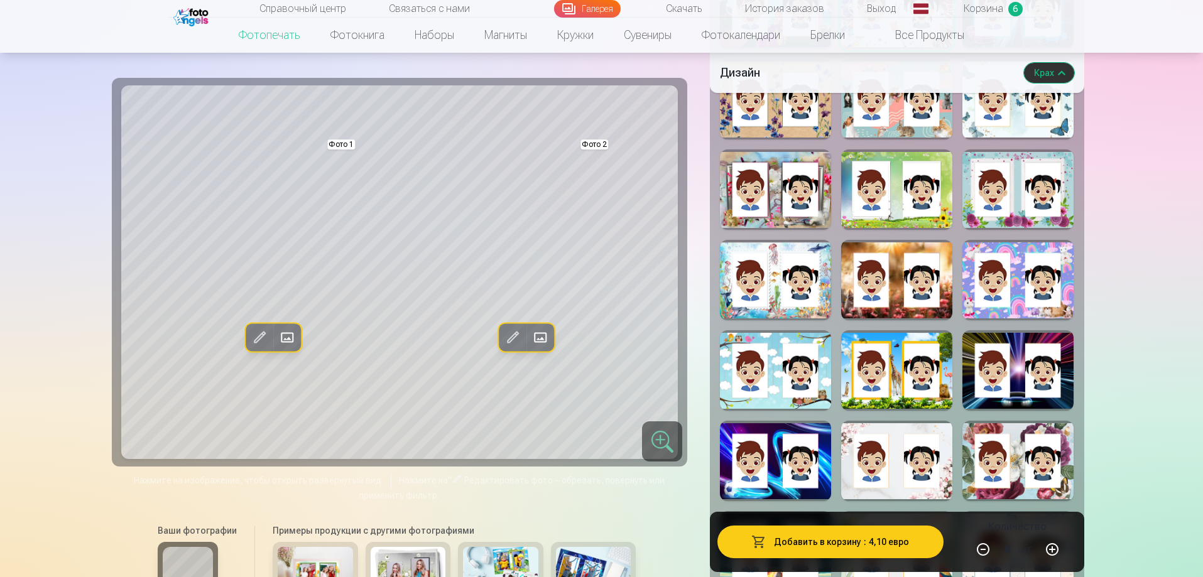
scroll to position [879, 0]
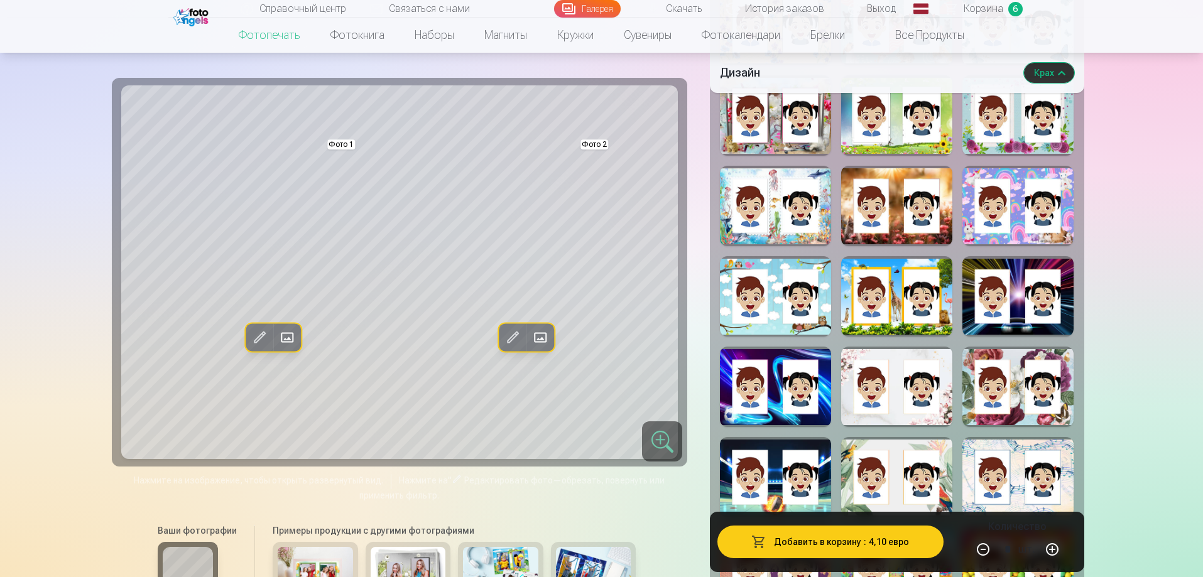
click at [763, 395] on div at bounding box center [775, 387] width 111 height 80
click at [891, 411] on div at bounding box center [896, 387] width 111 height 80
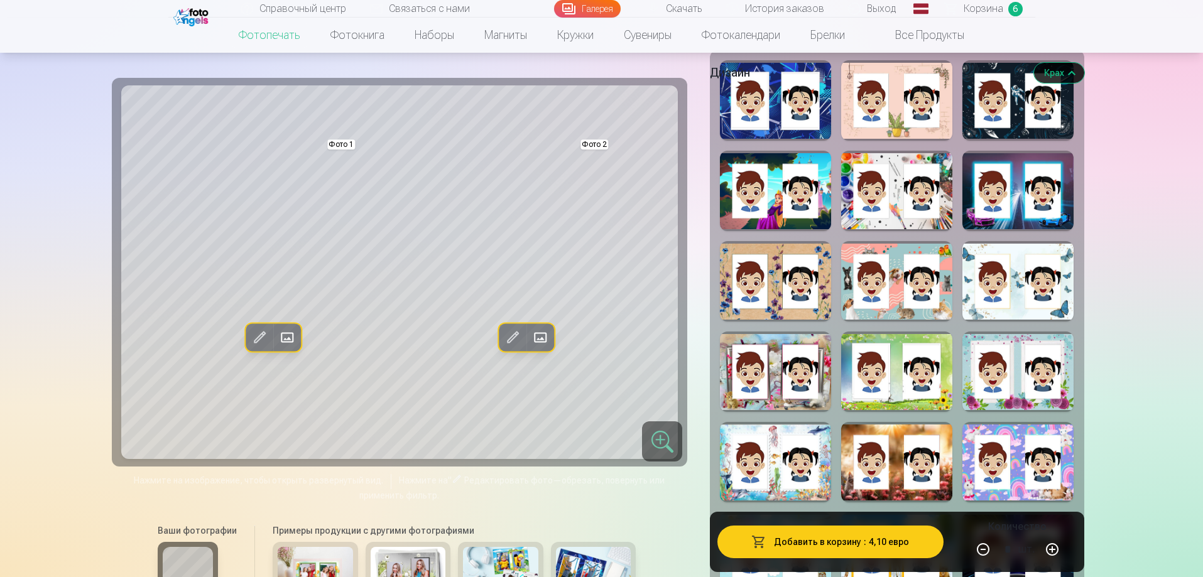
scroll to position [503, 0]
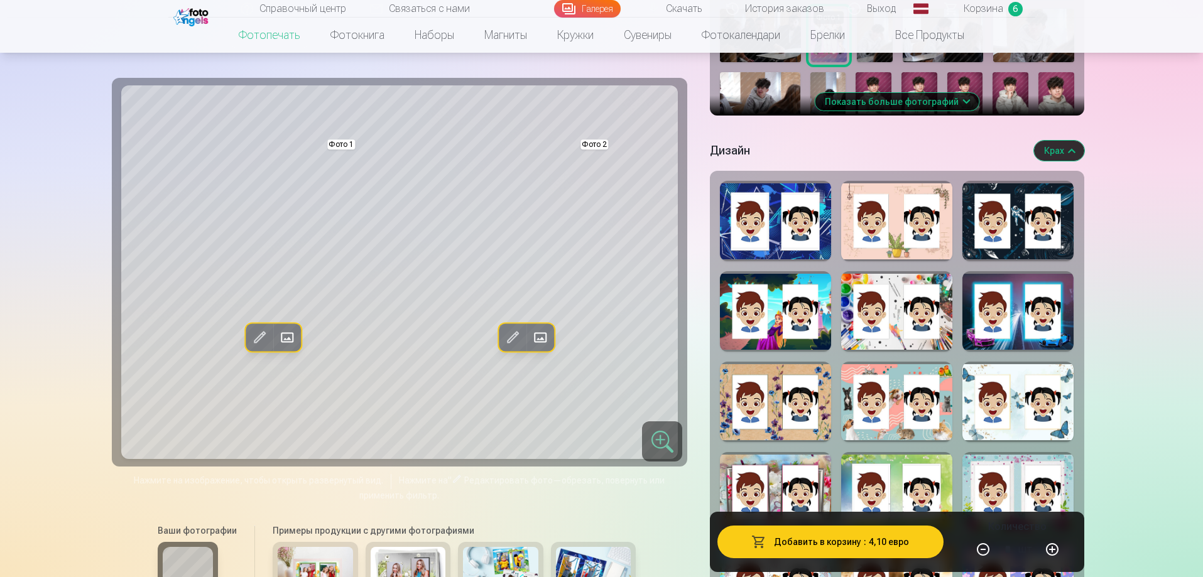
click at [976, 4] on font "Корзина" at bounding box center [984, 9] width 40 height 12
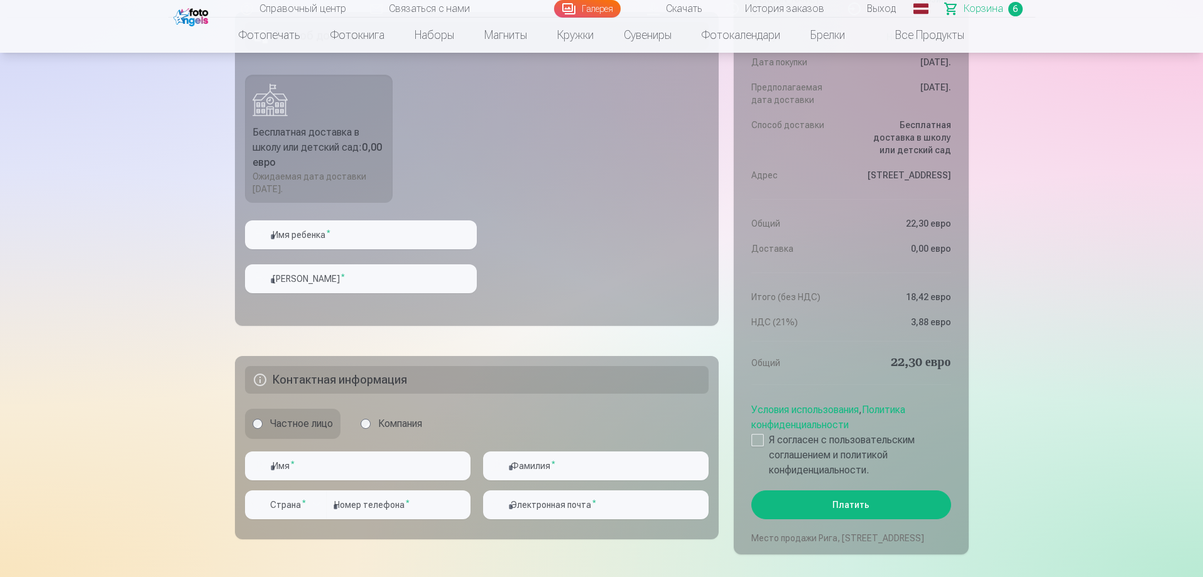
scroll to position [1068, 0]
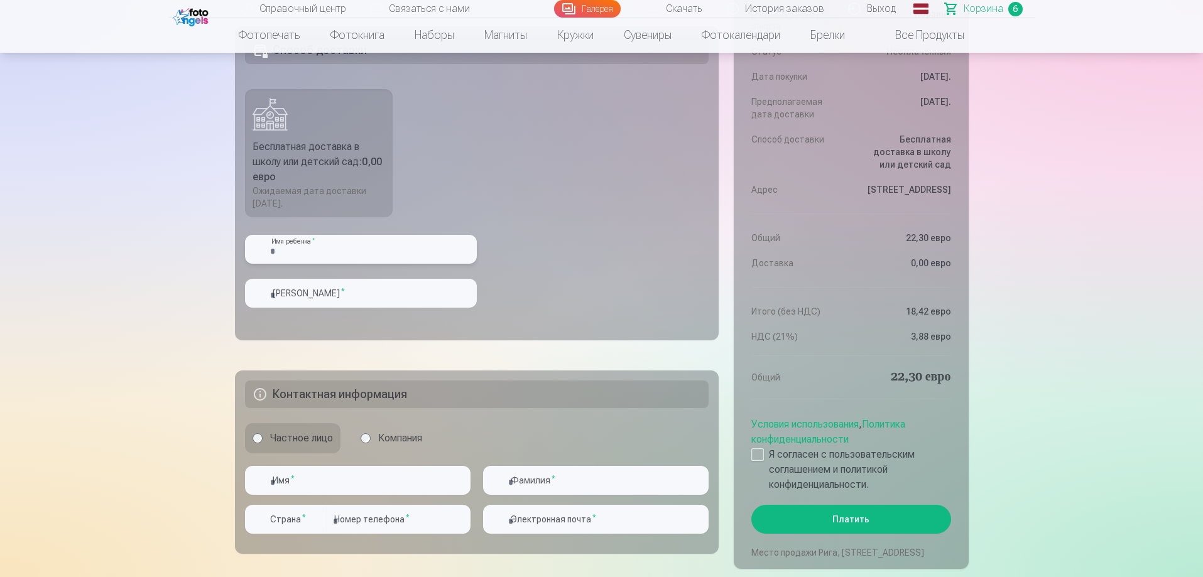
click at [344, 264] on input "text" at bounding box center [361, 249] width 232 height 29
type input "*******"
click at [355, 306] on input "text" at bounding box center [361, 293] width 232 height 29
type input "**********"
click at [337, 495] on input "text" at bounding box center [358, 480] width 226 height 29
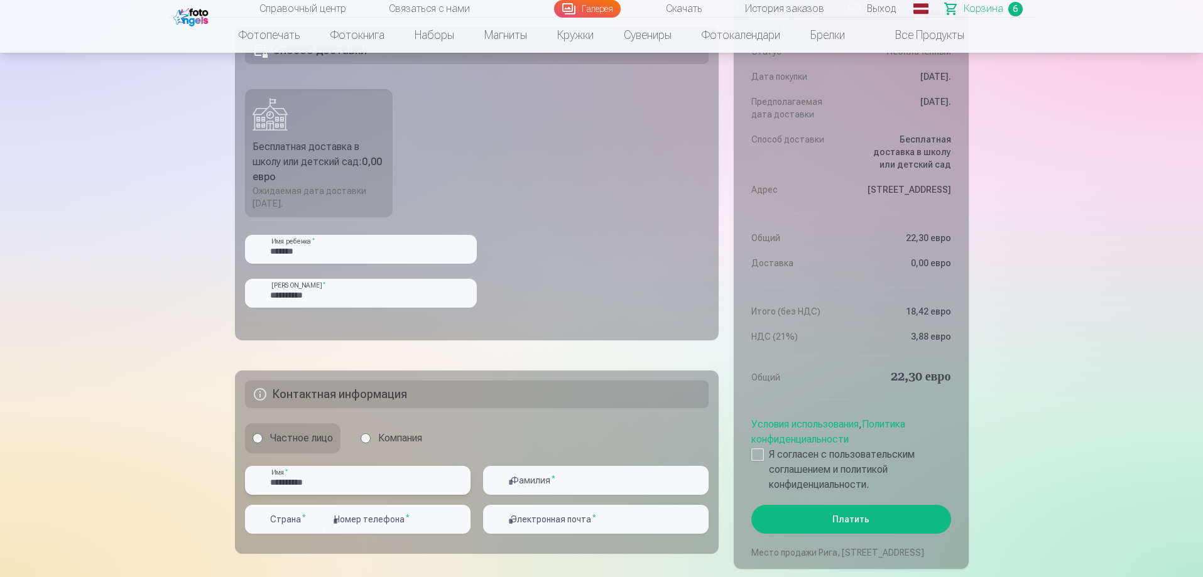
type input "**********"
click at [548, 494] on input "text" at bounding box center [596, 480] width 226 height 29
type input "**********"
type input "********"
click at [303, 521] on font "*" at bounding box center [304, 517] width 4 height 8
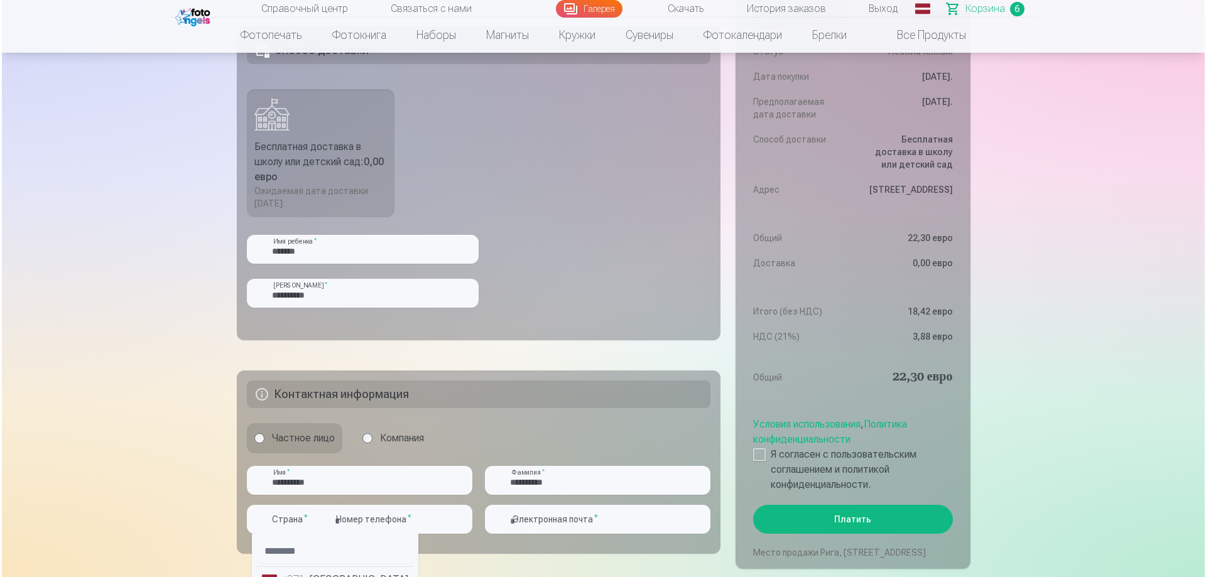
scroll to position [1131, 0]
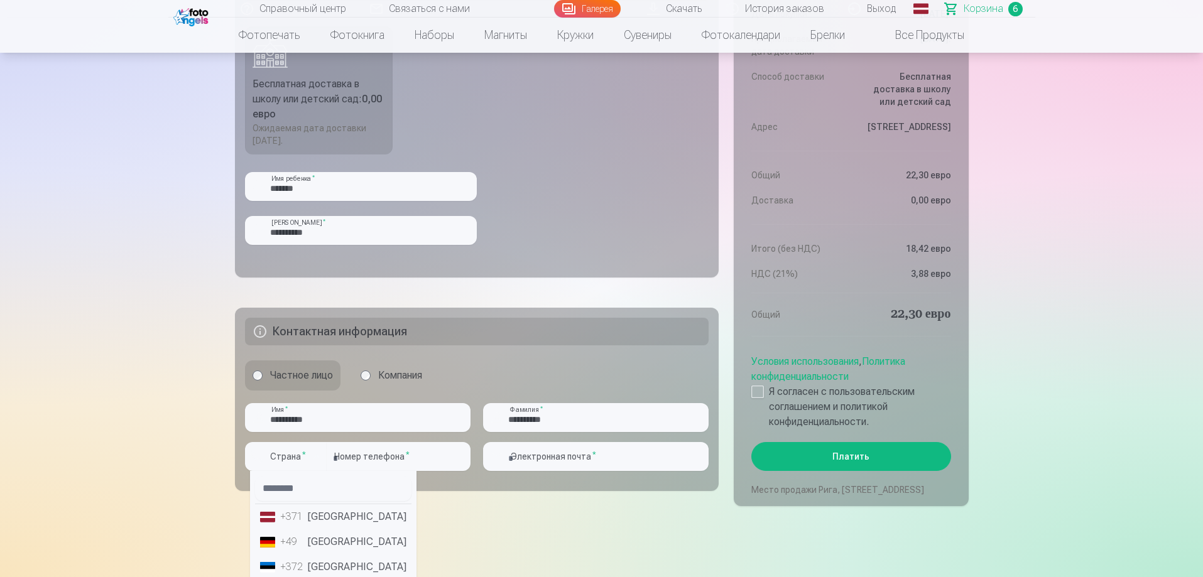
click at [321, 523] on font "[GEOGRAPHIC_DATA]" at bounding box center [357, 517] width 99 height 12
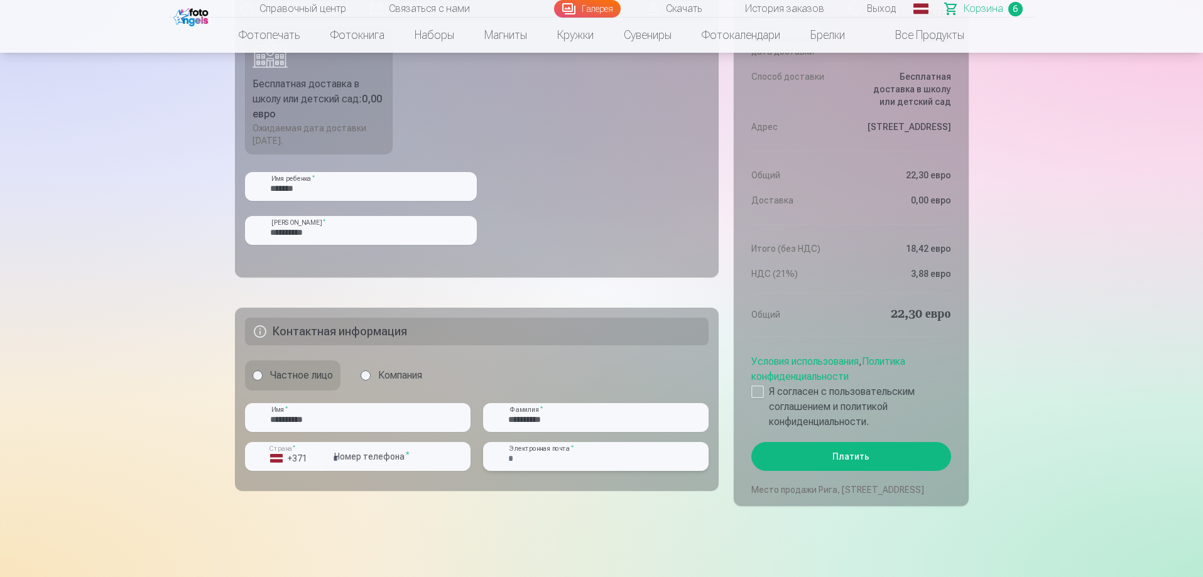
click at [575, 469] on input "email" at bounding box center [596, 456] width 226 height 29
type input "**********"
click at [758, 393] on div at bounding box center [757, 392] width 13 height 13
click at [808, 463] on button "Платить" at bounding box center [850, 456] width 199 height 29
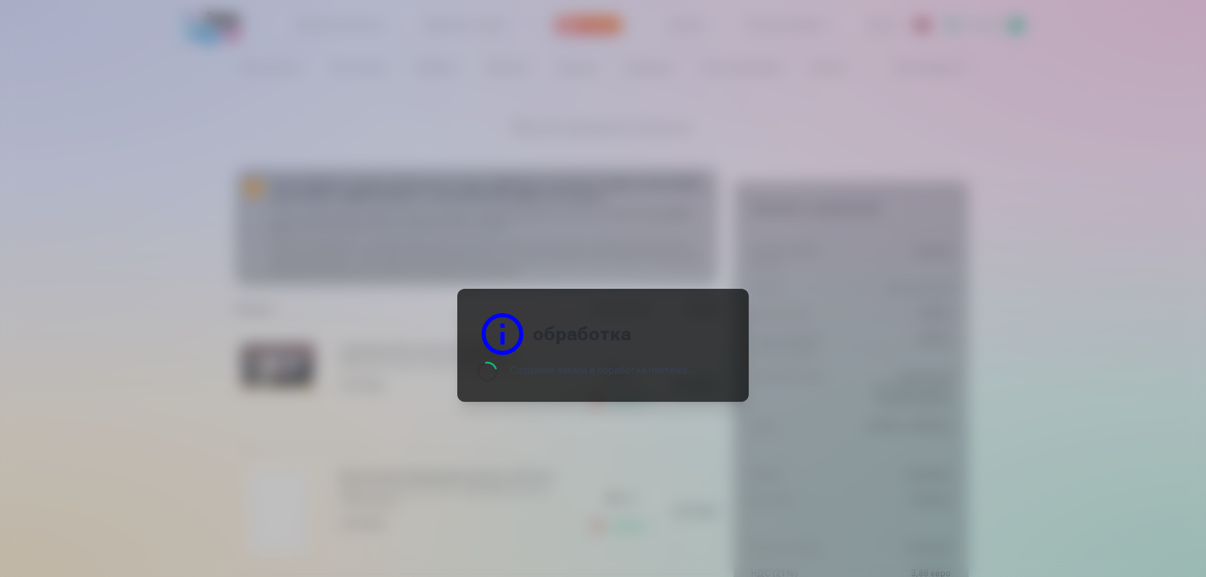
click at [975, 342] on div at bounding box center [603, 288] width 1206 height 577
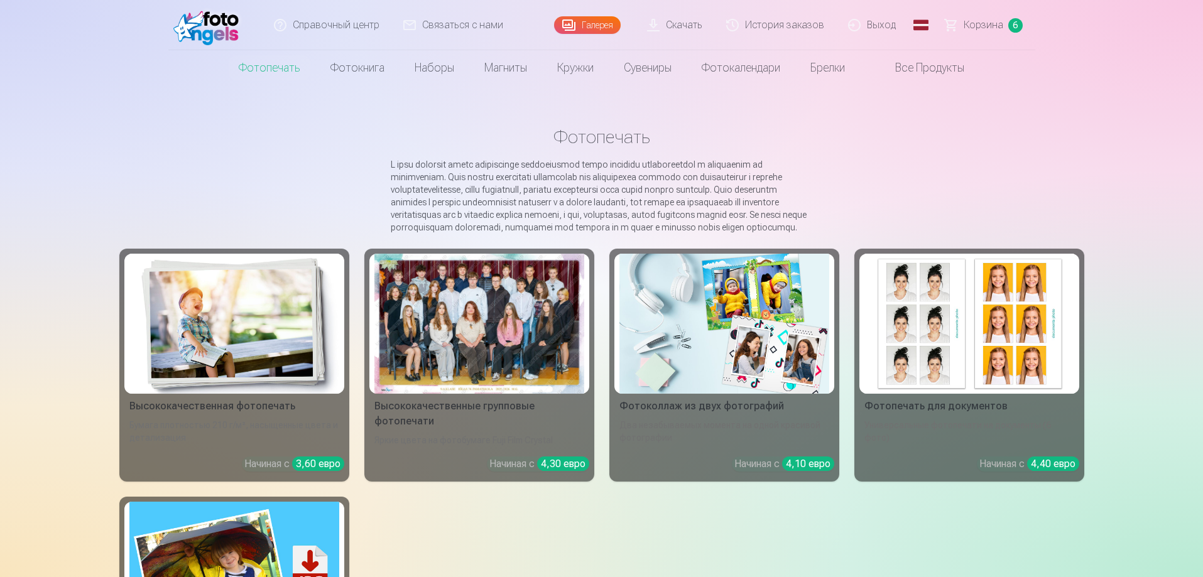
click at [993, 24] on font "Корзина" at bounding box center [984, 25] width 40 height 12
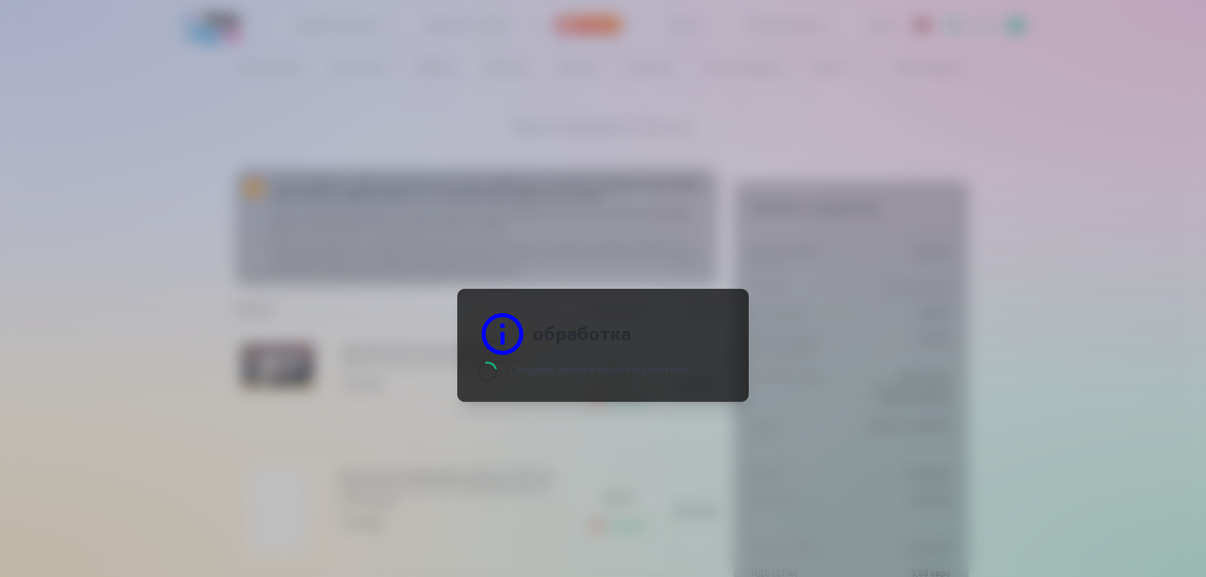
click at [721, 316] on header "обработка" at bounding box center [602, 334] width 251 height 50
click at [719, 316] on header "обработка" at bounding box center [602, 334] width 251 height 50
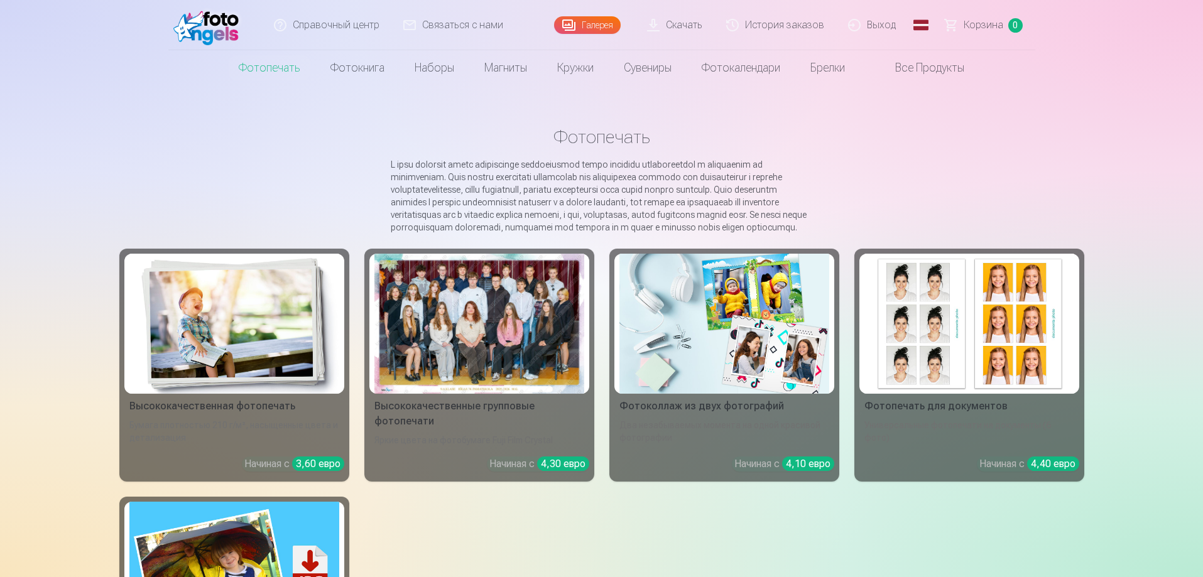
click at [928, 202] on main "Фотопечать Высококачественная фотопечать Бумага плотностью 210 г/м², насыщенные…" at bounding box center [601, 436] width 965 height 702
click at [781, 366] on img at bounding box center [724, 324] width 210 height 140
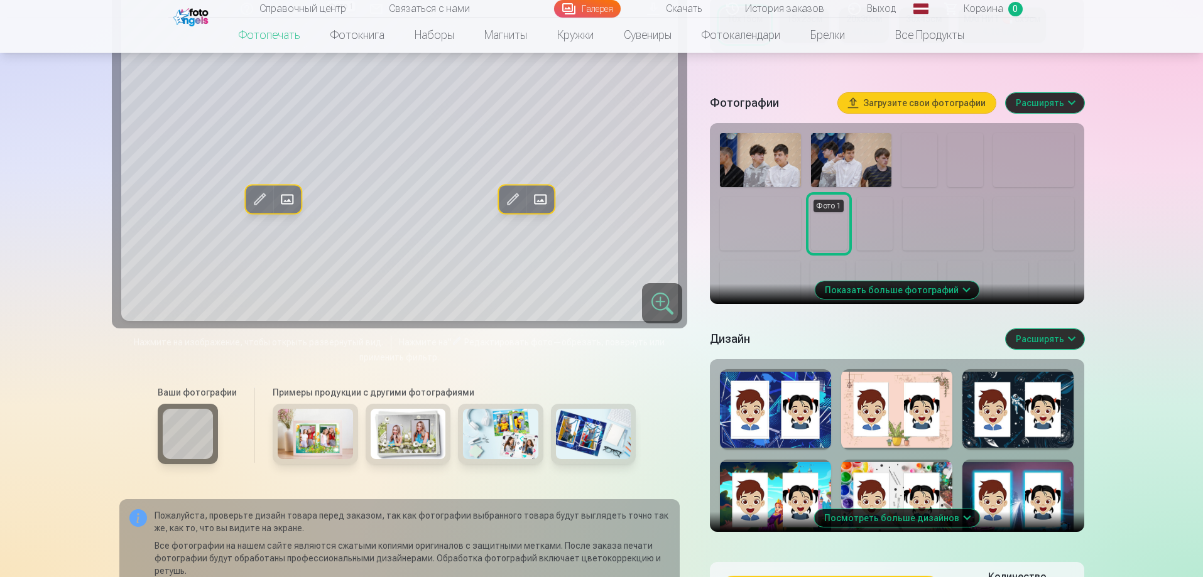
scroll to position [377, 0]
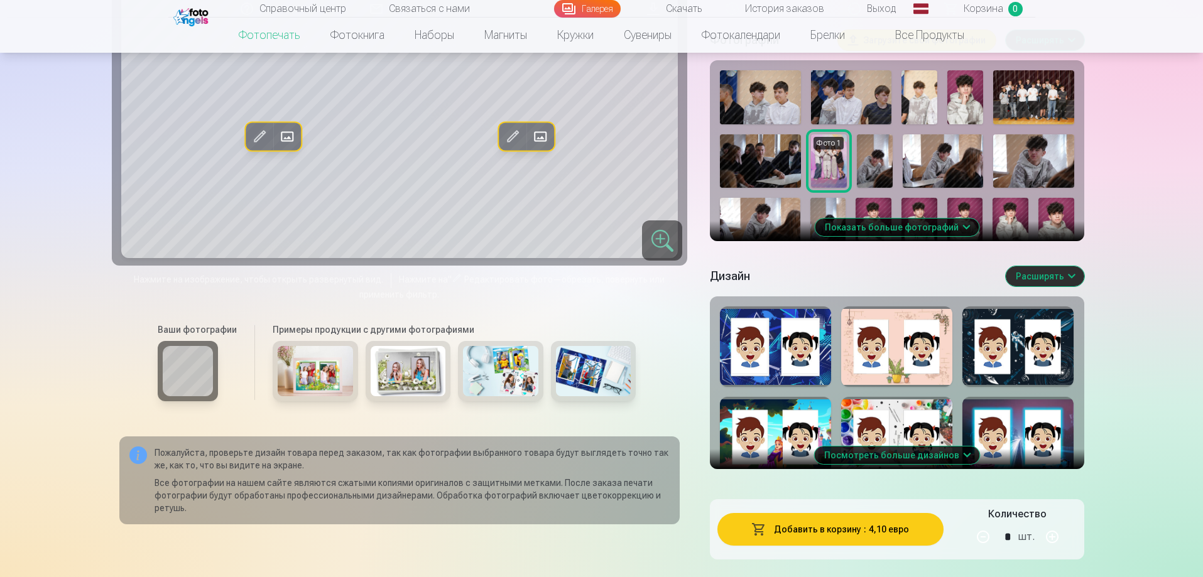
click at [901, 454] on font "Посмотреть больше дизайнов" at bounding box center [891, 455] width 135 height 10
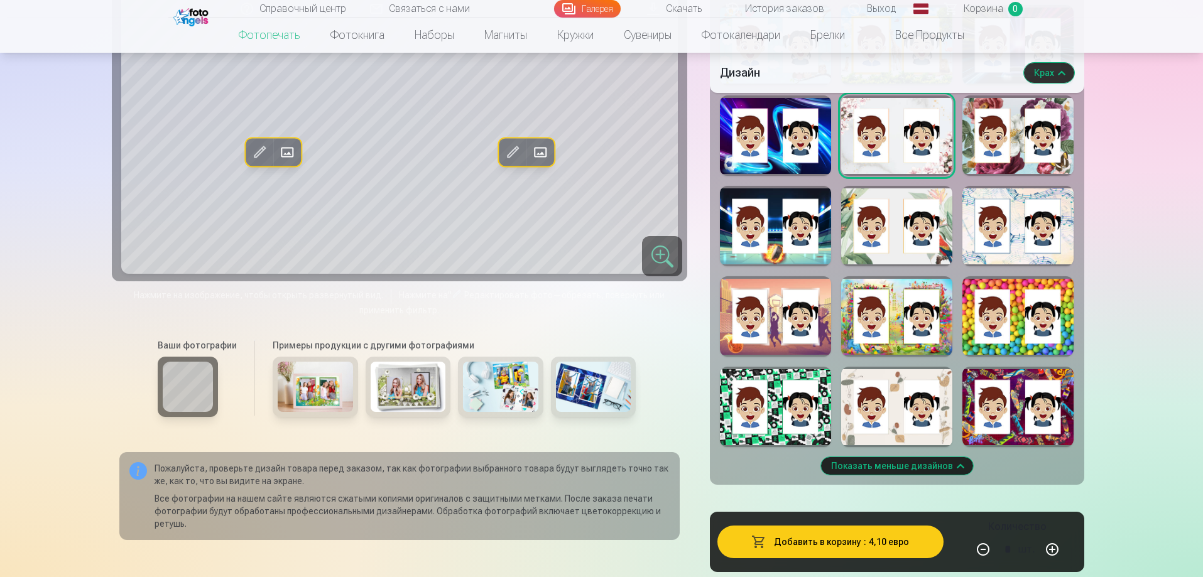
scroll to position [1068, 0]
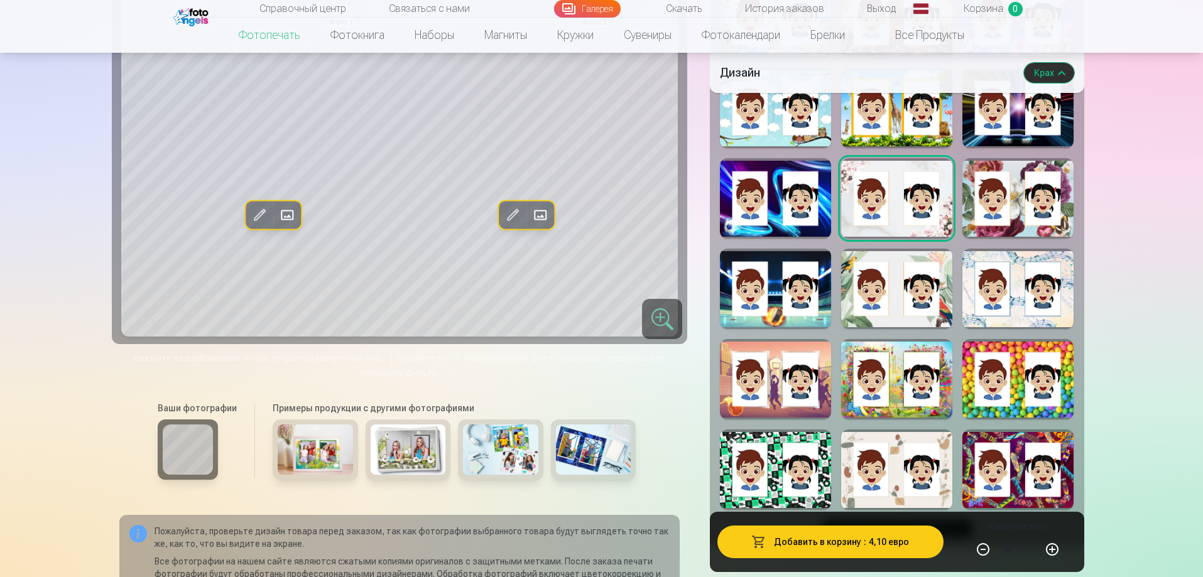
click at [1015, 415] on div at bounding box center [1017, 379] width 111 height 80
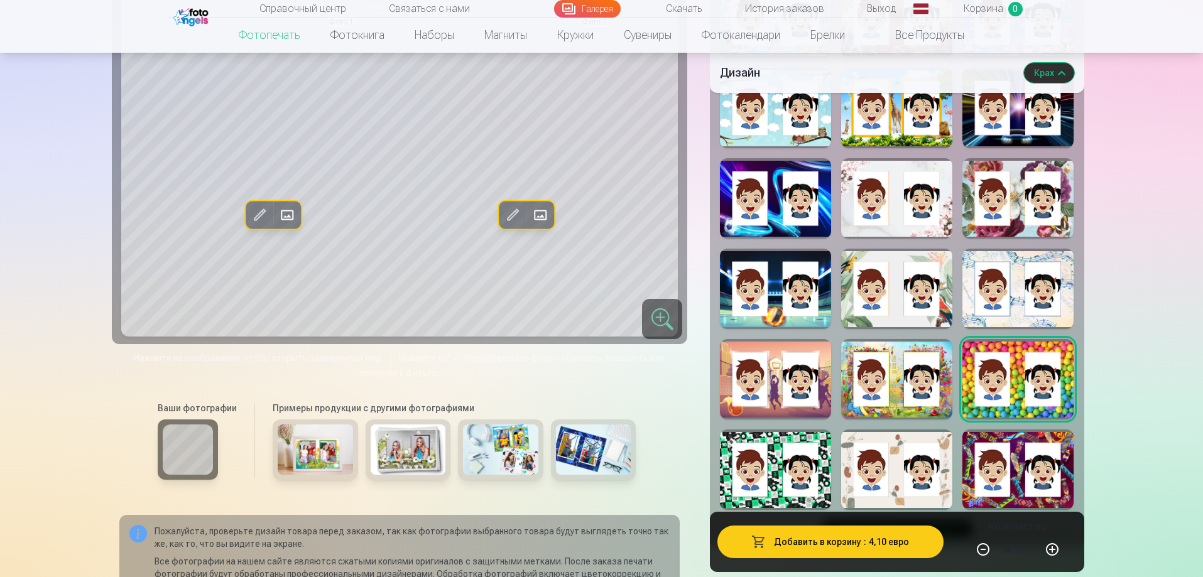
click at [903, 502] on div at bounding box center [896, 470] width 111 height 80
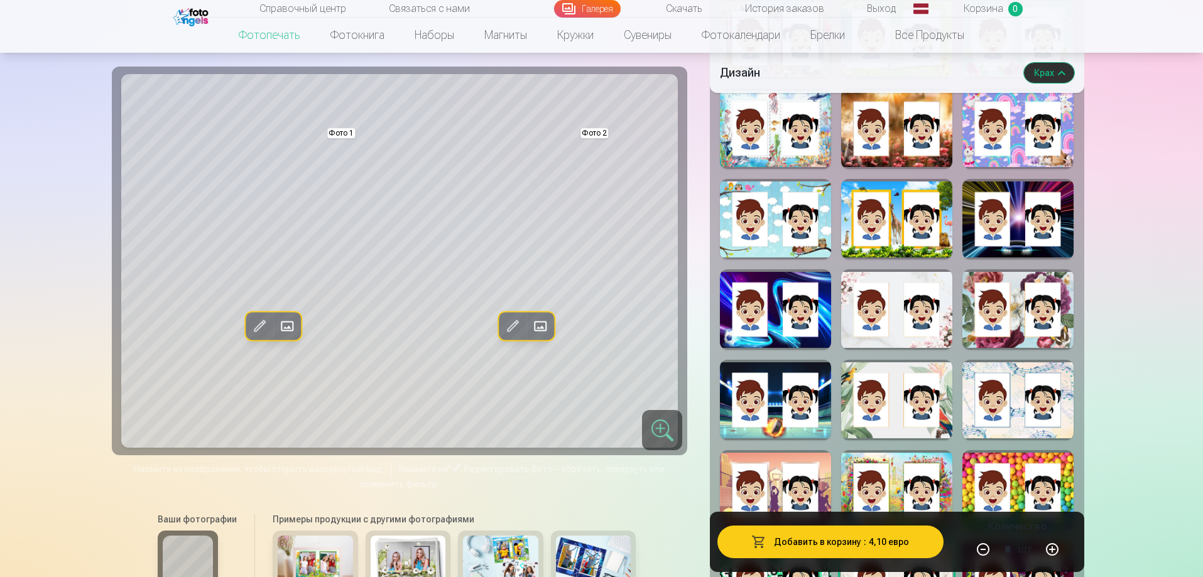
scroll to position [1005, 0]
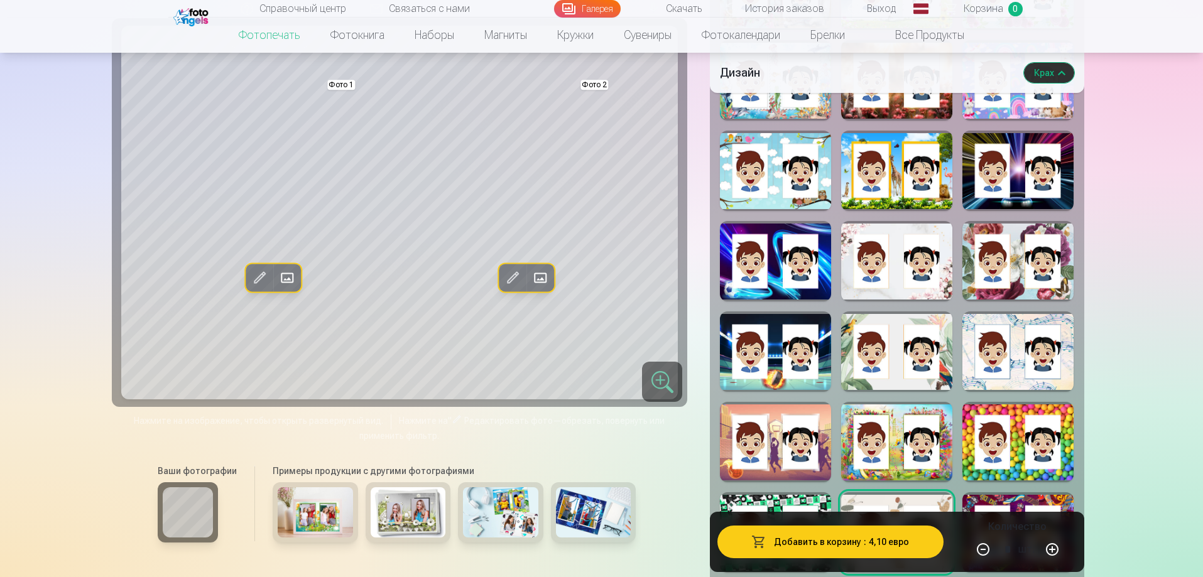
click at [903, 471] on div at bounding box center [896, 442] width 111 height 80
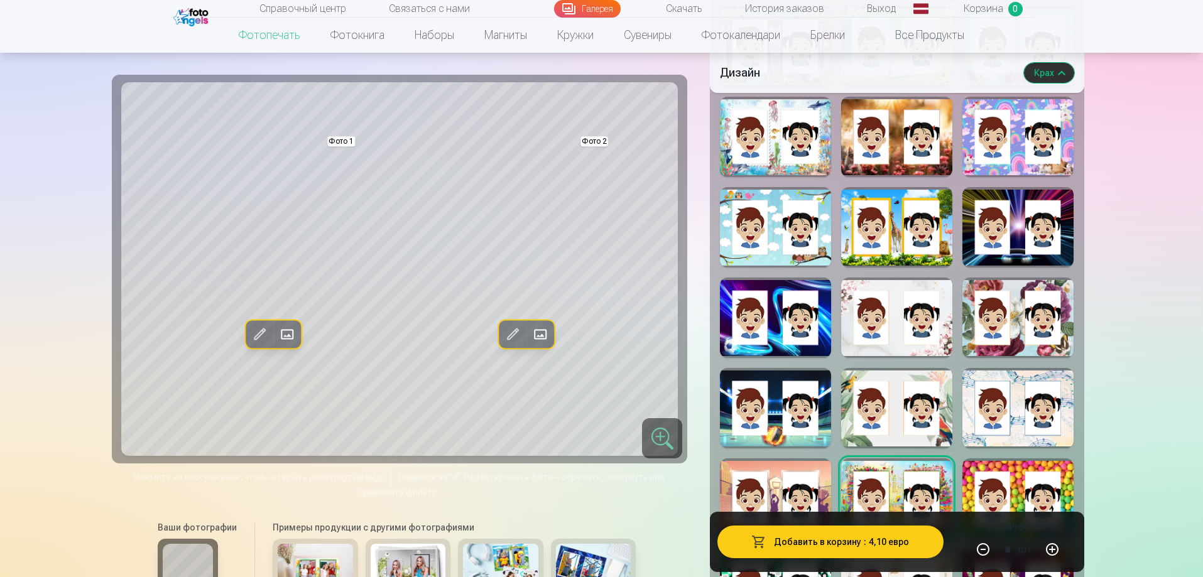
scroll to position [879, 0]
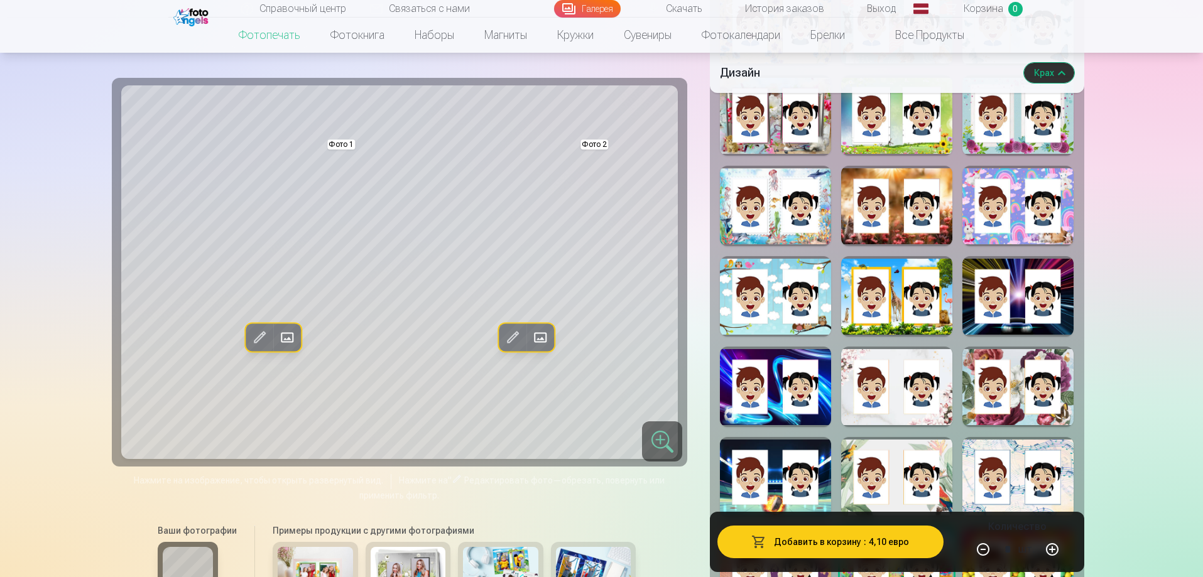
click at [968, 330] on div at bounding box center [1017, 296] width 111 height 80
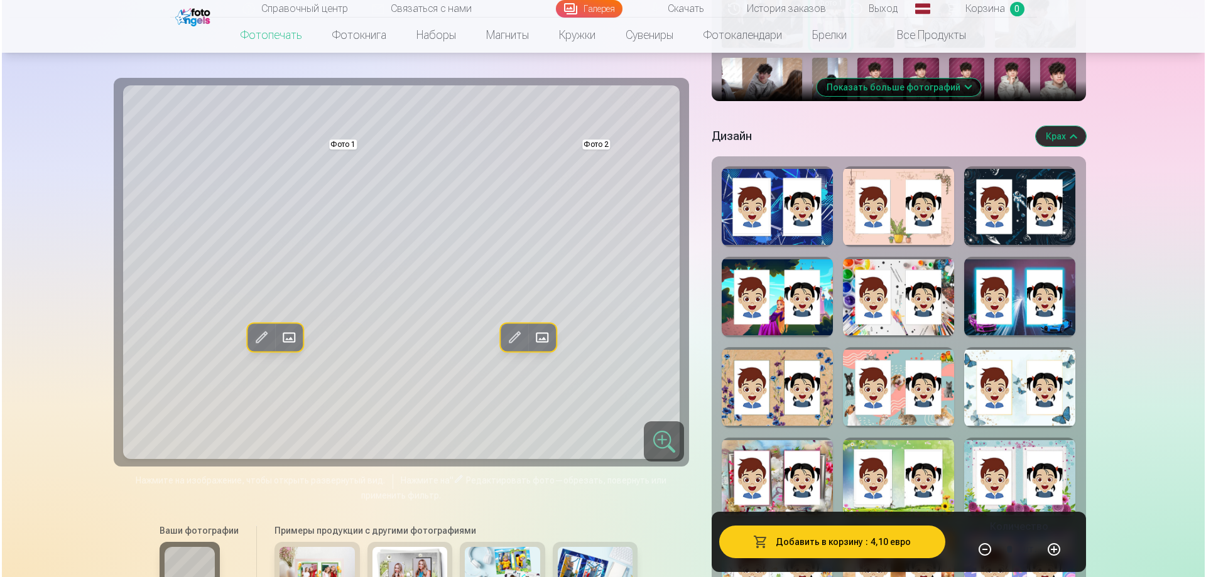
scroll to position [503, 0]
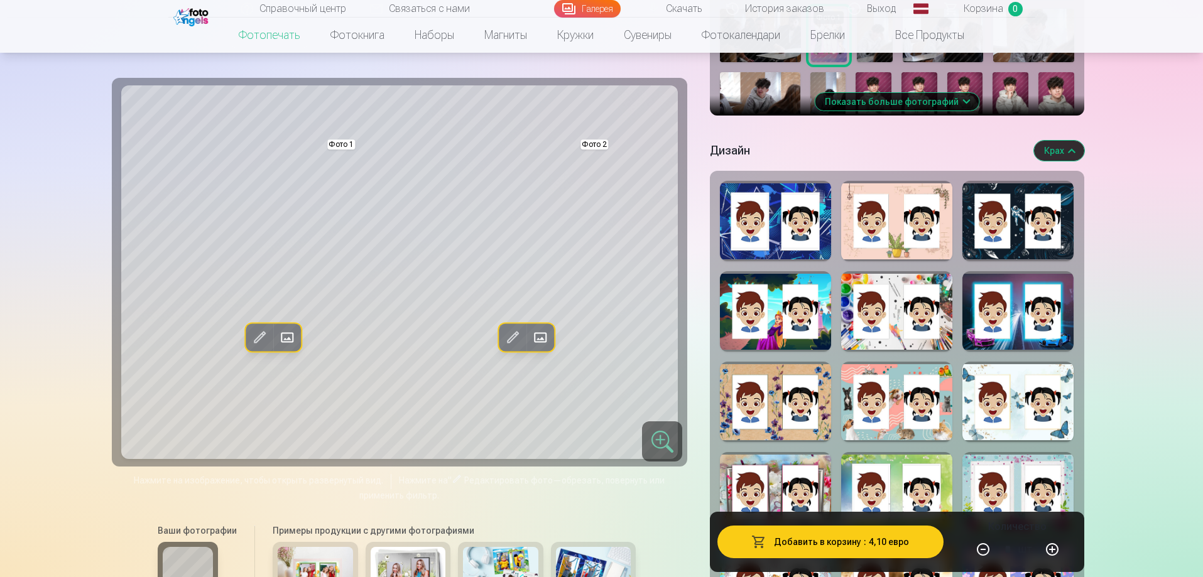
click at [1009, 337] on div at bounding box center [1017, 311] width 111 height 80
click at [814, 249] on div at bounding box center [775, 221] width 111 height 80
click at [770, 435] on div at bounding box center [775, 402] width 111 height 80
click at [511, 333] on span at bounding box center [512, 337] width 20 height 20
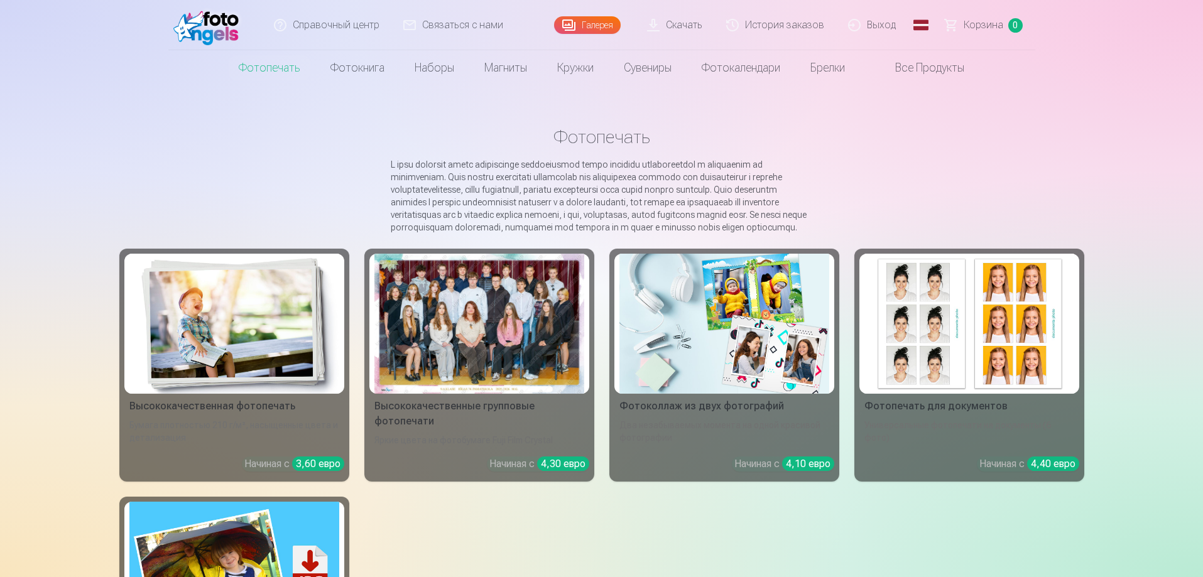
click at [504, 371] on div at bounding box center [479, 324] width 210 height 140
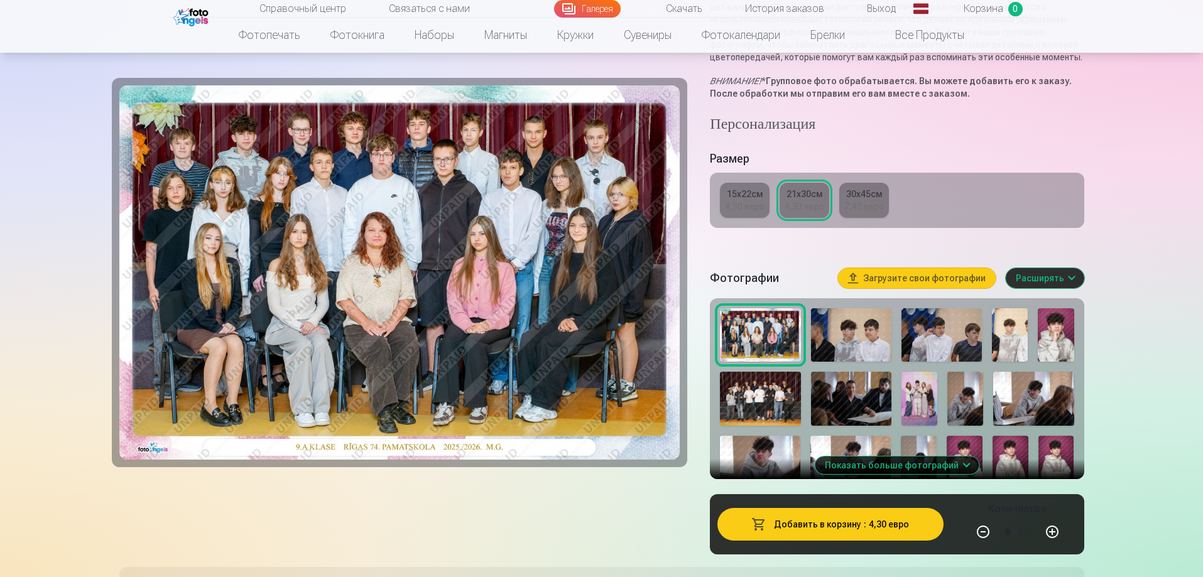
scroll to position [251, 0]
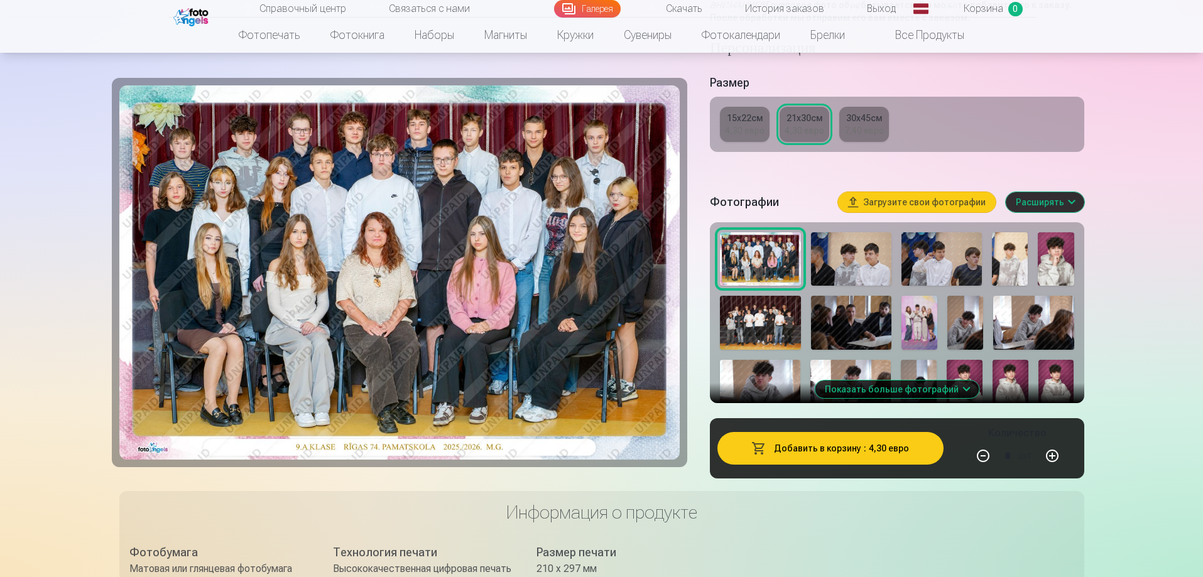
click at [805, 454] on font "Добавить в корзину" at bounding box center [817, 449] width 87 height 10
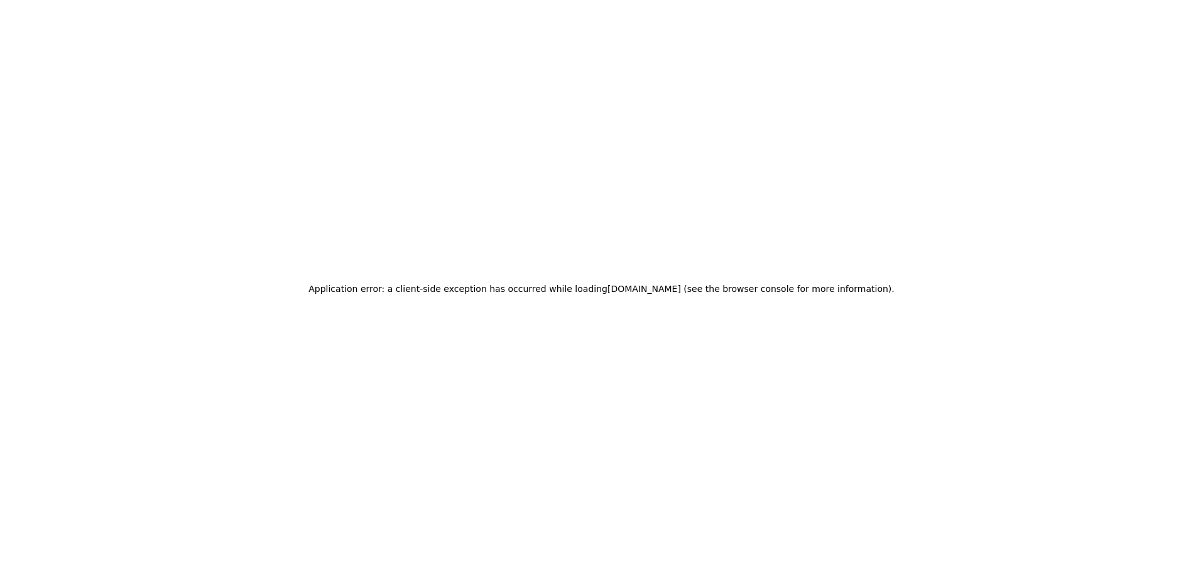
scroll to position [0, 0]
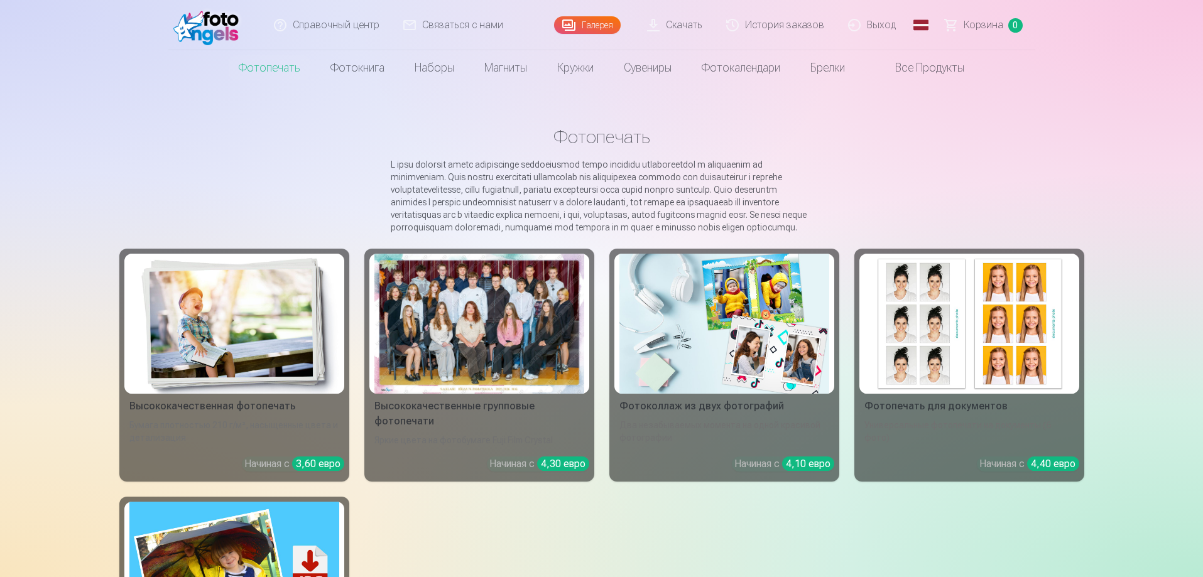
click at [443, 297] on div at bounding box center [479, 324] width 210 height 140
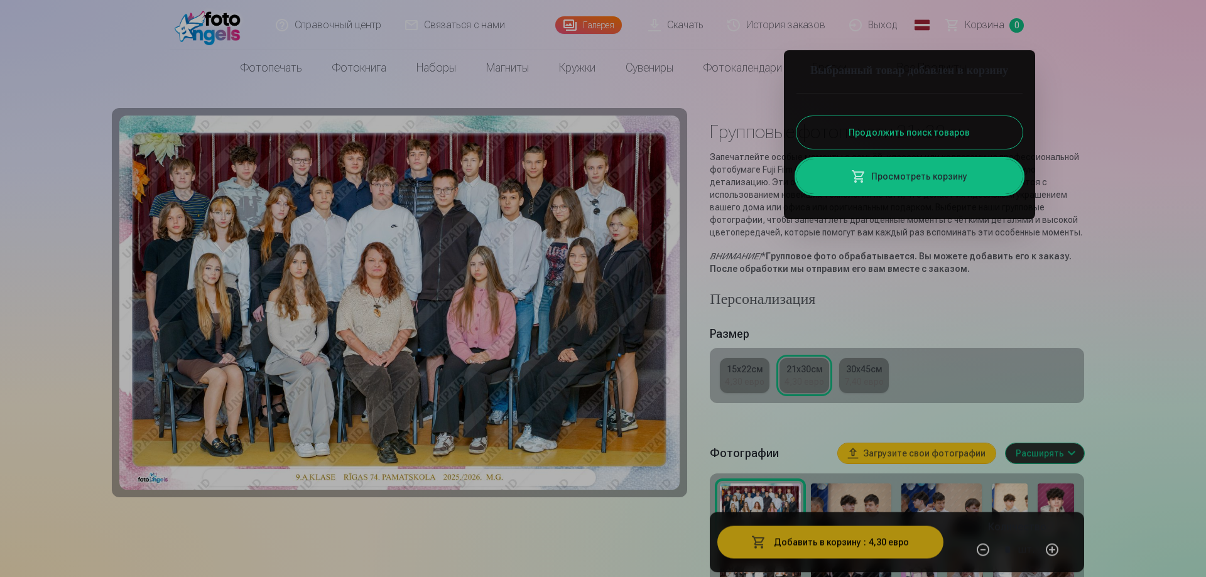
click at [897, 138] on font "Продолжить поиск товаров" at bounding box center [909, 133] width 121 height 10
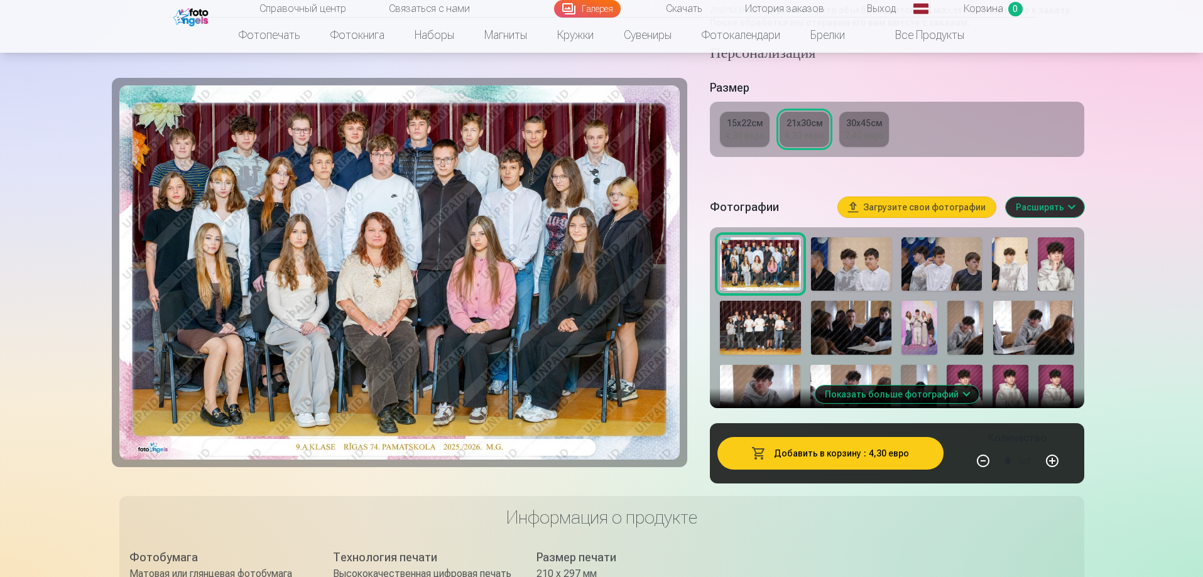
scroll to position [251, 0]
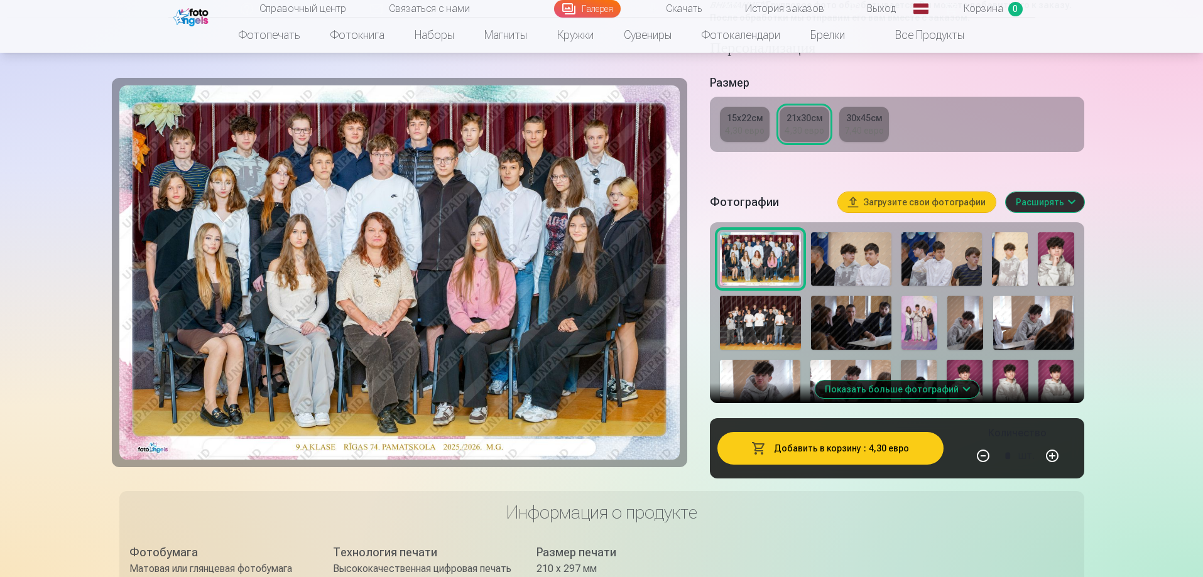
click at [894, 386] on font "Показать больше фотографий" at bounding box center [892, 389] width 134 height 10
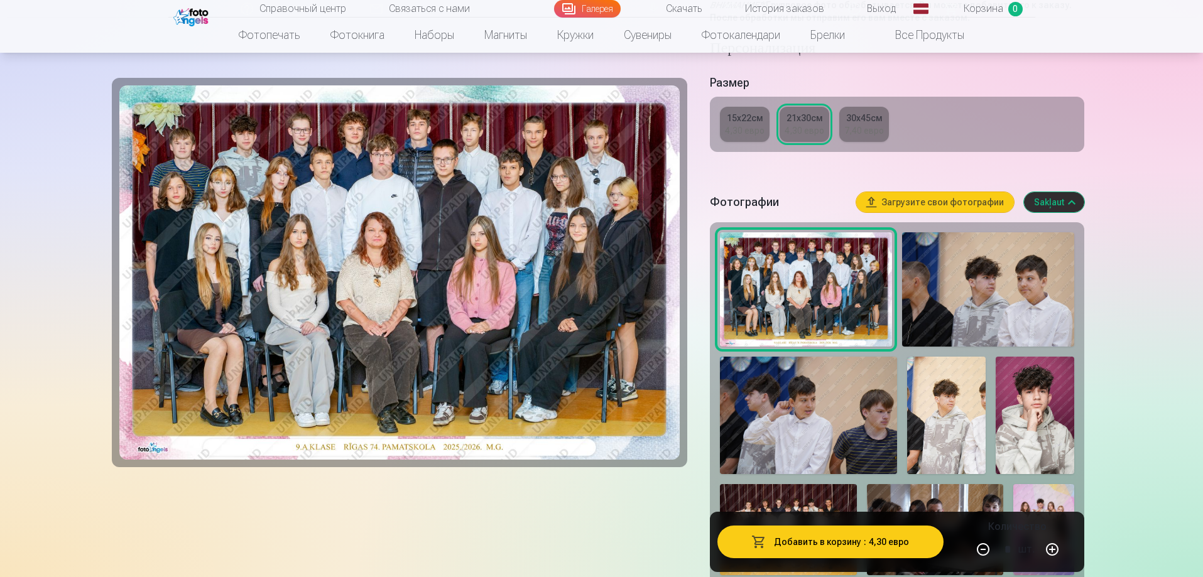
click at [1034, 420] on img at bounding box center [1035, 415] width 79 height 117
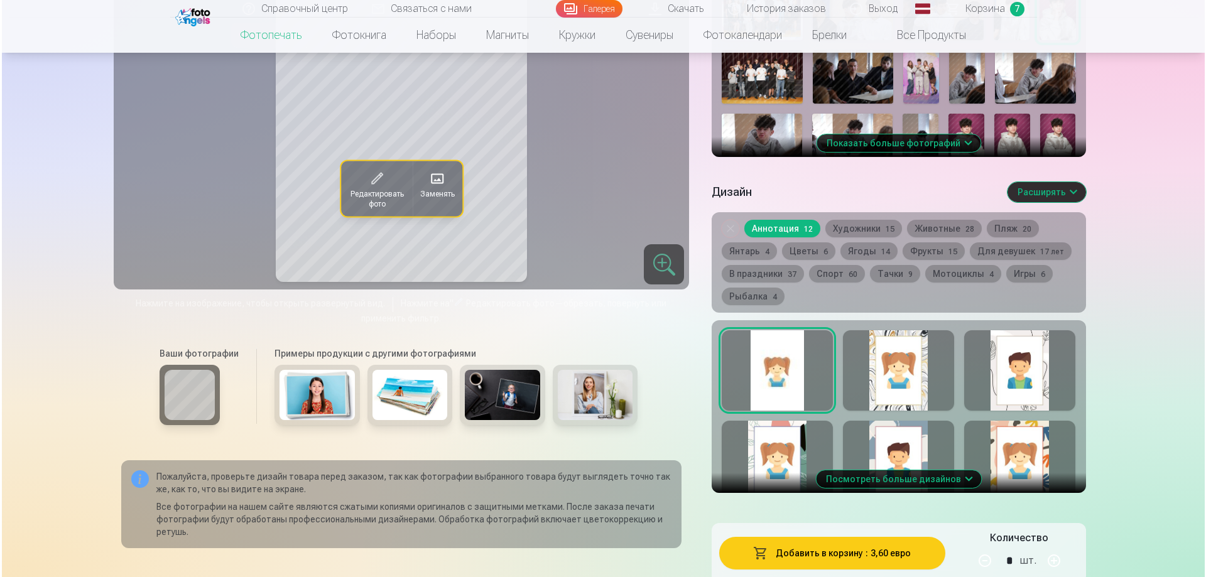
scroll to position [565, 0]
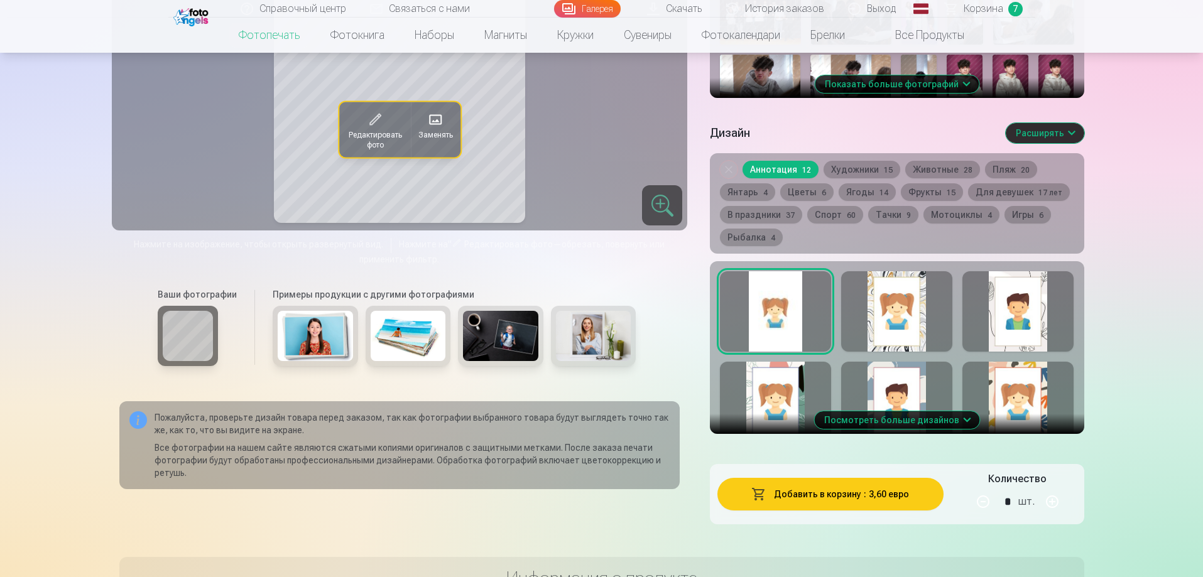
click at [814, 499] on font "Добавить в корзину" at bounding box center [817, 494] width 87 height 10
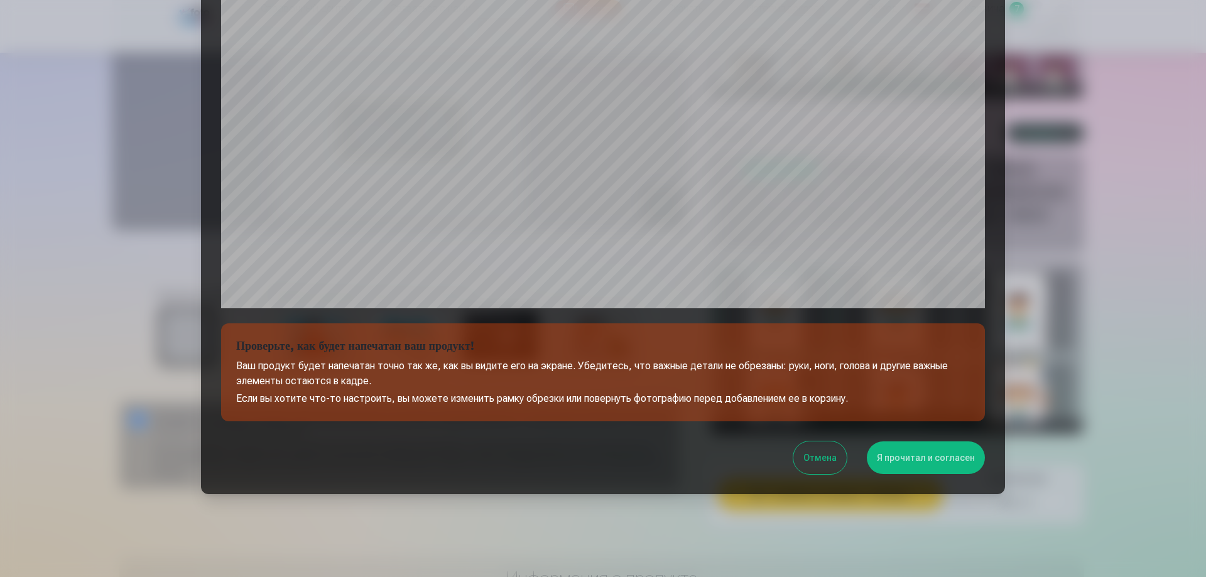
scroll to position [327, 0]
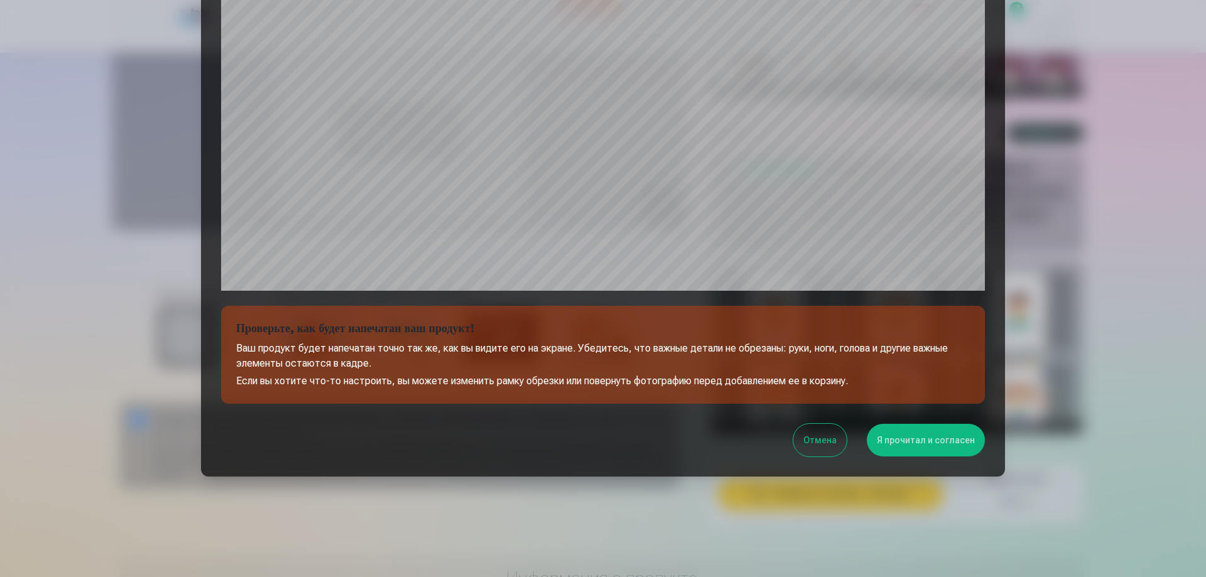
click at [922, 444] on font "Я прочитал и согласен" at bounding box center [926, 440] width 98 height 10
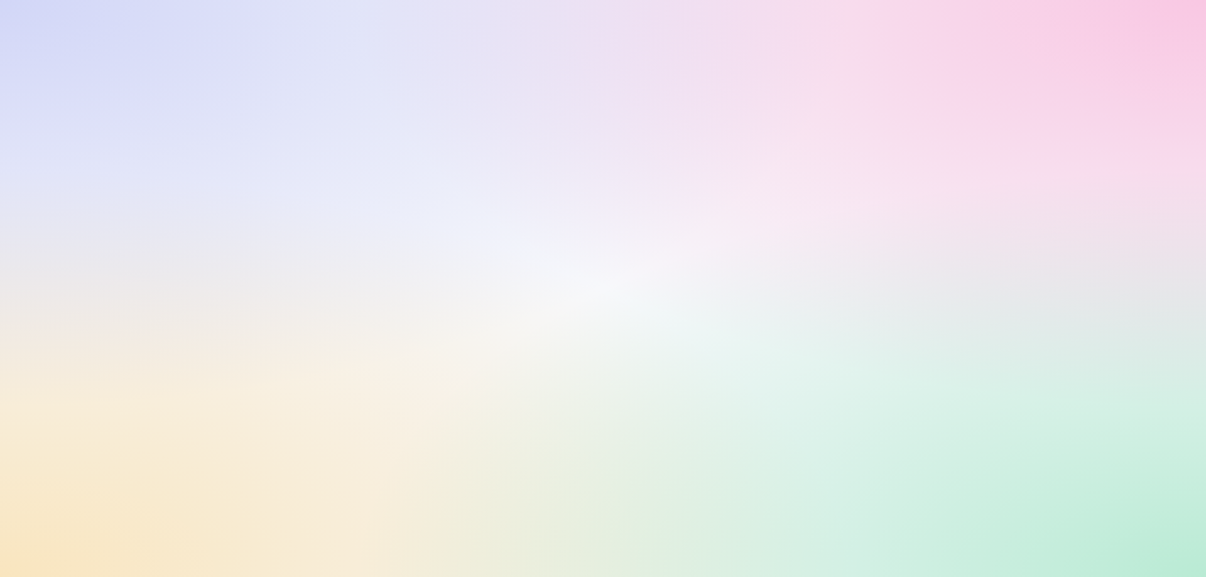
scroll to position [0, 0]
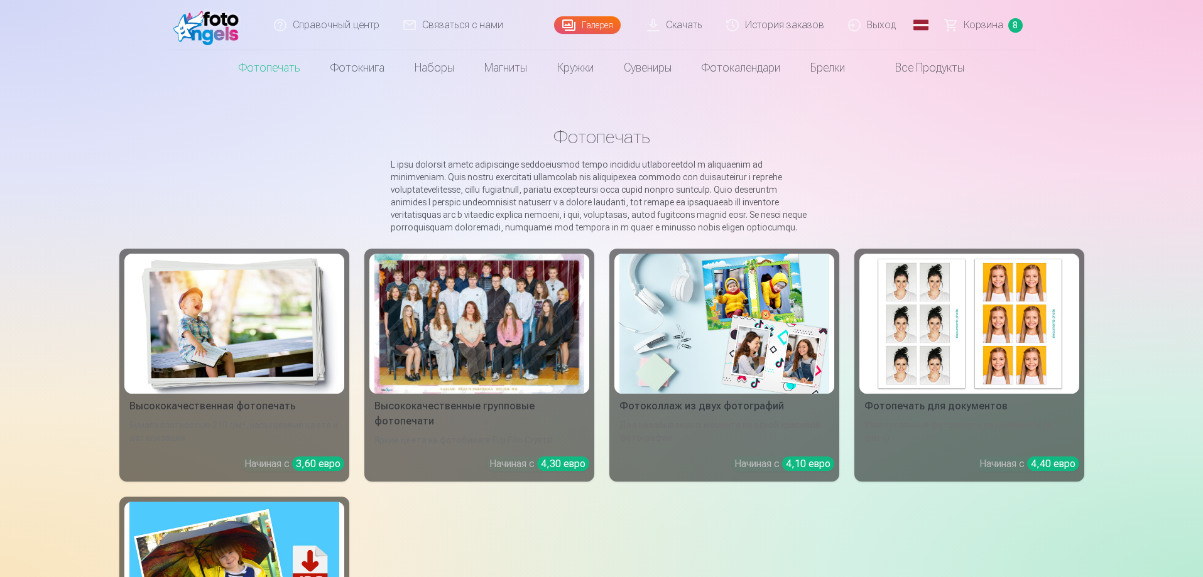
click at [509, 368] on div at bounding box center [479, 324] width 210 height 140
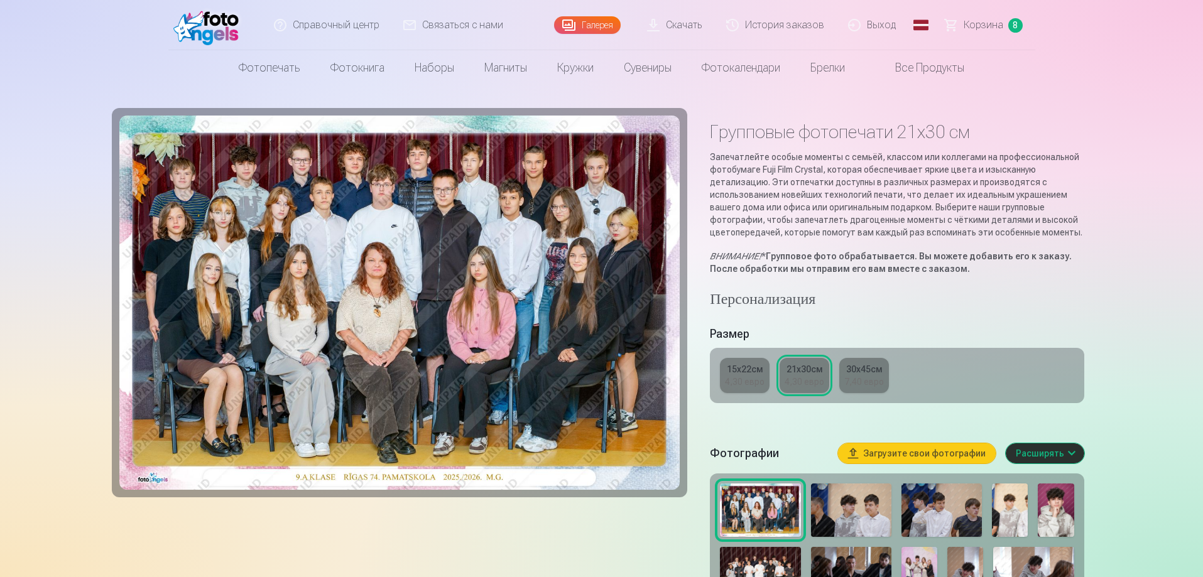
click at [980, 26] on font "Корзина" at bounding box center [984, 25] width 40 height 12
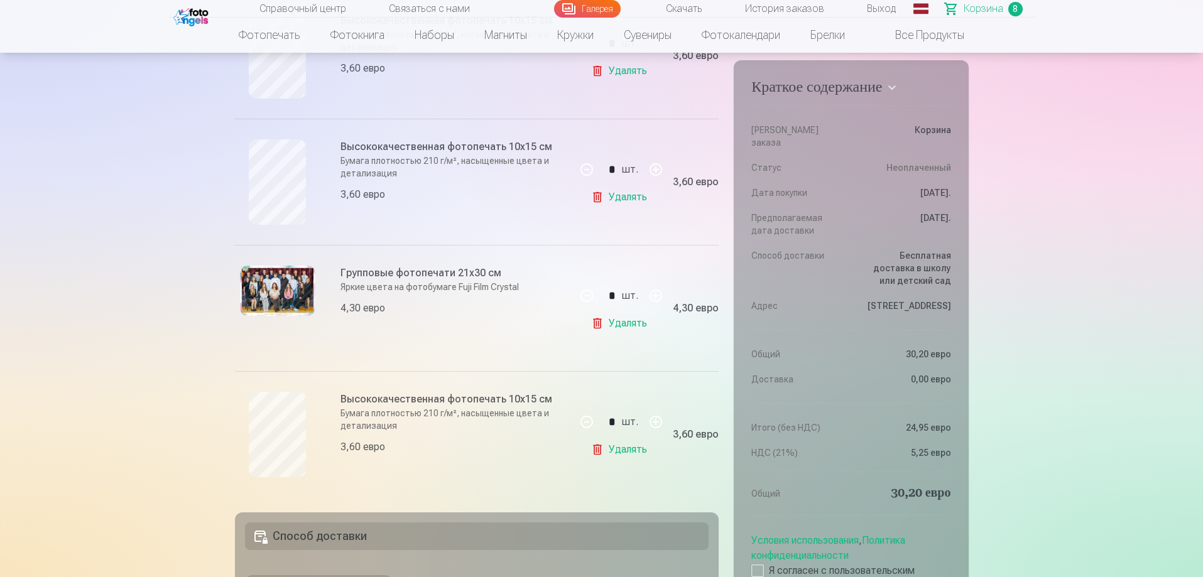
scroll to position [879, 0]
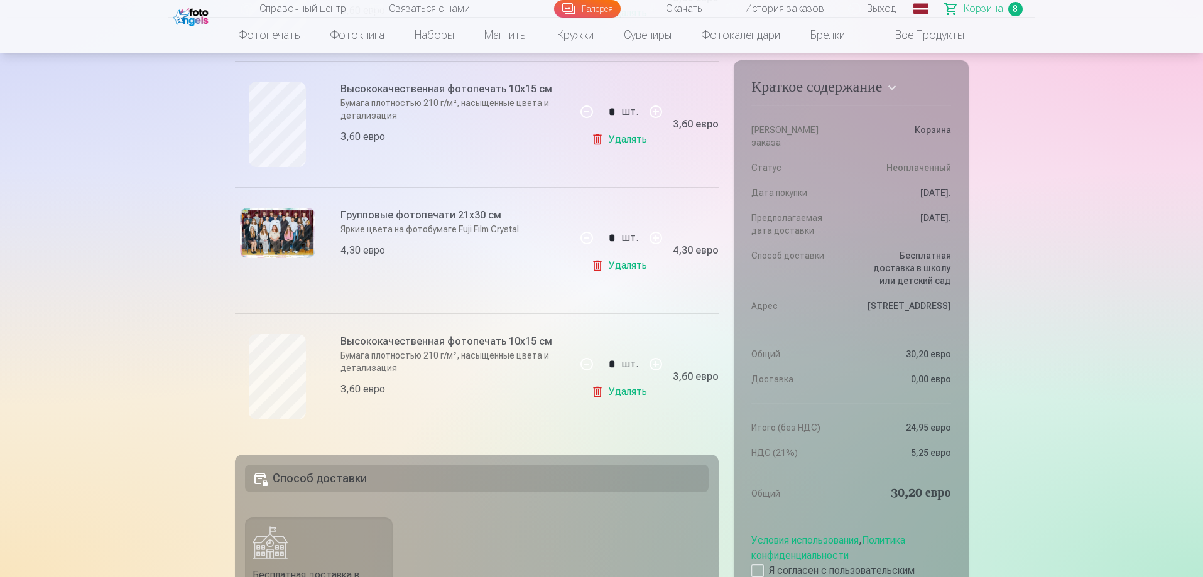
click at [600, 263] on link "Удалять" at bounding box center [621, 265] width 61 height 25
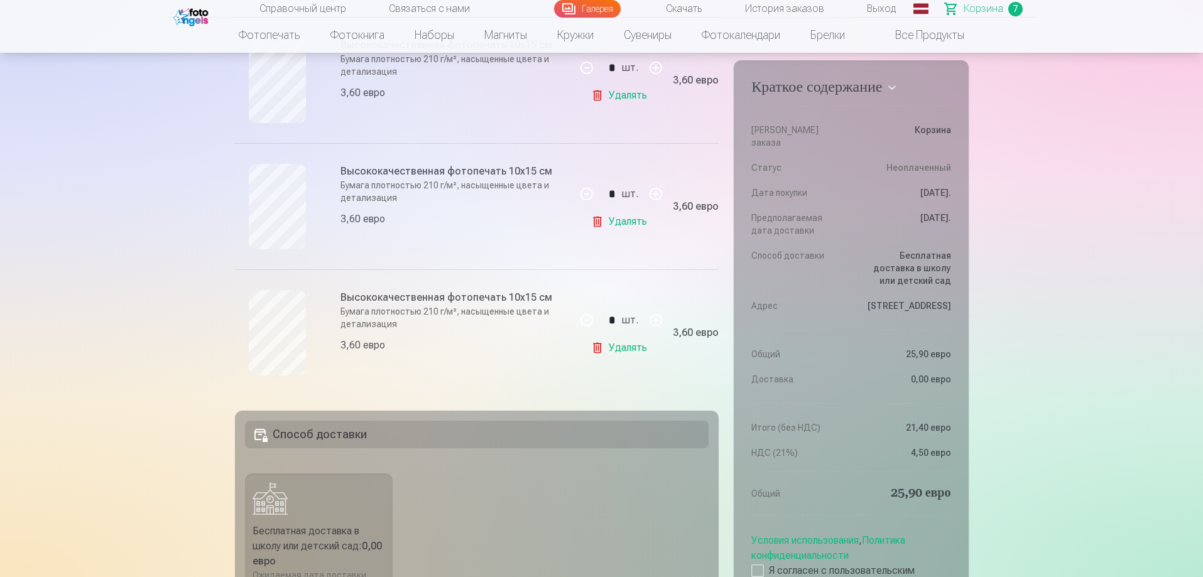
scroll to position [754, 0]
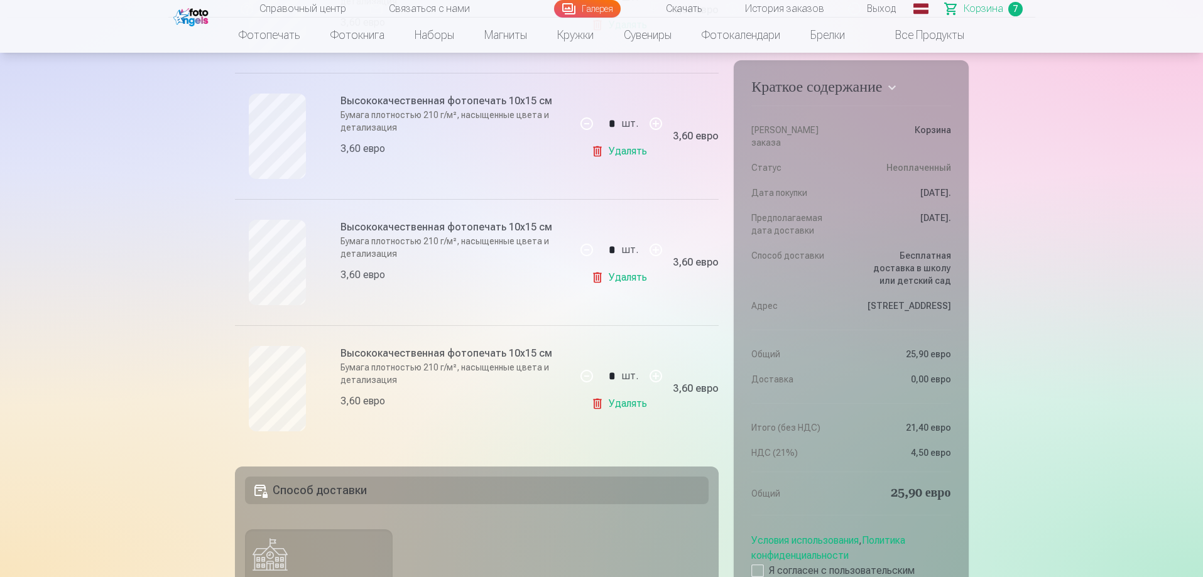
click at [604, 413] on link "Удалять" at bounding box center [621, 403] width 61 height 25
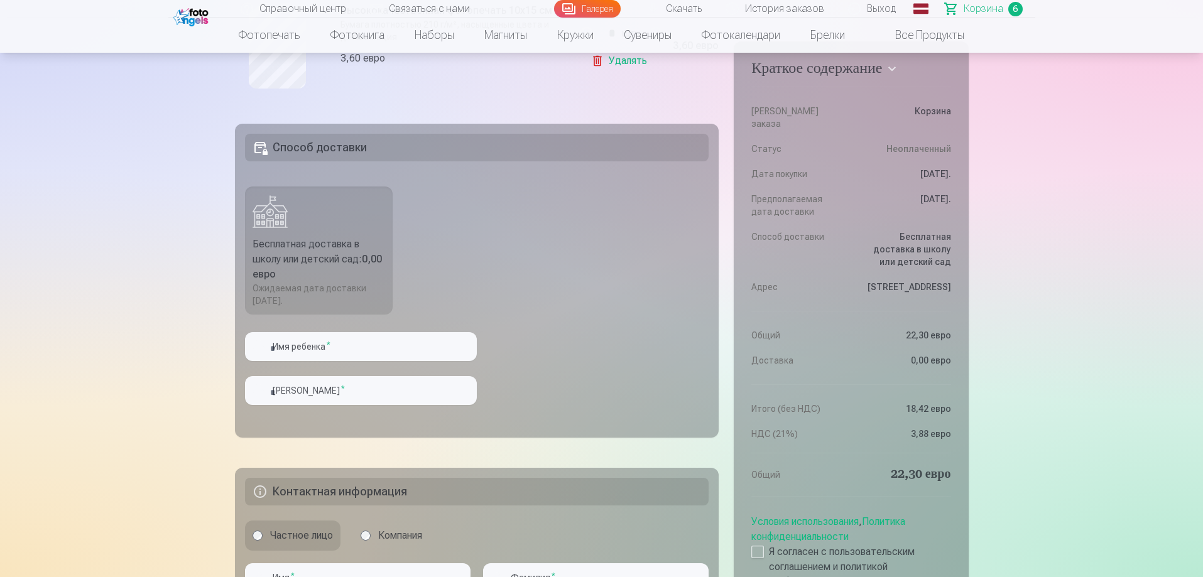
scroll to position [1005, 0]
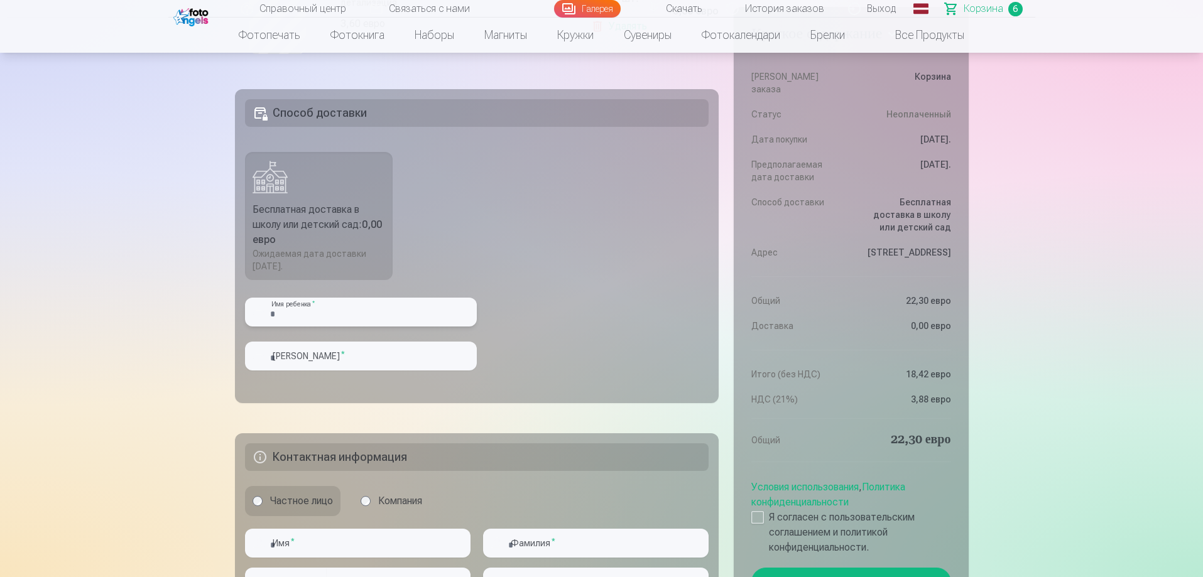
click at [344, 327] on input "text" at bounding box center [361, 312] width 232 height 29
type input "*******"
click at [349, 368] on input "text" at bounding box center [361, 356] width 232 height 29
type input "**********"
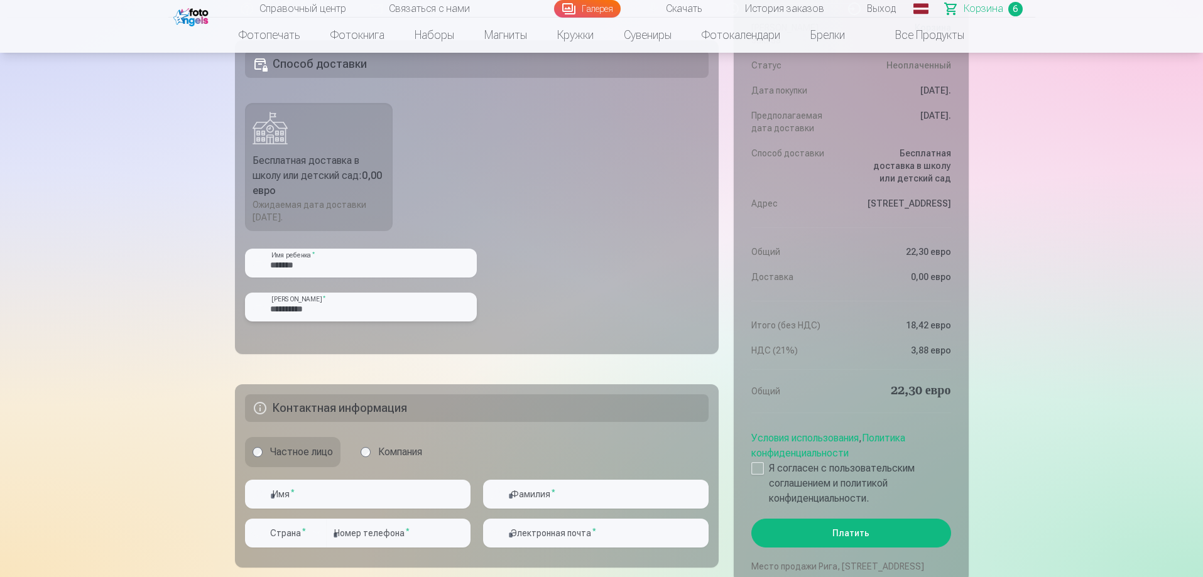
scroll to position [1068, 0]
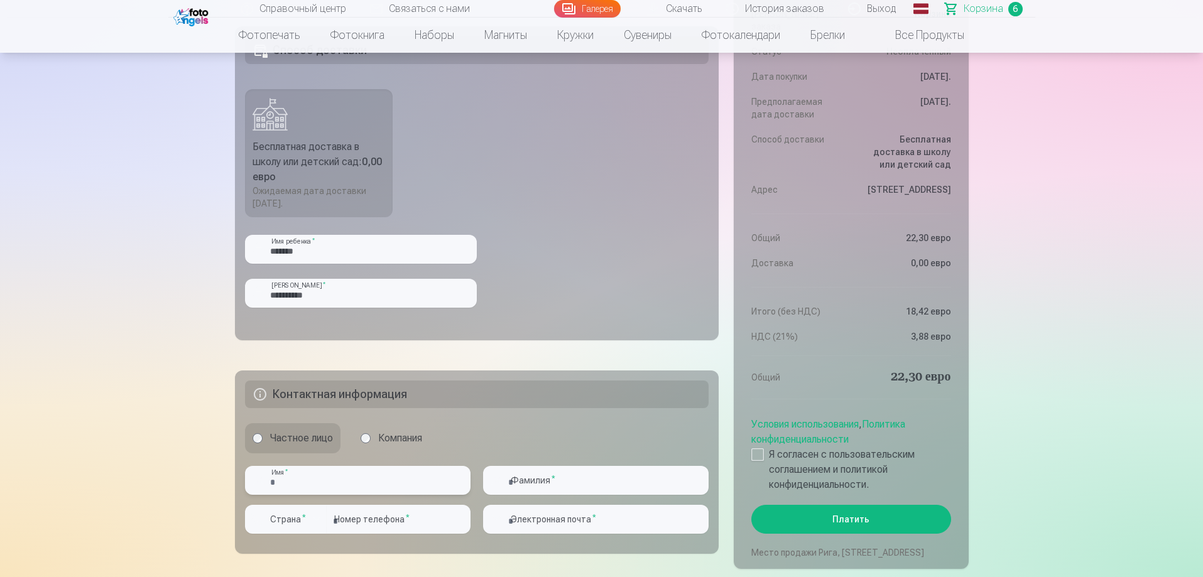
click at [362, 495] on input "text" at bounding box center [358, 480] width 226 height 29
type input "**********"
click at [566, 494] on input "text" at bounding box center [596, 480] width 226 height 29
type input "**********"
type input "********"
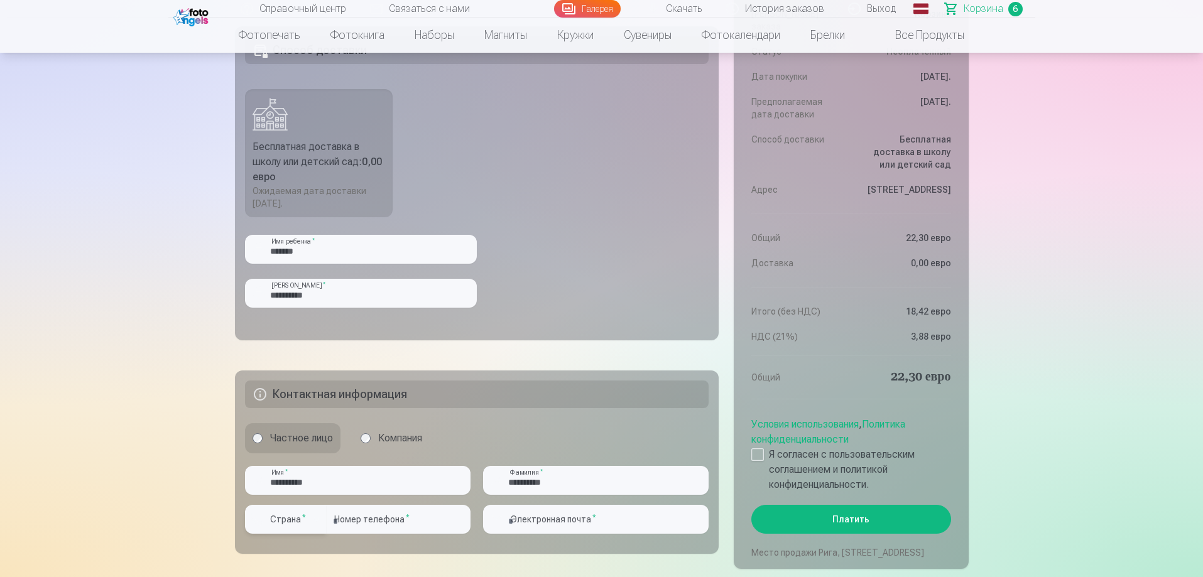
click at [303, 521] on font "*" at bounding box center [304, 517] width 4 height 8
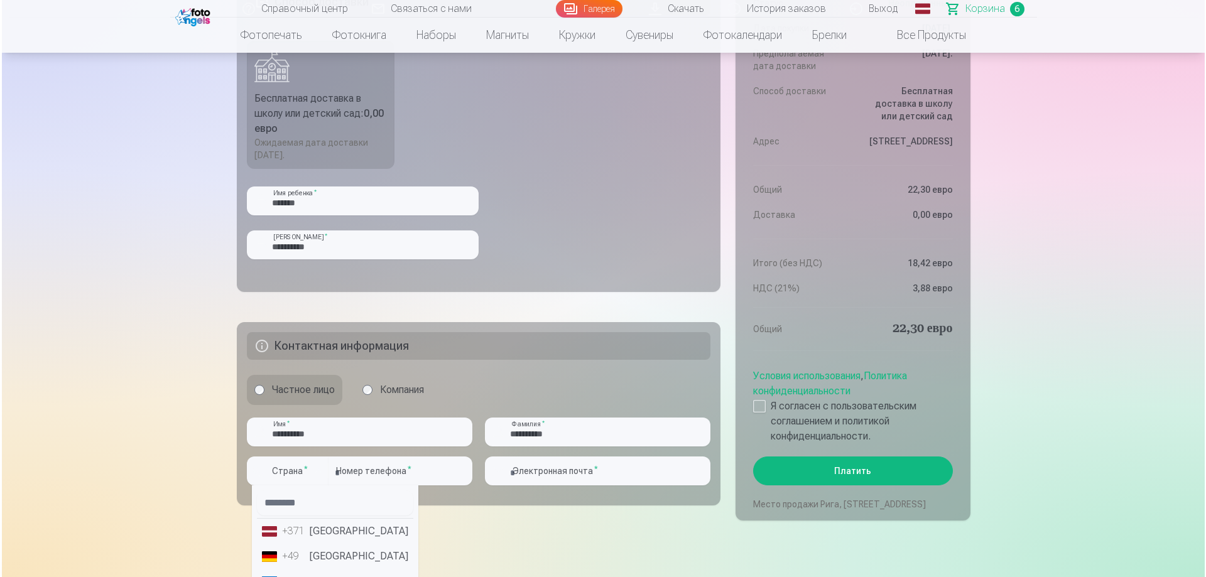
scroll to position [1131, 0]
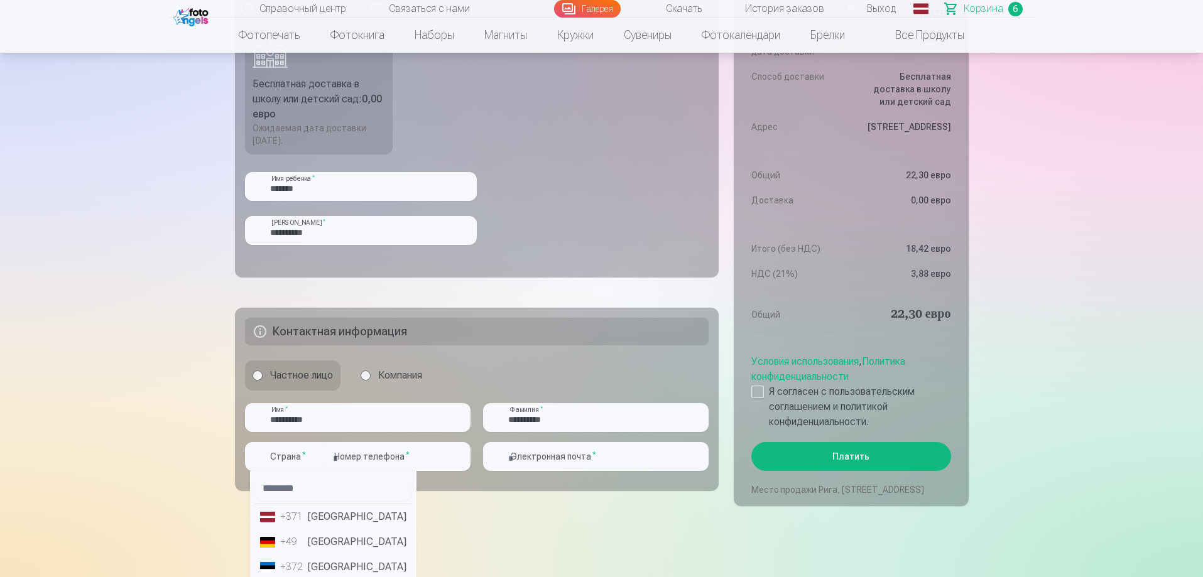
click at [335, 523] on font "[GEOGRAPHIC_DATA]" at bounding box center [357, 517] width 99 height 12
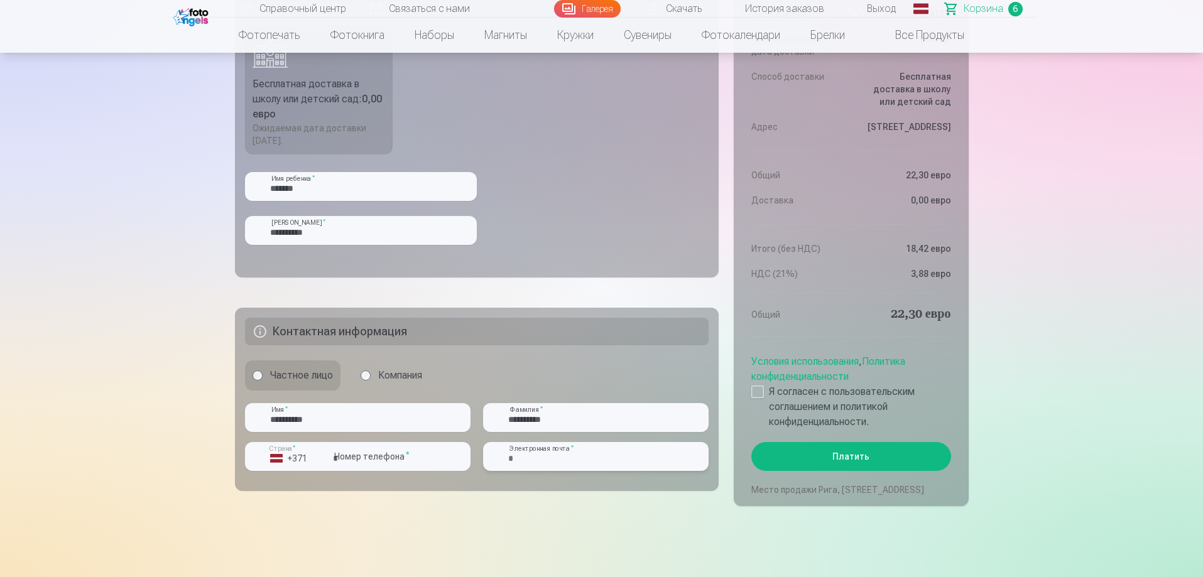
click at [534, 471] on input "email" at bounding box center [596, 456] width 226 height 29
type input "**********"
click at [757, 384] on div "Условия использования , Политика конфиденциальности Я согласен с пользовательск…" at bounding box center [850, 389] width 199 height 80
click at [757, 388] on div at bounding box center [757, 392] width 13 height 13
click at [814, 457] on button "Платить" at bounding box center [850, 456] width 199 height 29
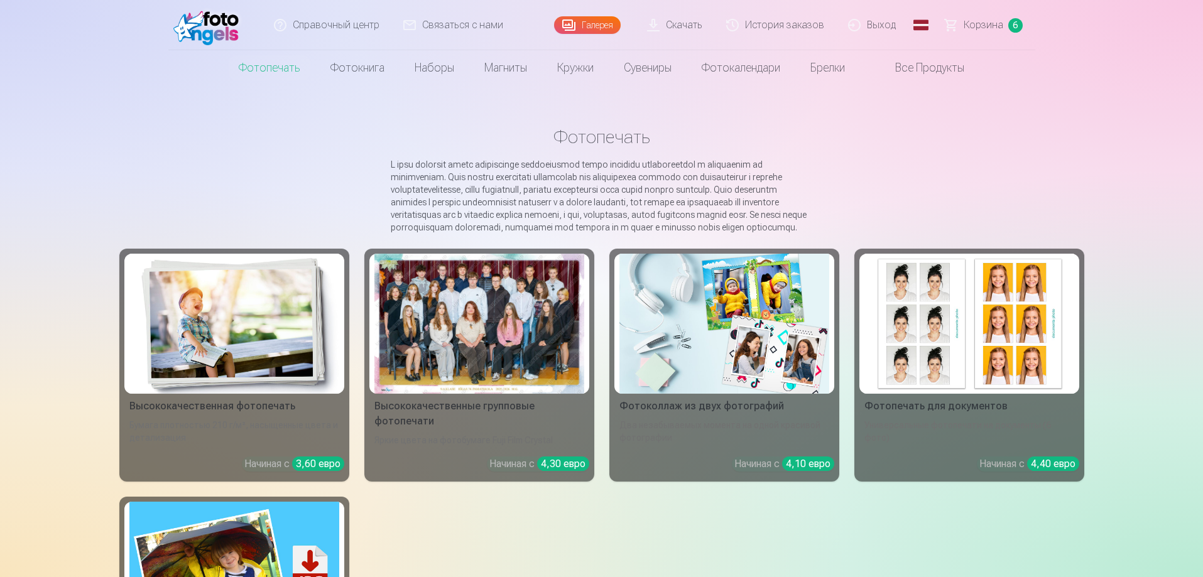
click at [986, 21] on font "Корзина" at bounding box center [984, 25] width 40 height 12
click at [987, 23] on font "Корзина" at bounding box center [984, 25] width 40 height 12
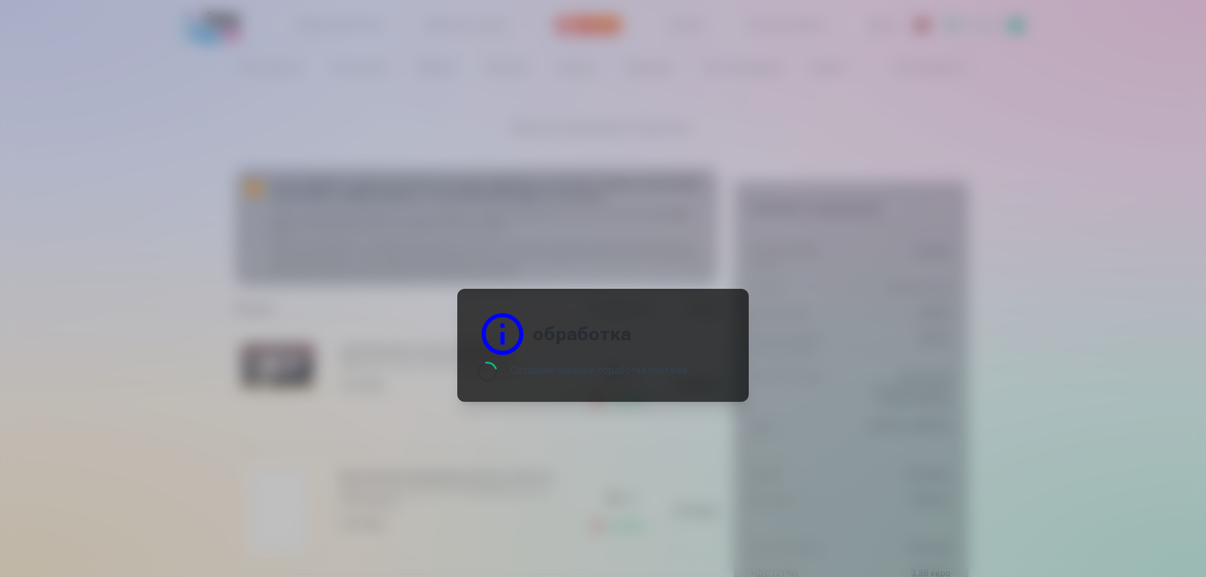
click at [678, 352] on header "обработка" at bounding box center [602, 334] width 251 height 50
drag, startPoint x: 678, startPoint y: 352, endPoint x: 484, endPoint y: 84, distance: 331.6
click at [677, 349] on header "обработка" at bounding box center [602, 334] width 251 height 50
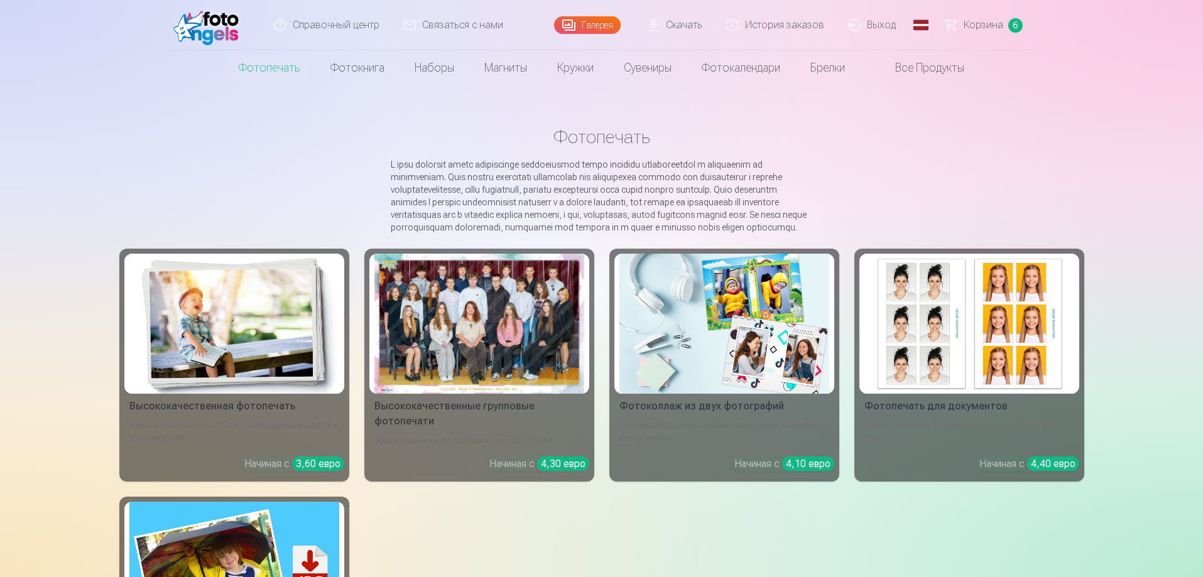
click at [945, 207] on main "Фотопечать Высококачественная фотопечать Бумага плотностью 210 г/м², насыщенные…" at bounding box center [601, 436] width 965 height 702
click at [973, 21] on font "Корзина" at bounding box center [984, 25] width 40 height 12
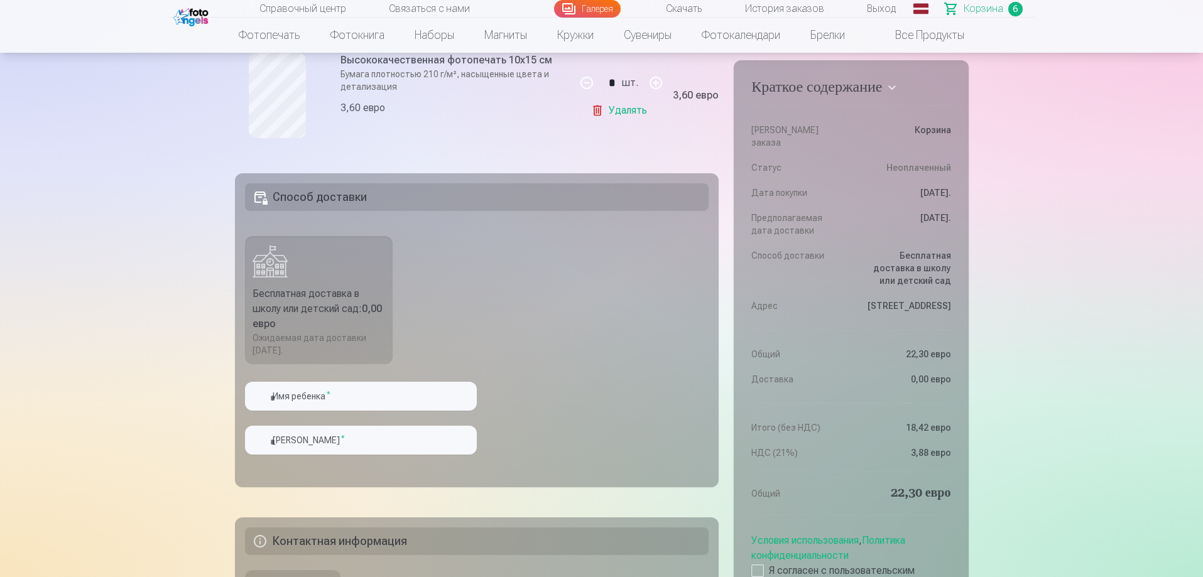
scroll to position [942, 0]
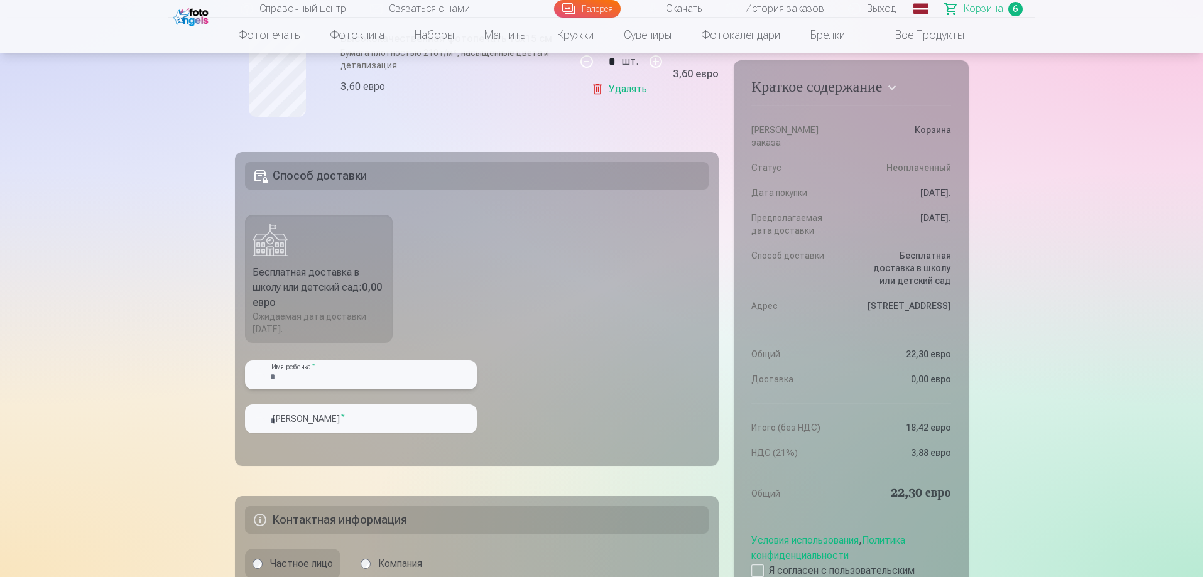
click at [329, 385] on input "text" at bounding box center [361, 375] width 232 height 29
type input "*******"
click at [339, 433] on input "text" at bounding box center [361, 419] width 232 height 29
type input "**********"
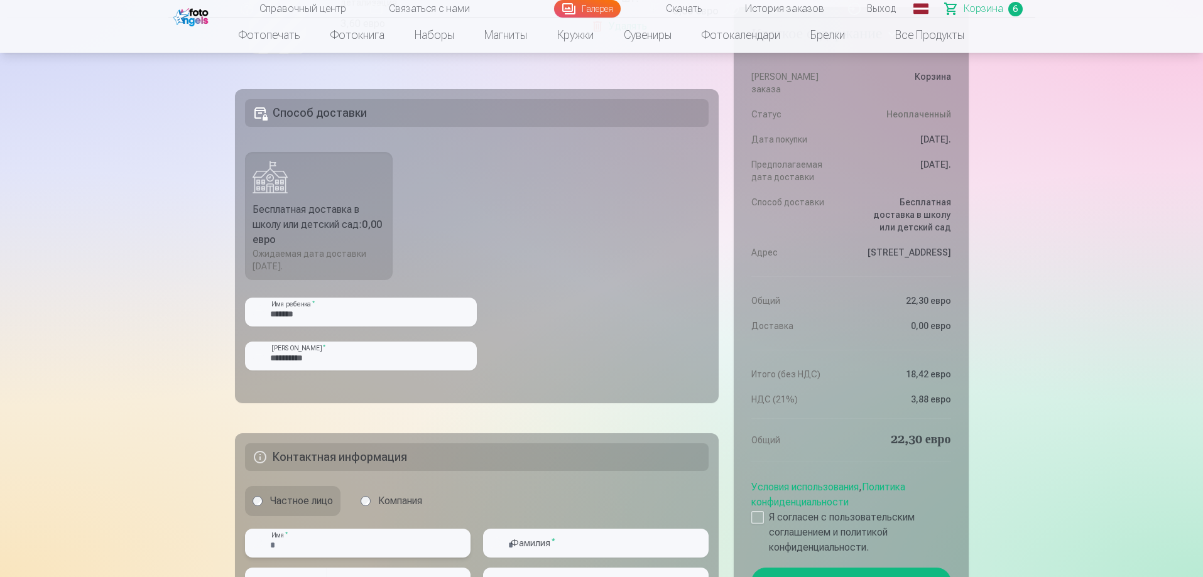
click at [344, 558] on input "text" at bounding box center [358, 543] width 226 height 29
type input "**********"
click at [580, 558] on input "text" at bounding box center [596, 543] width 226 height 29
type input "**********"
type input "********"
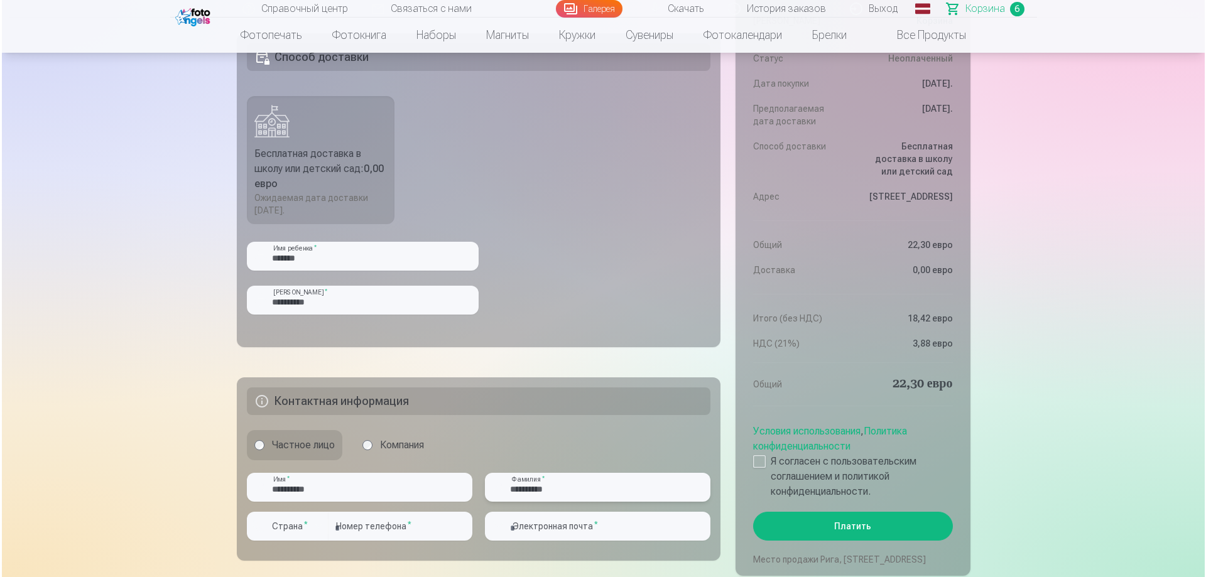
scroll to position [1131, 0]
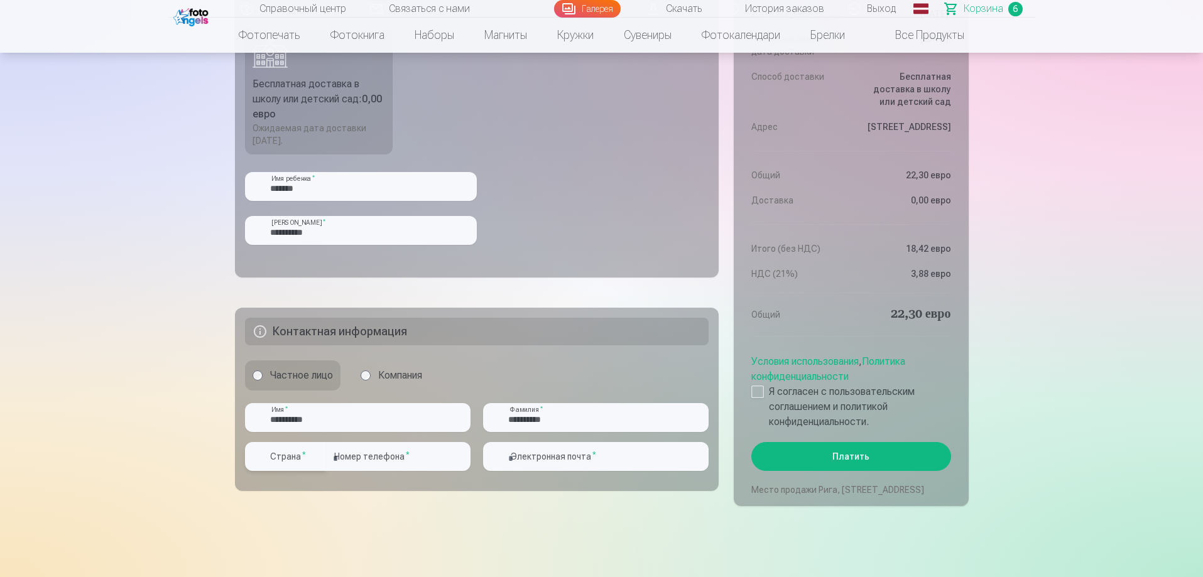
click at [309, 463] on label "Страна *" at bounding box center [288, 456] width 46 height 13
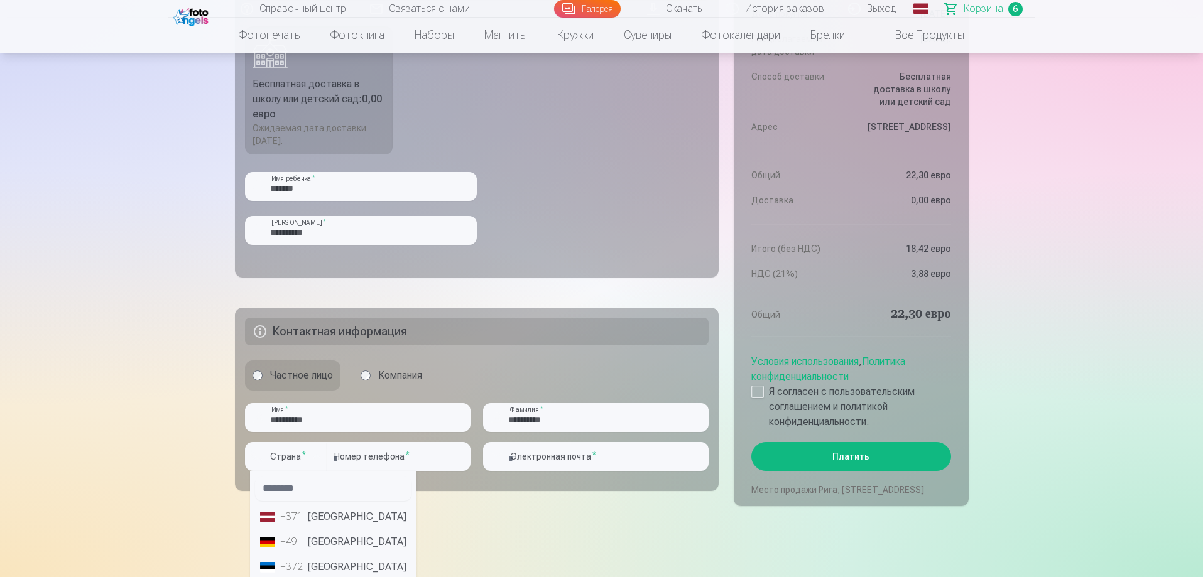
click at [340, 523] on font "[GEOGRAPHIC_DATA]" at bounding box center [357, 517] width 99 height 12
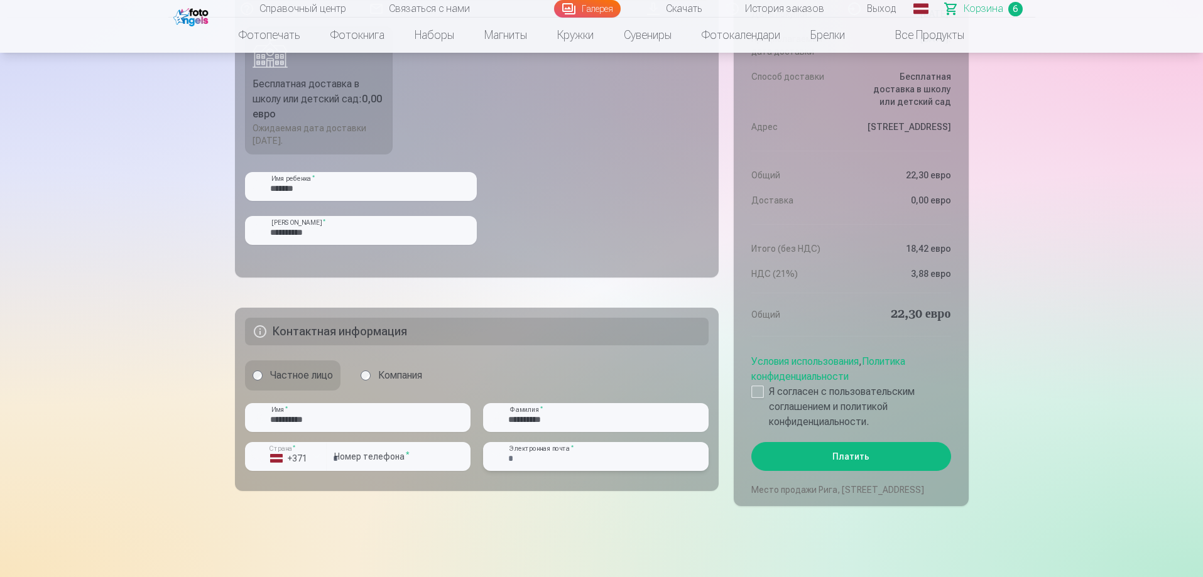
click at [604, 469] on input "email" at bounding box center [596, 456] width 226 height 29
type input "**********"
click at [756, 391] on div at bounding box center [757, 392] width 13 height 13
click at [802, 454] on button "Платить" at bounding box center [850, 456] width 199 height 29
